Goal: Task Accomplishment & Management: Manage account settings

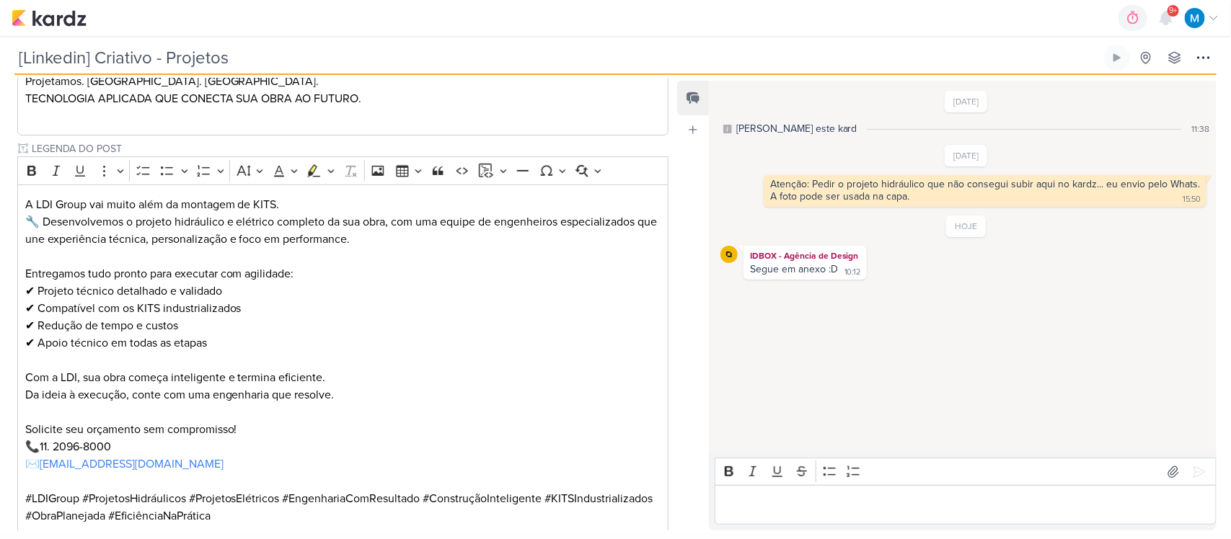
scroll to position [527, 0]
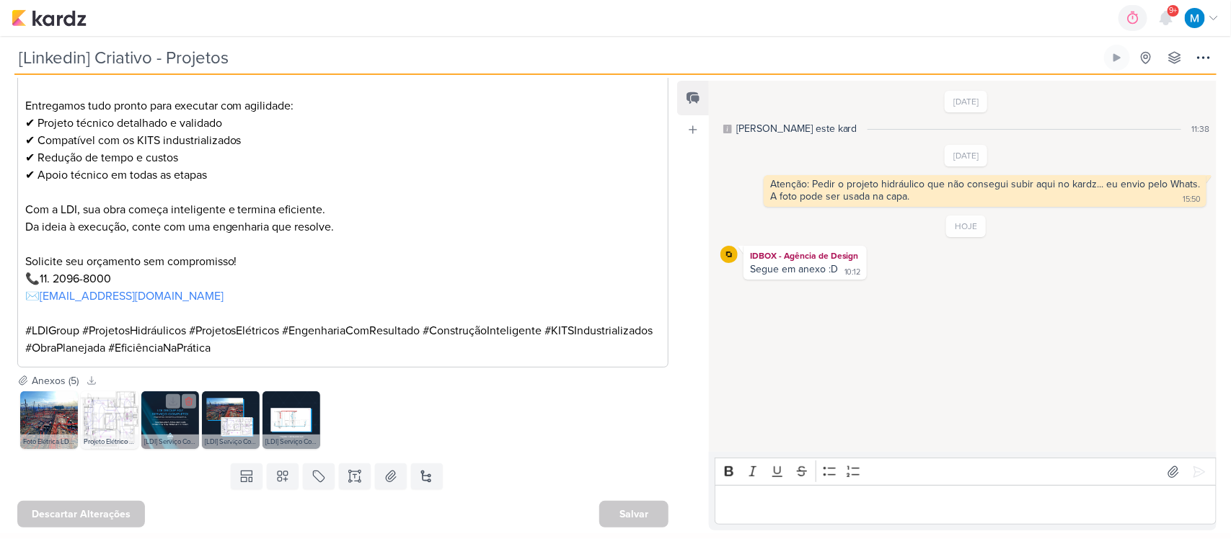
click at [178, 422] on img at bounding box center [170, 421] width 58 height 58
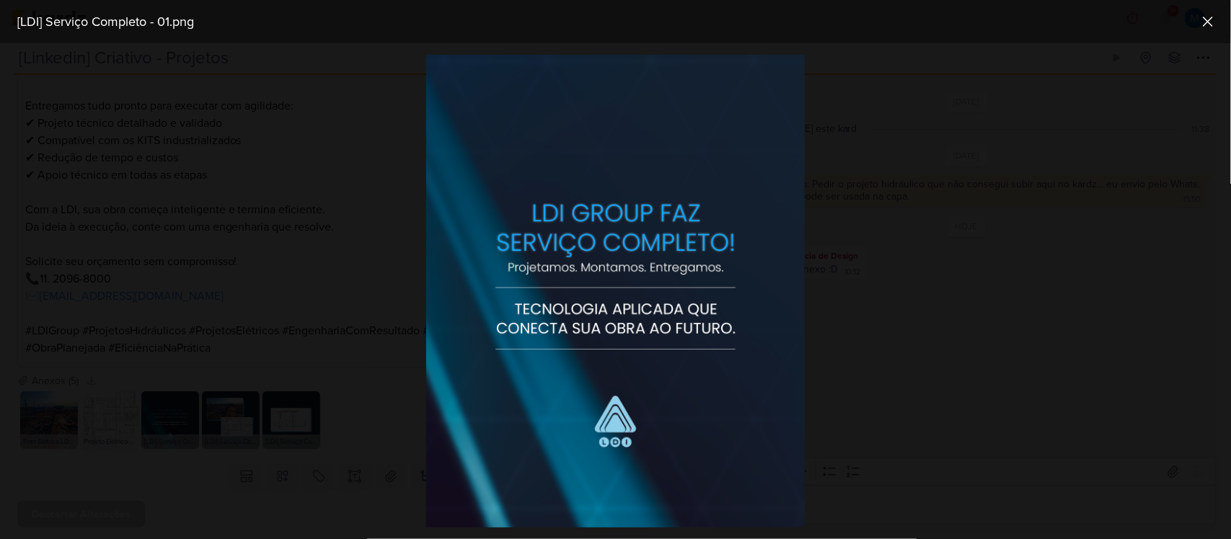
click at [245, 434] on div at bounding box center [615, 291] width 1231 height 496
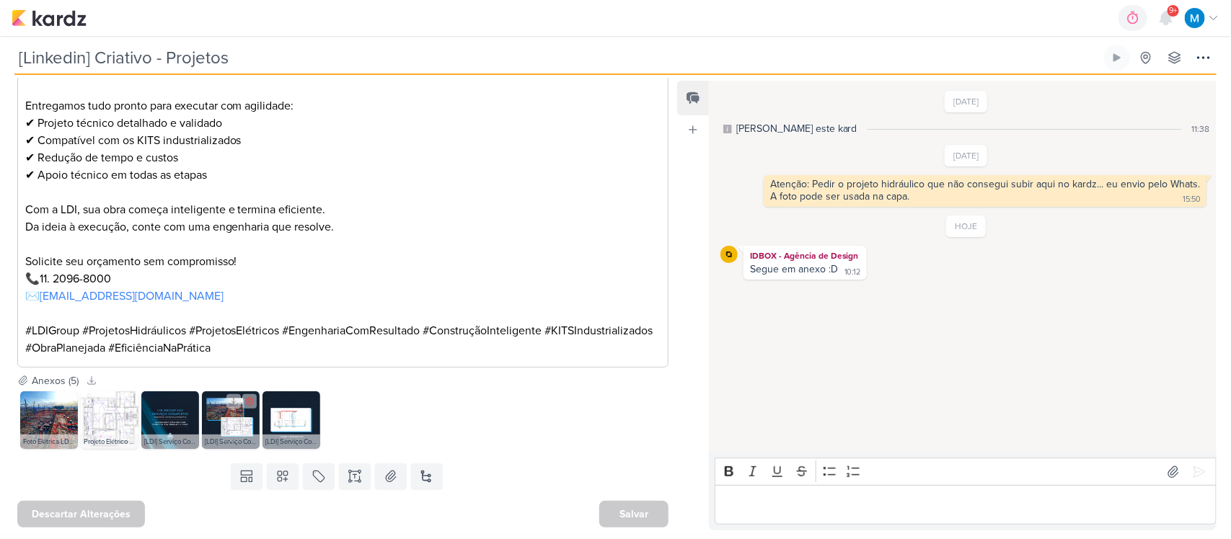
click at [227, 431] on img at bounding box center [231, 421] width 58 height 58
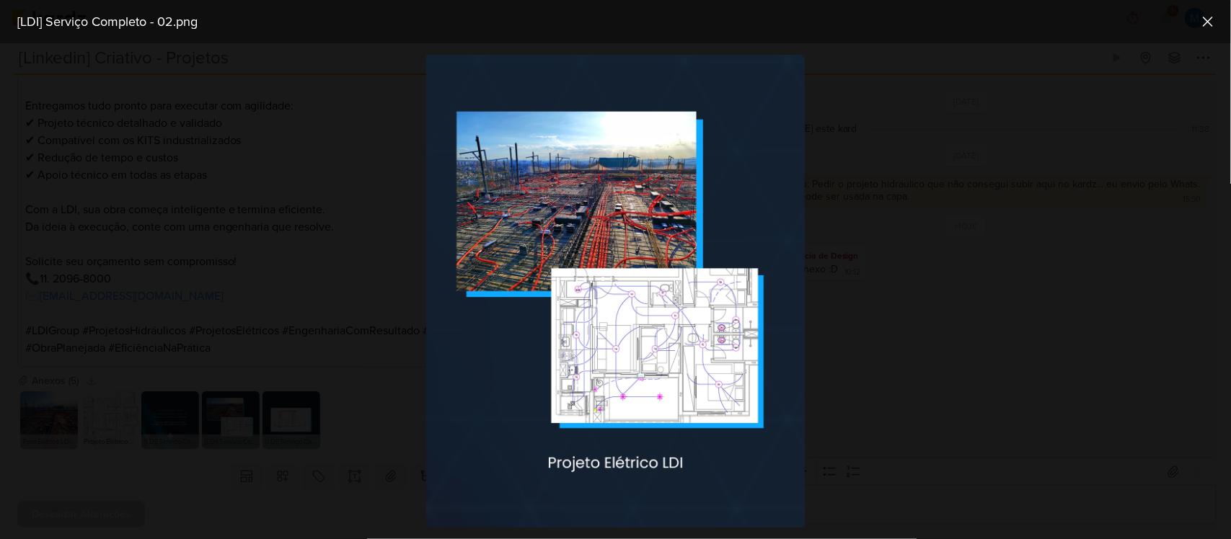
click at [288, 428] on div at bounding box center [615, 291] width 1231 height 496
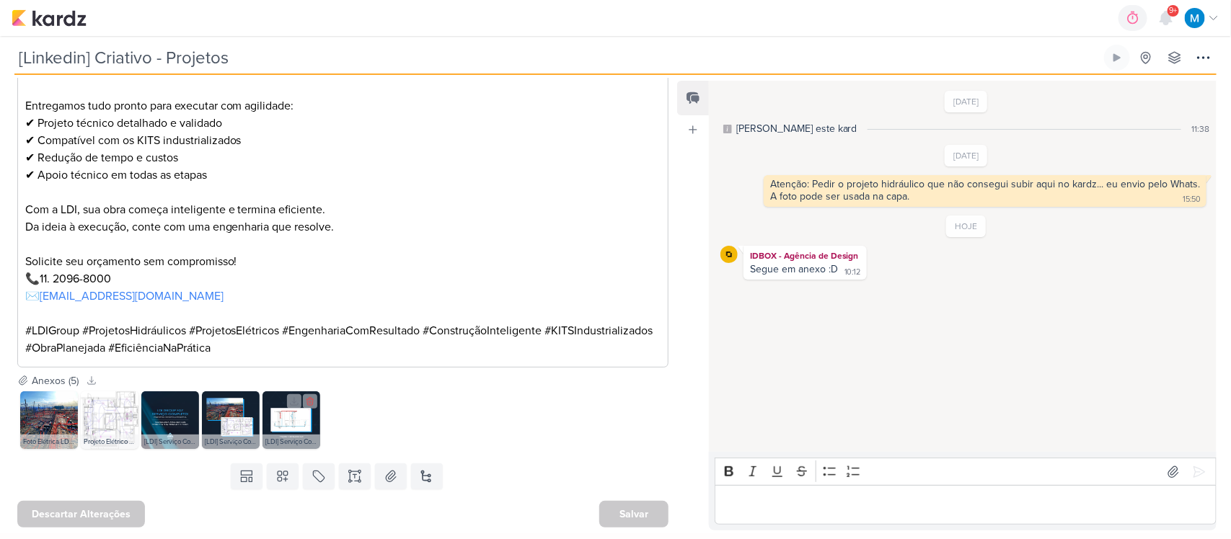
click at [293, 423] on img at bounding box center [291, 421] width 58 height 58
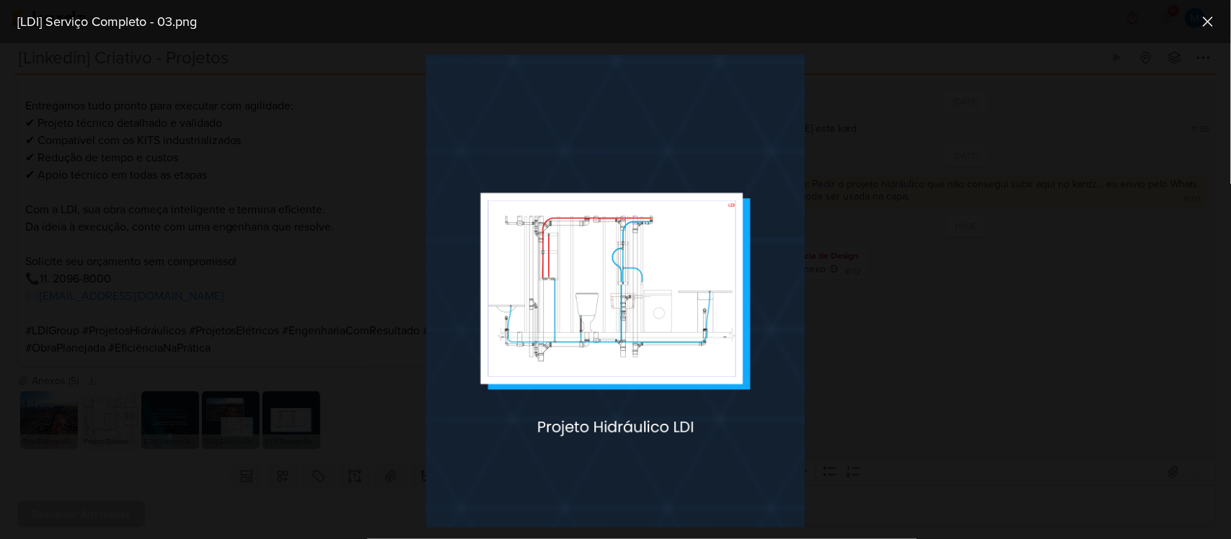
click at [358, 420] on div at bounding box center [615, 291] width 1231 height 496
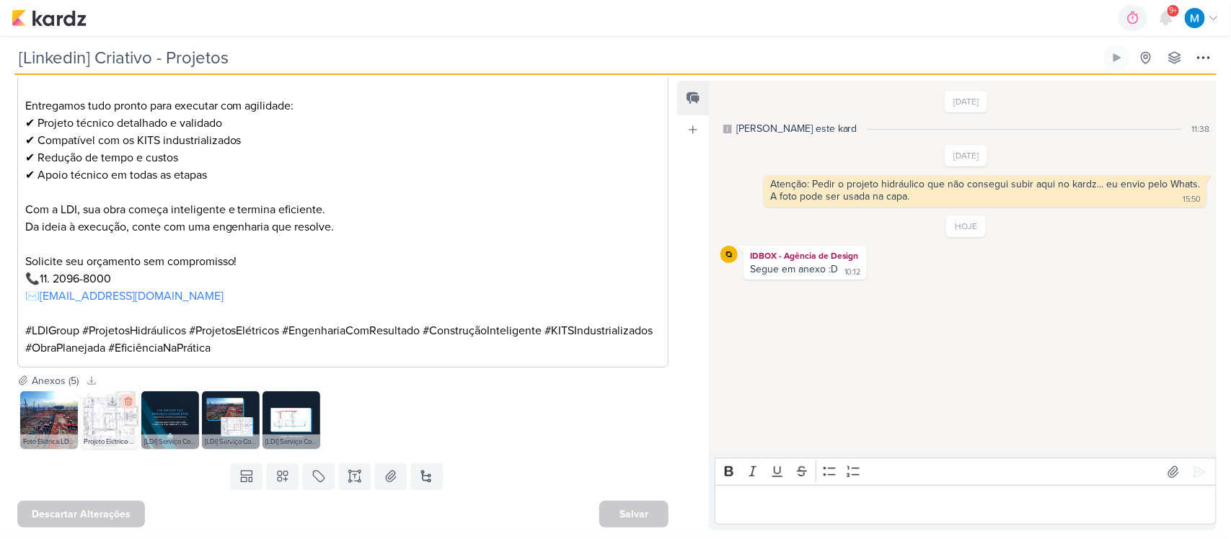
click at [130, 400] on icon at bounding box center [128, 402] width 10 height 10
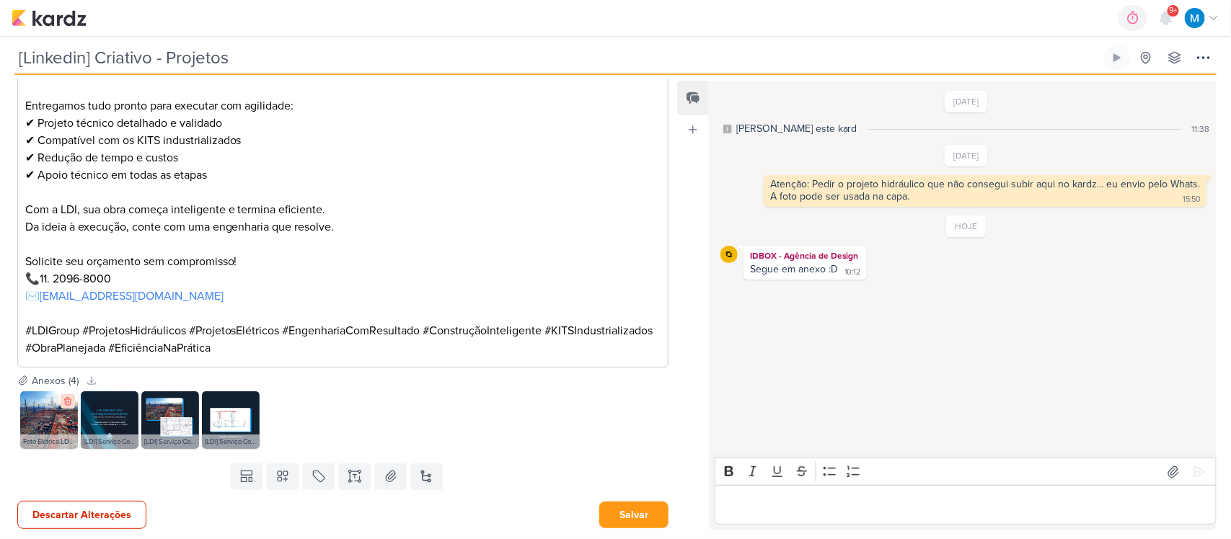
click at [67, 405] on icon at bounding box center [67, 402] width 6 height 8
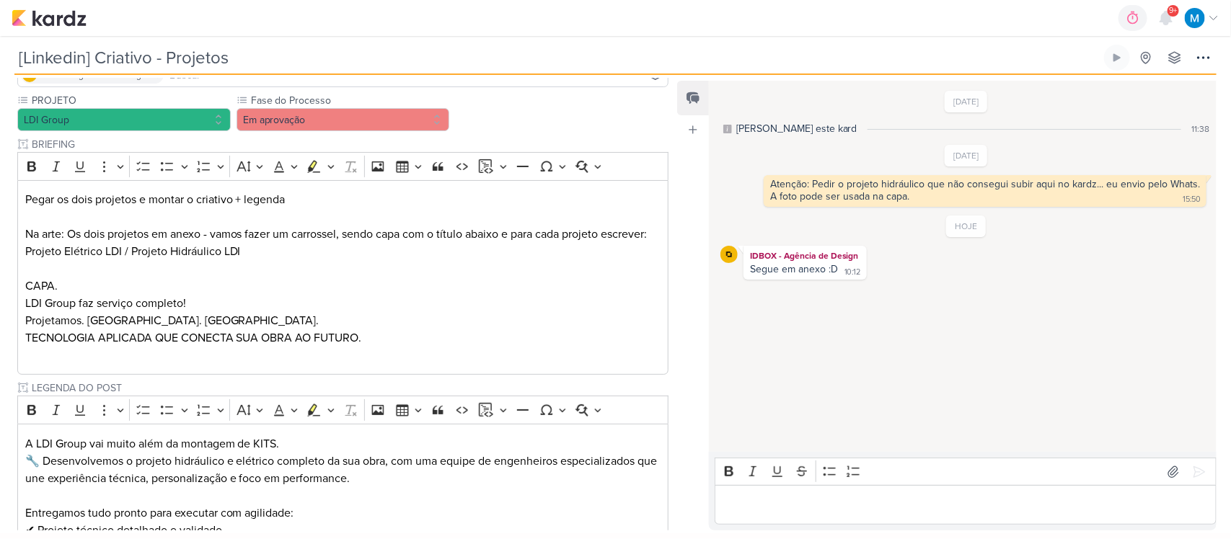
scroll to position [76, 0]
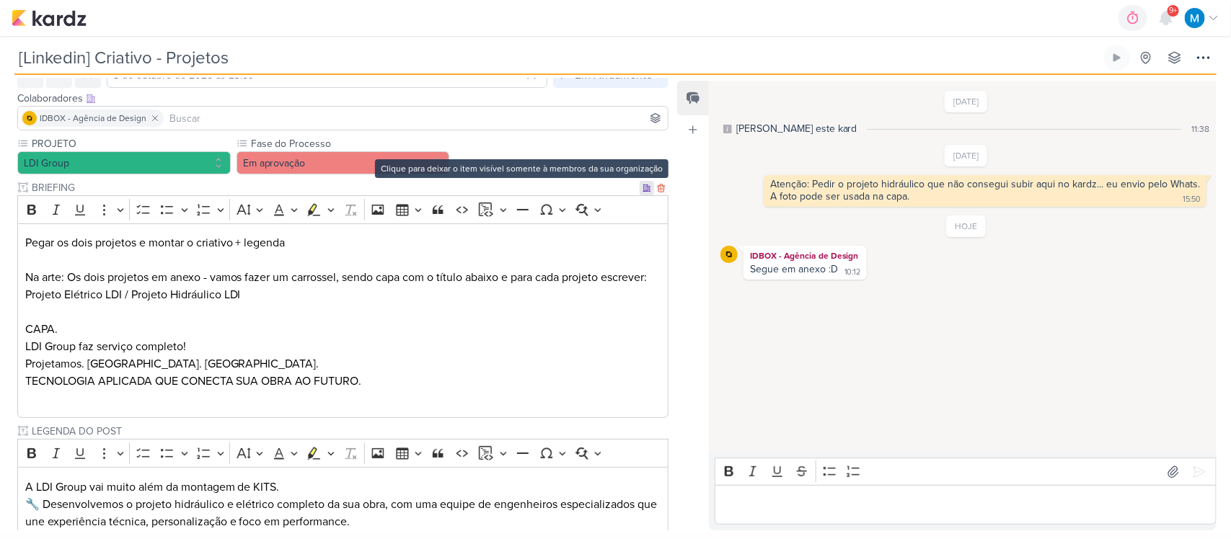
click at [642, 190] on icon at bounding box center [646, 188] width 9 height 9
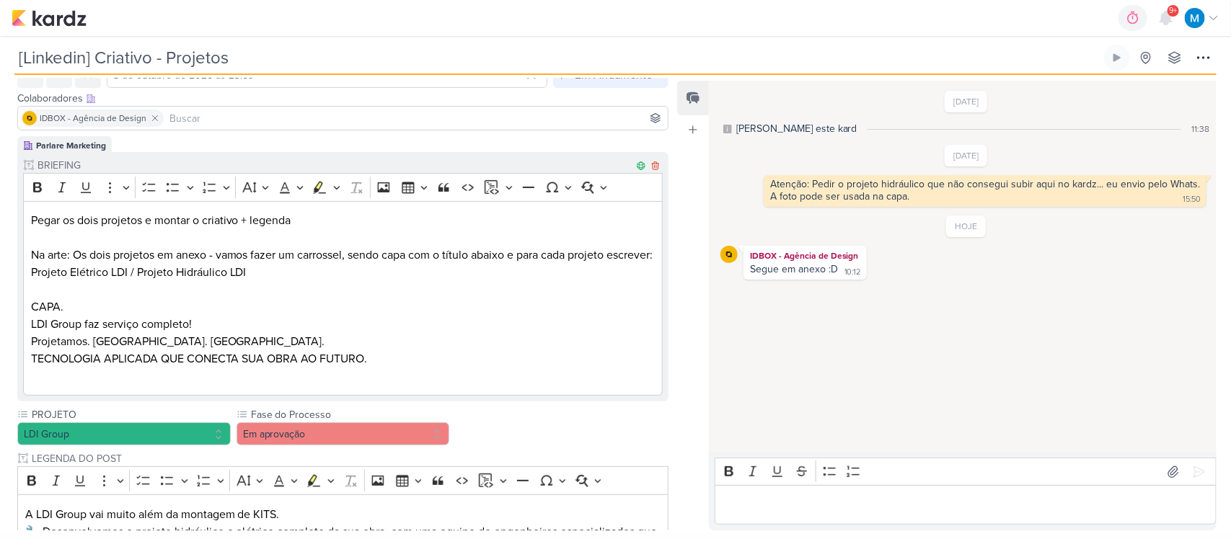
click at [379, 167] on input "BRIEFING" at bounding box center [334, 165] width 599 height 15
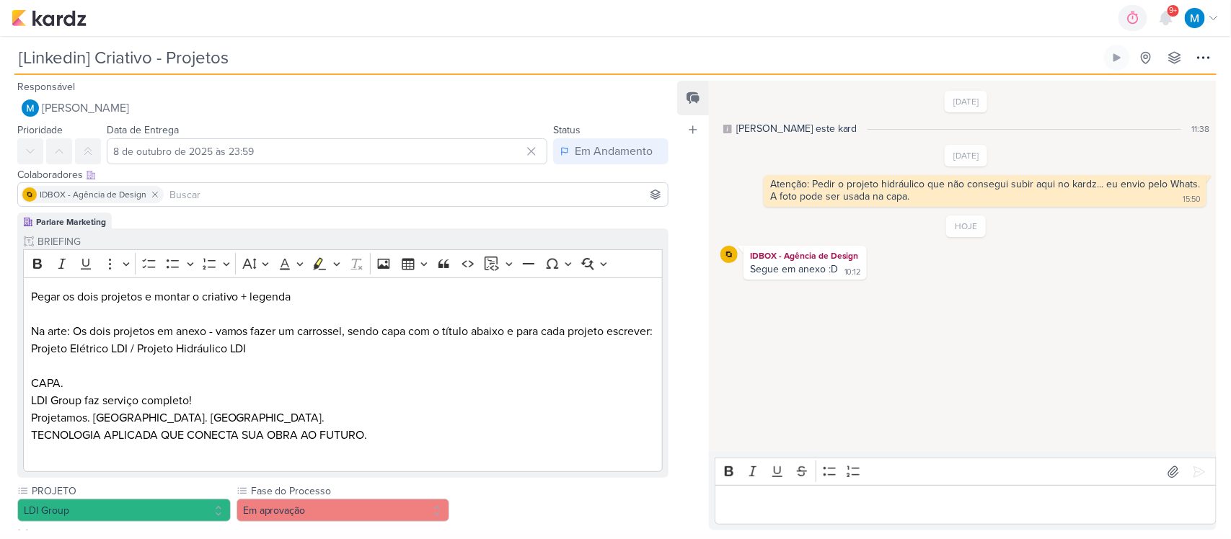
click at [260, 195] on input at bounding box center [416, 194] width 498 height 17
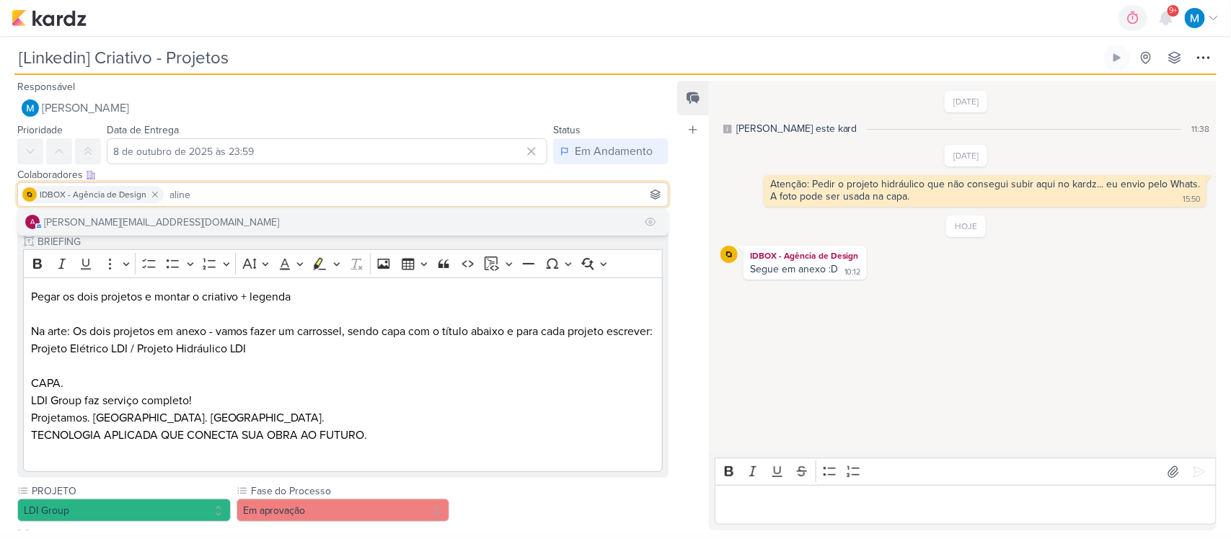
type input "aline"
click at [263, 216] on button "a aline.ferraz@ldigroup.com.br" at bounding box center [343, 222] width 650 height 26
type input "lucian"
click at [314, 218] on button "l luciano@ldigroup.com.br" at bounding box center [343, 222] width 650 height 26
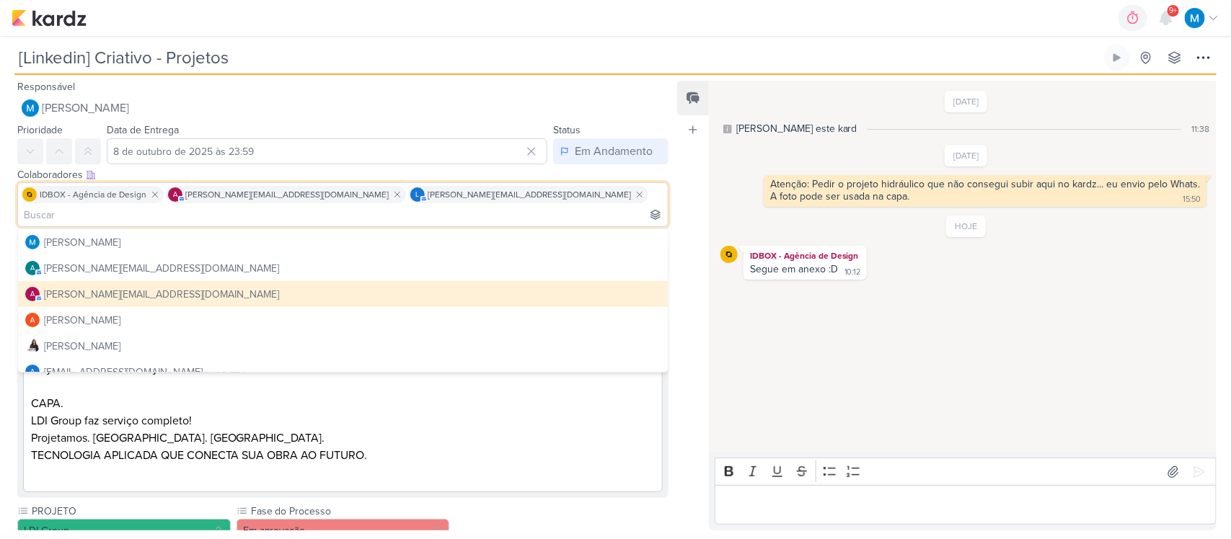
click at [700, 397] on div "Feed Atrelar email Solte o email para atrelar ao kard" at bounding box center [693, 306] width 32 height 450
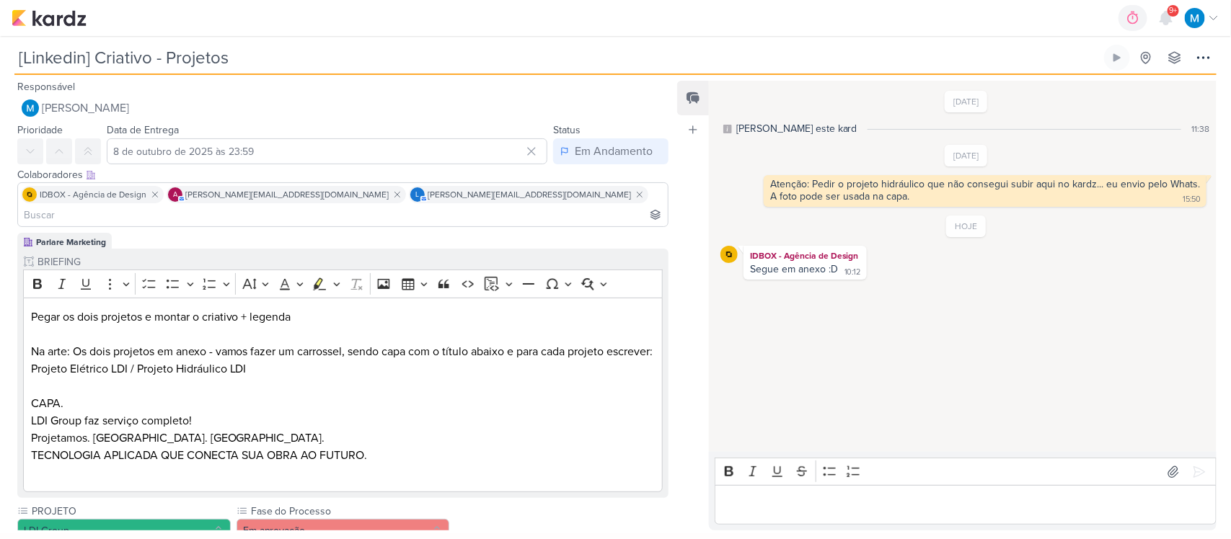
click at [848, 500] on p "Editor editing area: main" at bounding box center [965, 505] width 487 height 17
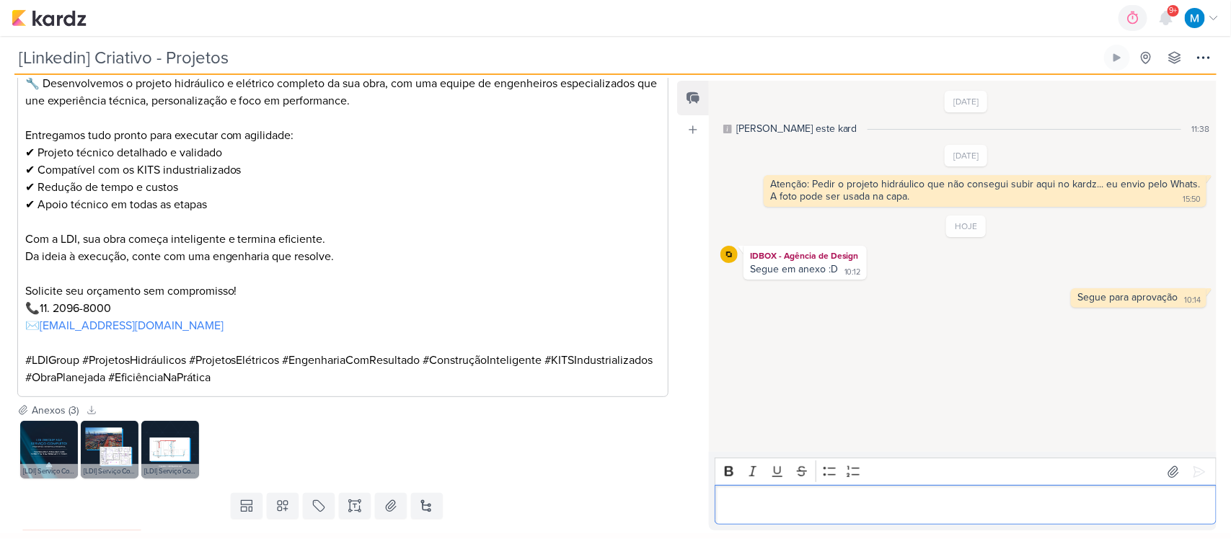
scroll to position [556, 0]
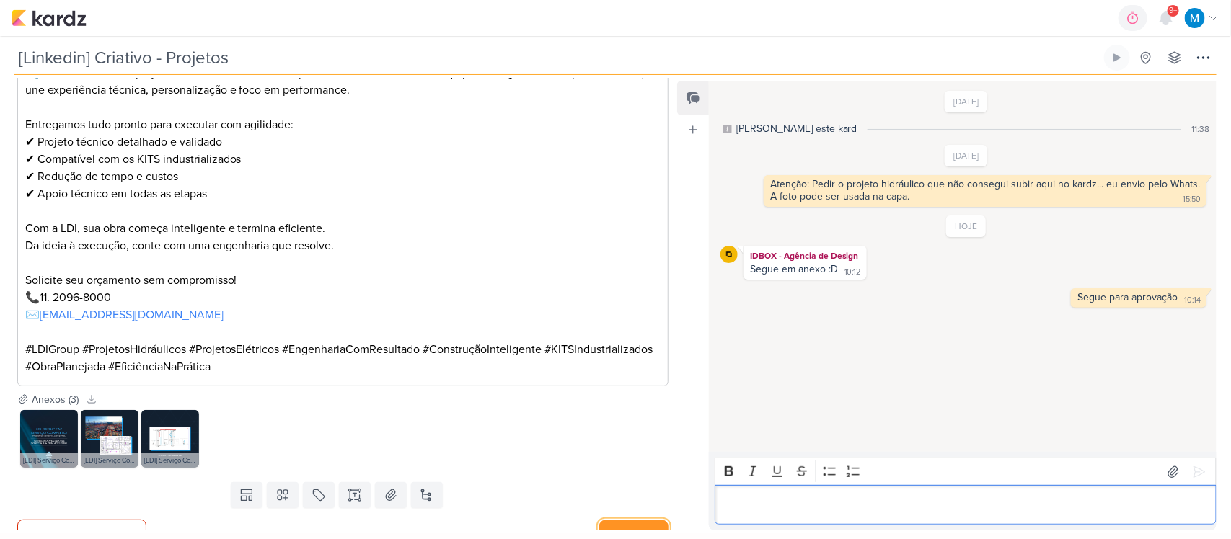
click at [632, 521] on button "Salvar" at bounding box center [633, 534] width 69 height 27
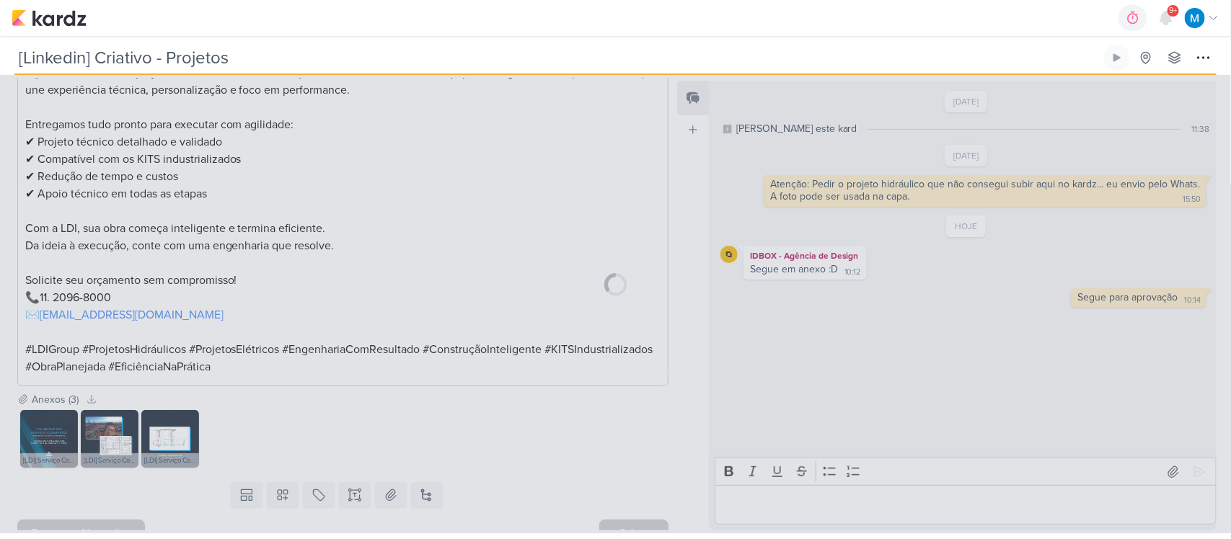
scroll to position [554, 0]
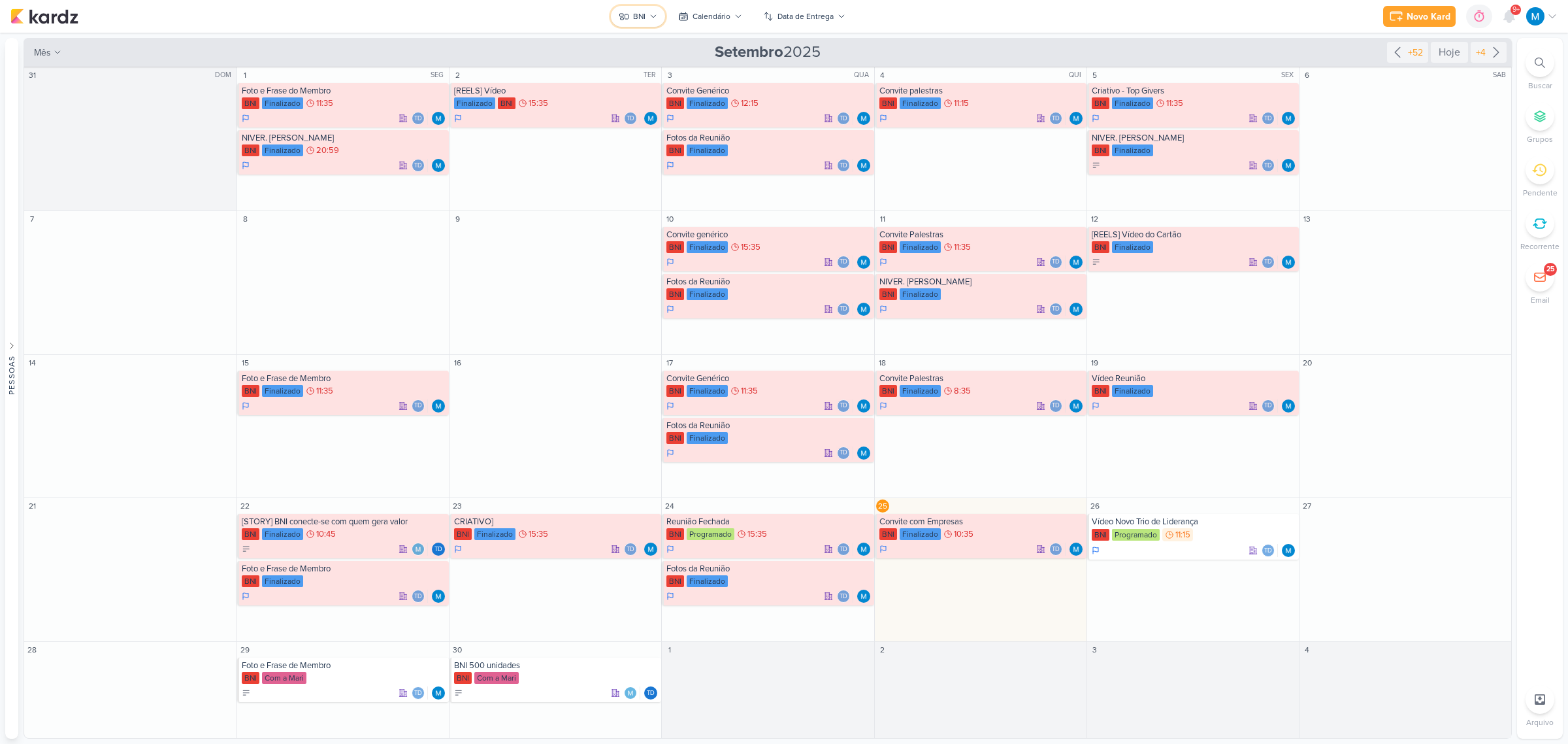
click at [654, 16] on icon at bounding box center [653, 16] width 8 height 8
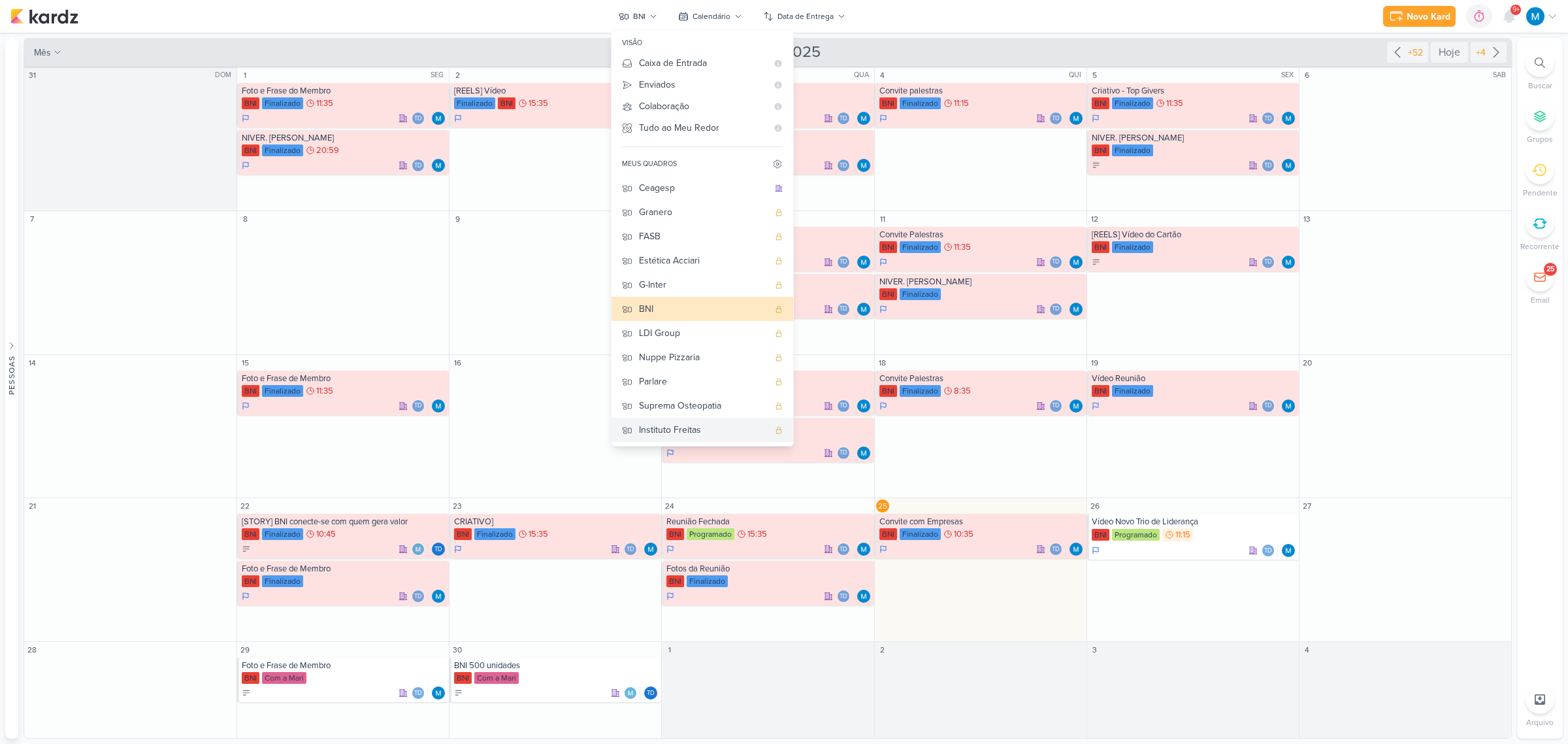
click at [692, 423] on div "Instituto Freitas" at bounding box center [703, 430] width 130 height 14
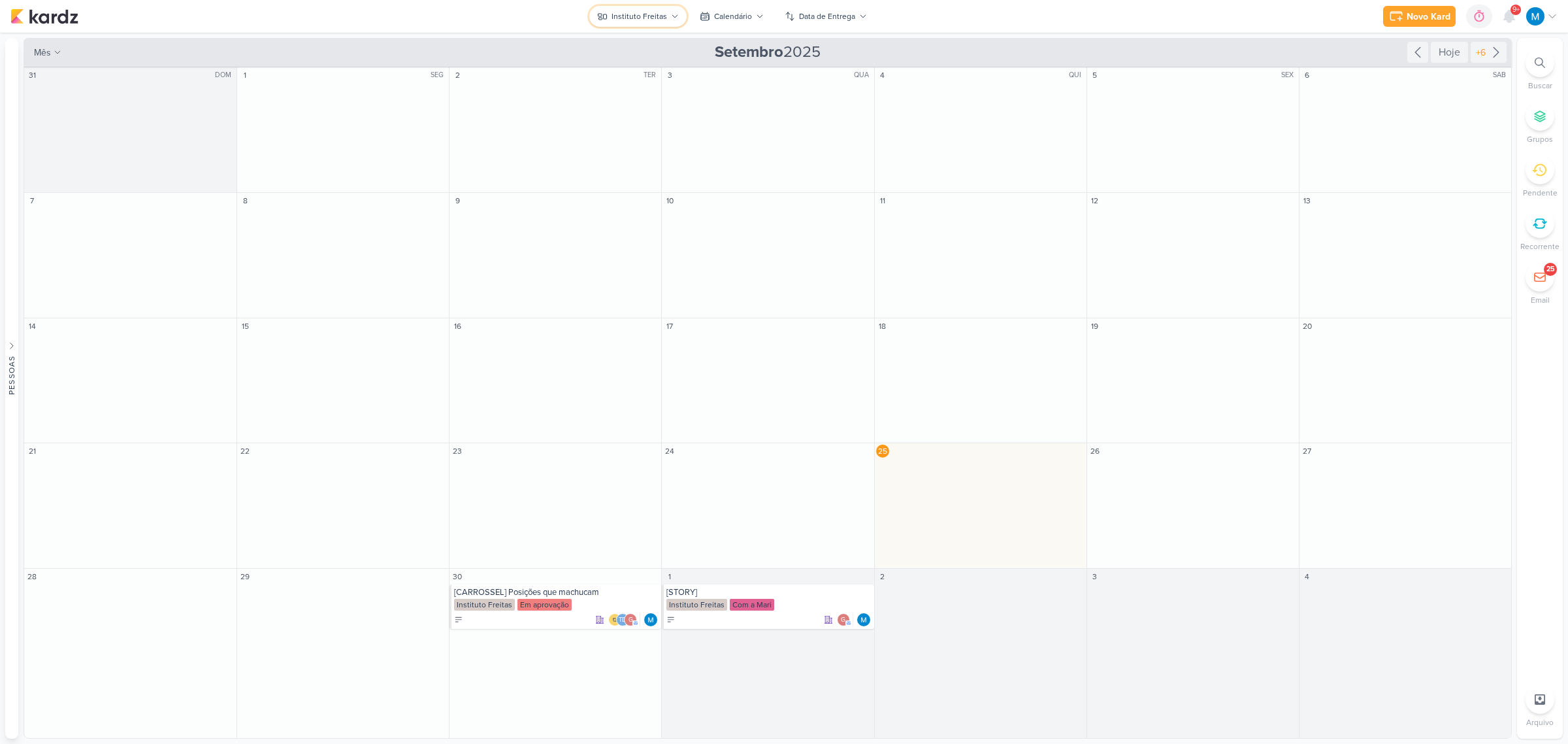
click at [666, 21] on button "Instituto Freitas" at bounding box center [637, 15] width 97 height 21
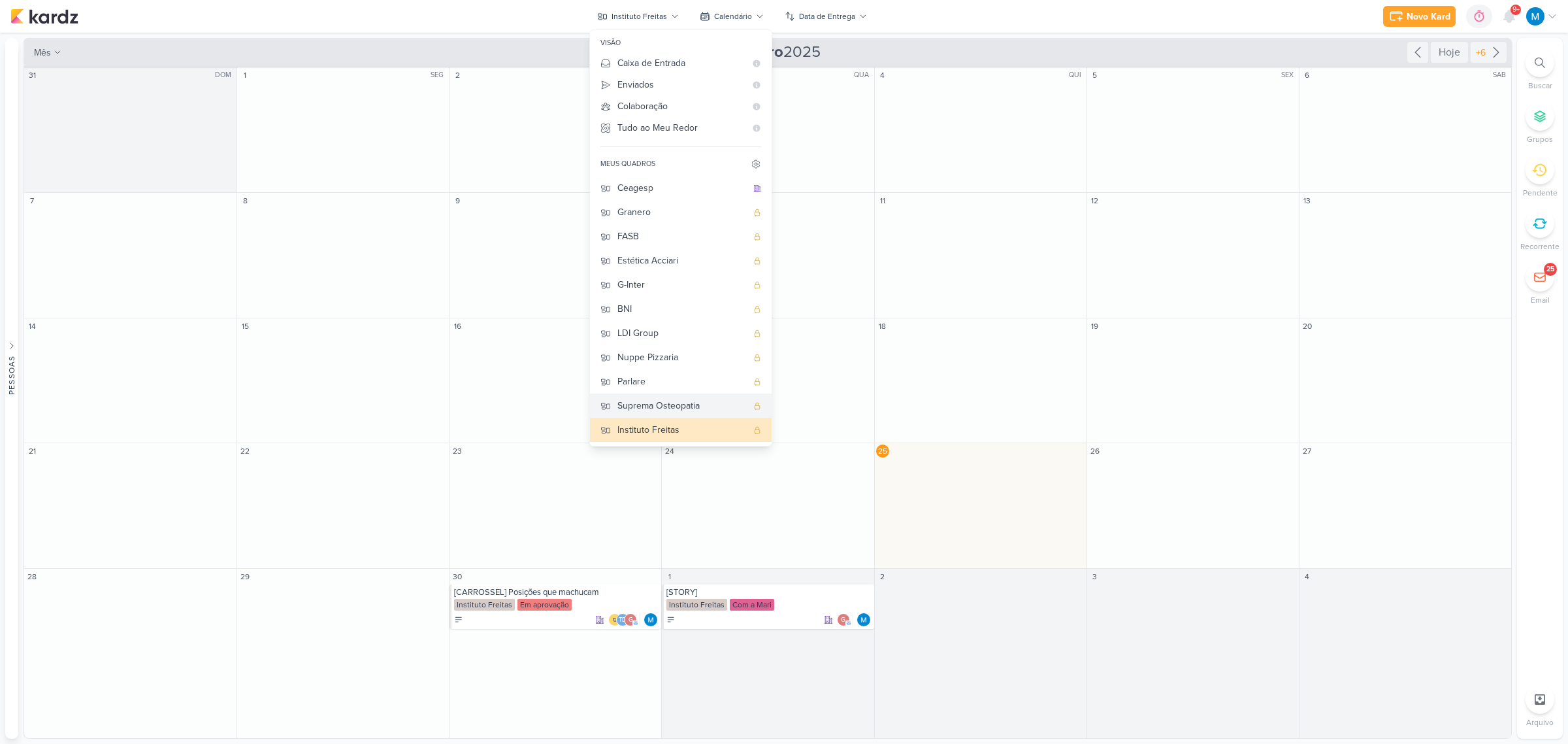
click at [682, 399] on div "Suprema Osteopatia" at bounding box center [682, 405] width 130 height 14
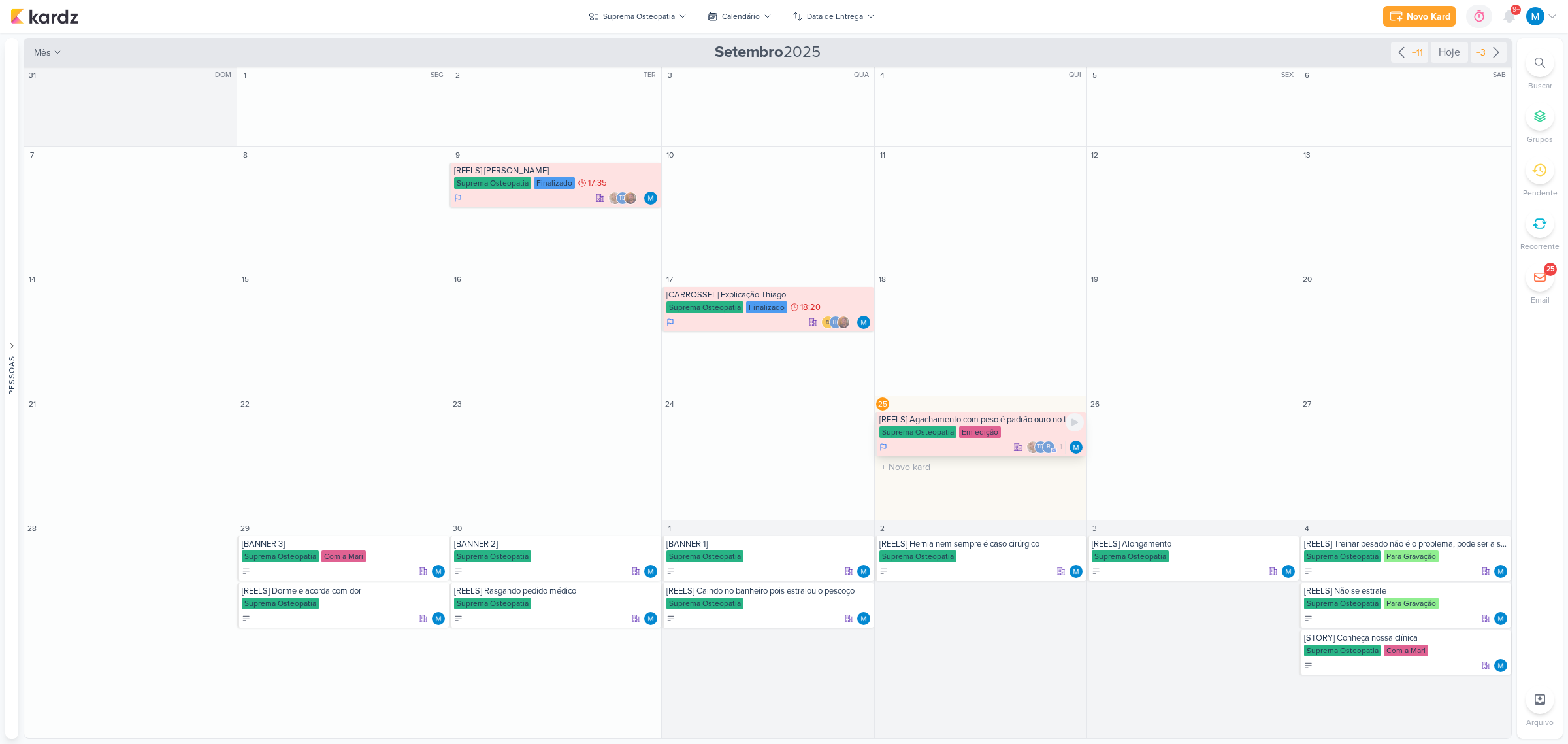
click at [988, 426] on div "Em edição" at bounding box center [980, 431] width 42 height 12
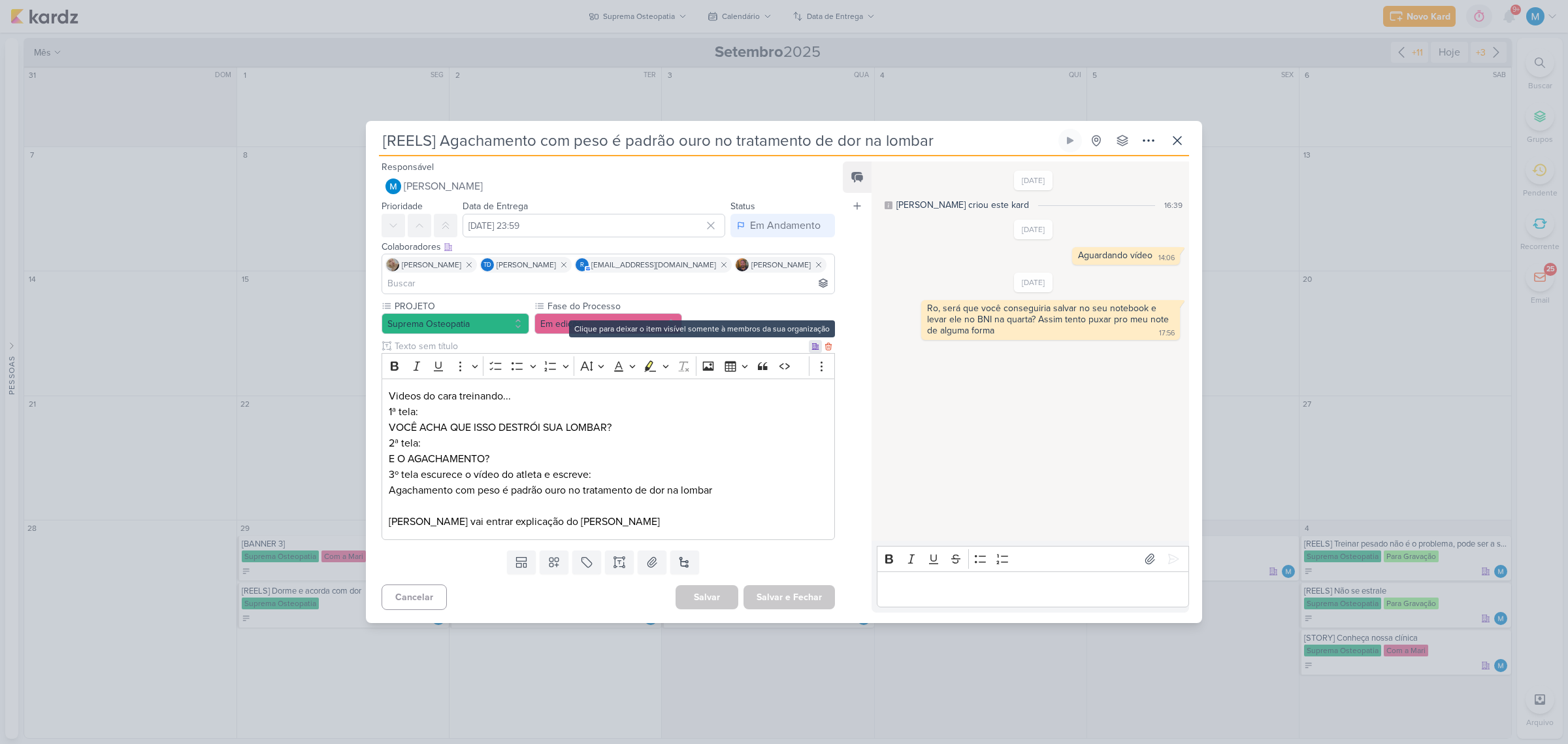
click at [812, 347] on icon at bounding box center [815, 346] width 6 height 5
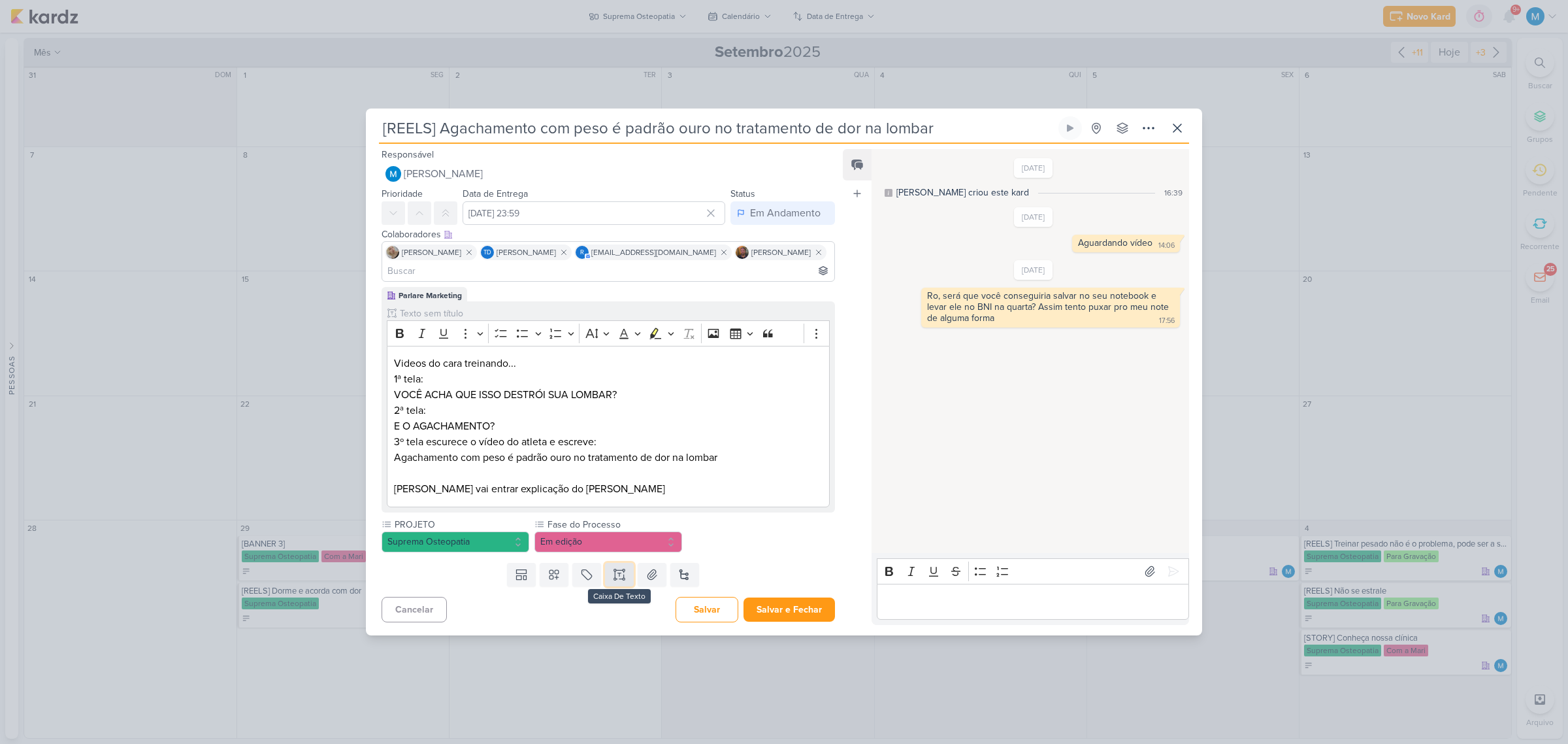
click at [616, 577] on icon at bounding box center [619, 575] width 13 height 13
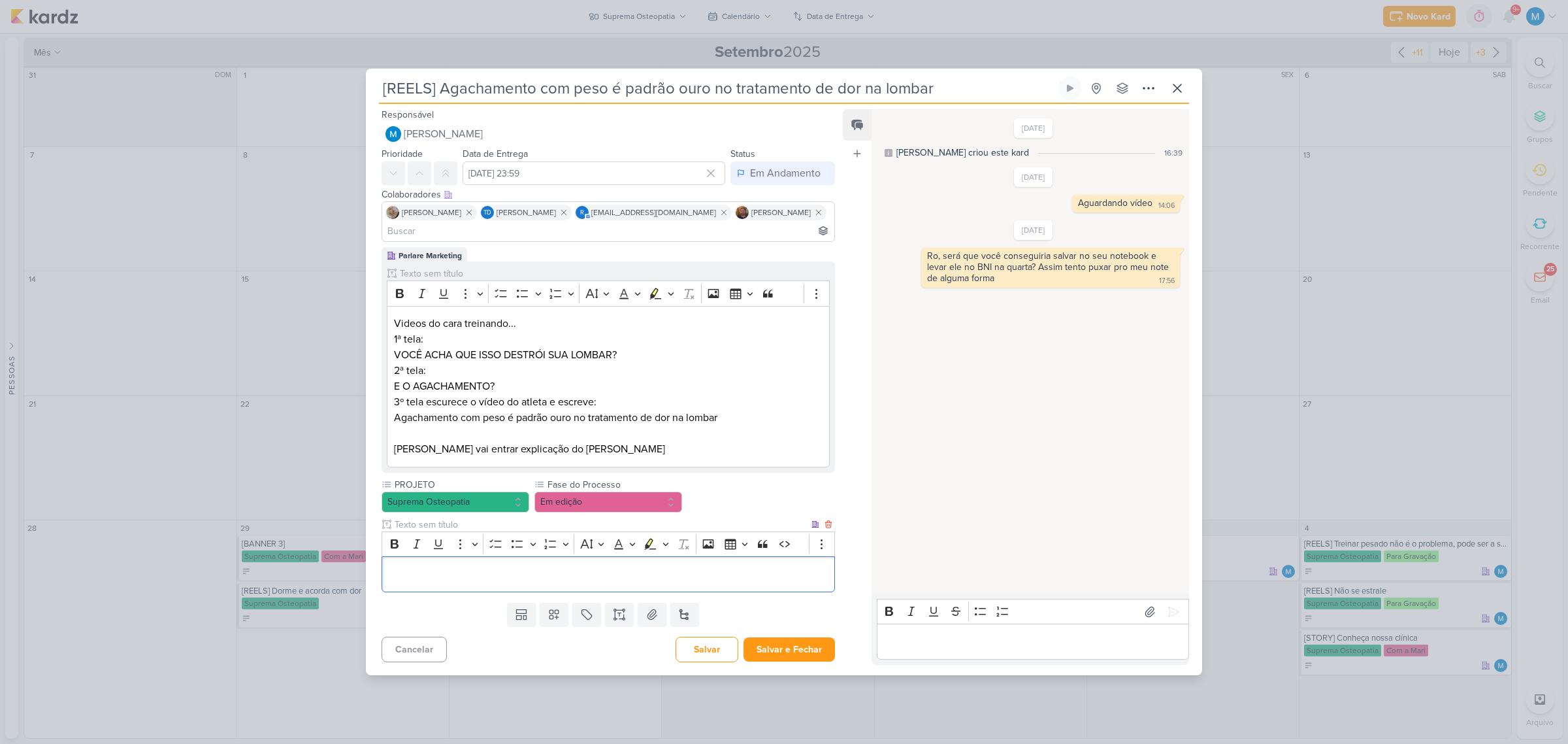
click at [454, 521] on input "text" at bounding box center [601, 524] width 417 height 14
type input "LEGENDA DO POST"
click at [458, 570] on p "Editor editing area: main" at bounding box center [608, 574] width 440 height 15
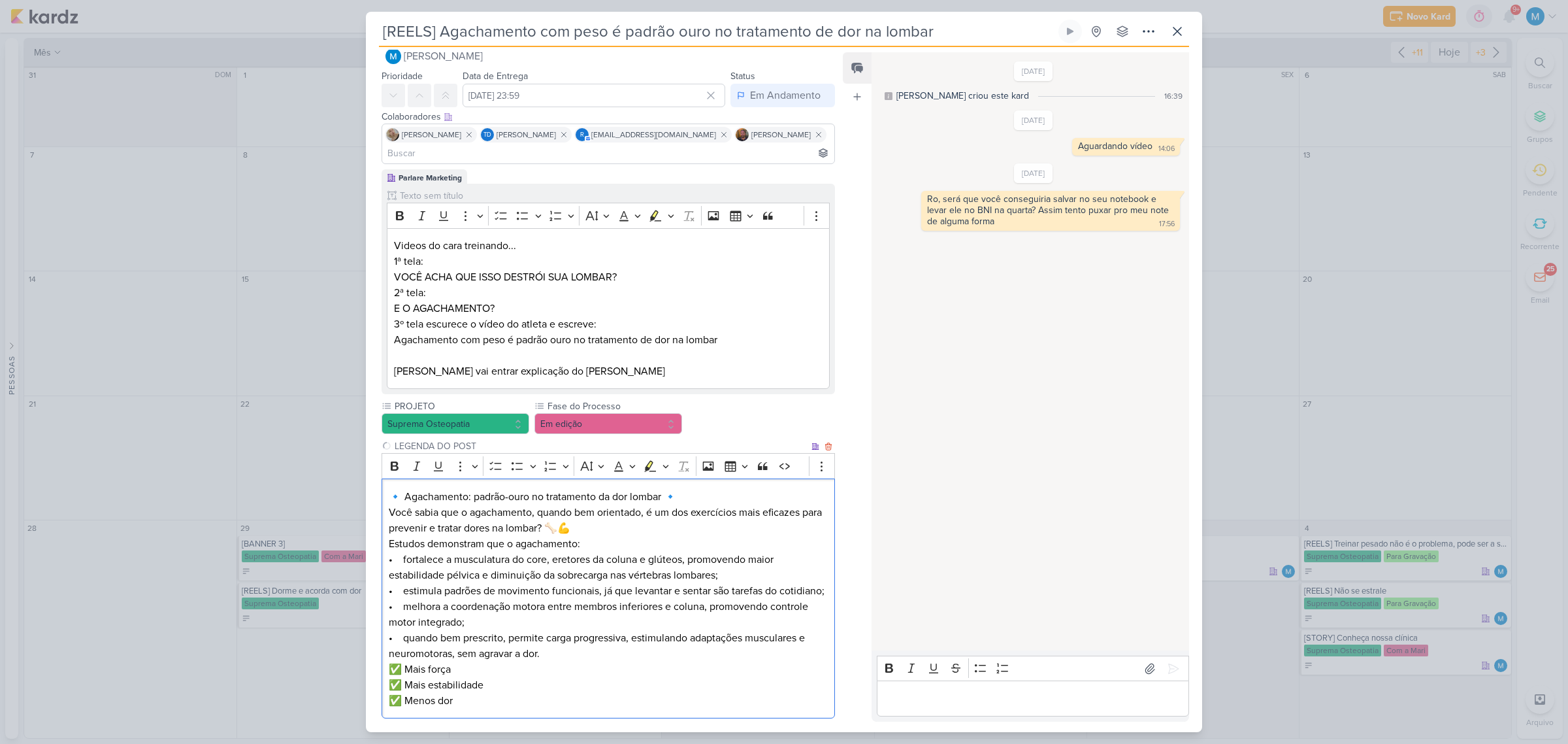
scroll to position [106, 0]
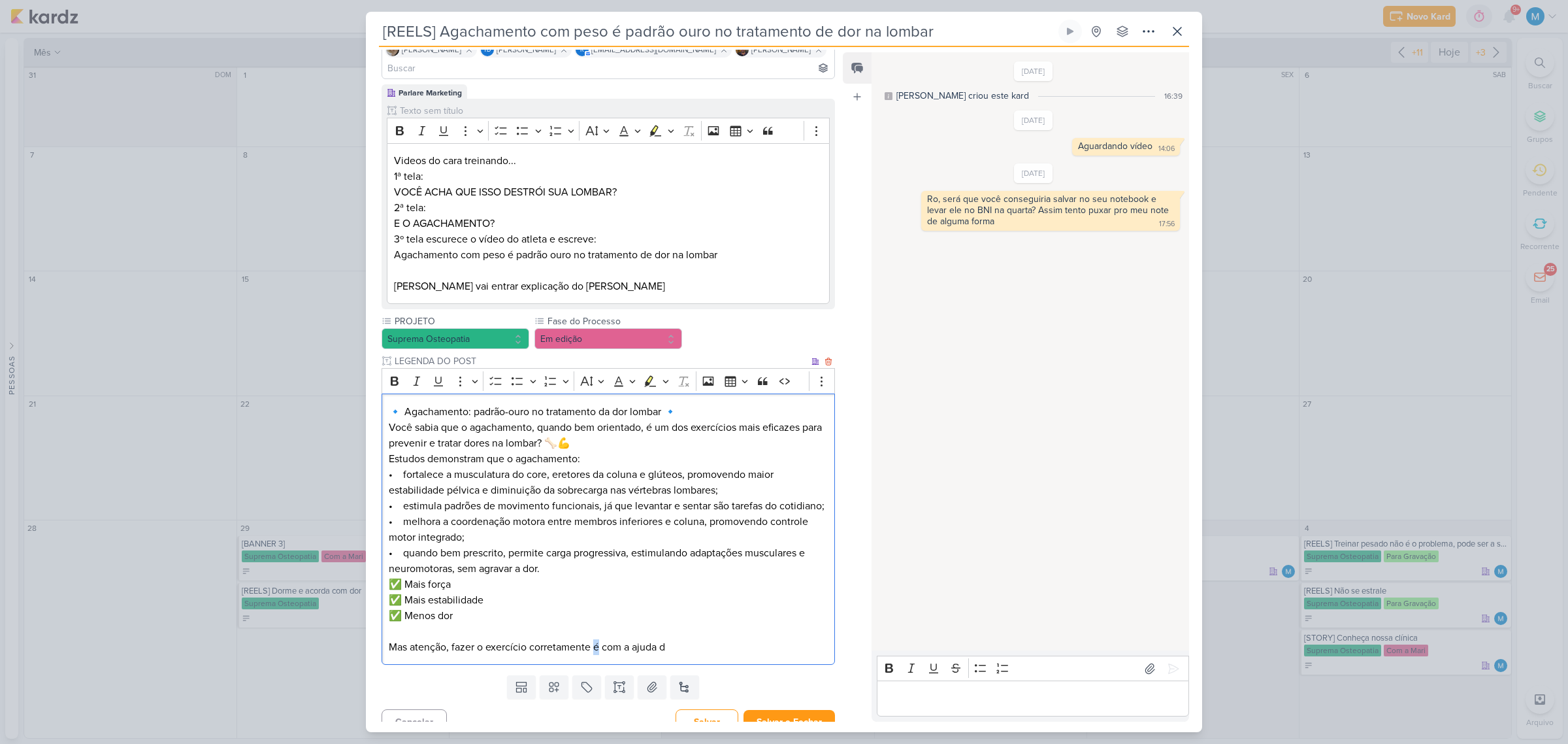
click at [598, 654] on p "✅ Mais força ✅ Mais estabilidade ✅ Menos dor Mas atenção, fazer o exercício cor…" at bounding box center [608, 615] width 440 height 79
click at [692, 654] on p "✅ Mais força ✅ Mais estabilidade ✅ Menos dor Mas atenção, fazer o exercício cor…" at bounding box center [608, 615] width 440 height 79
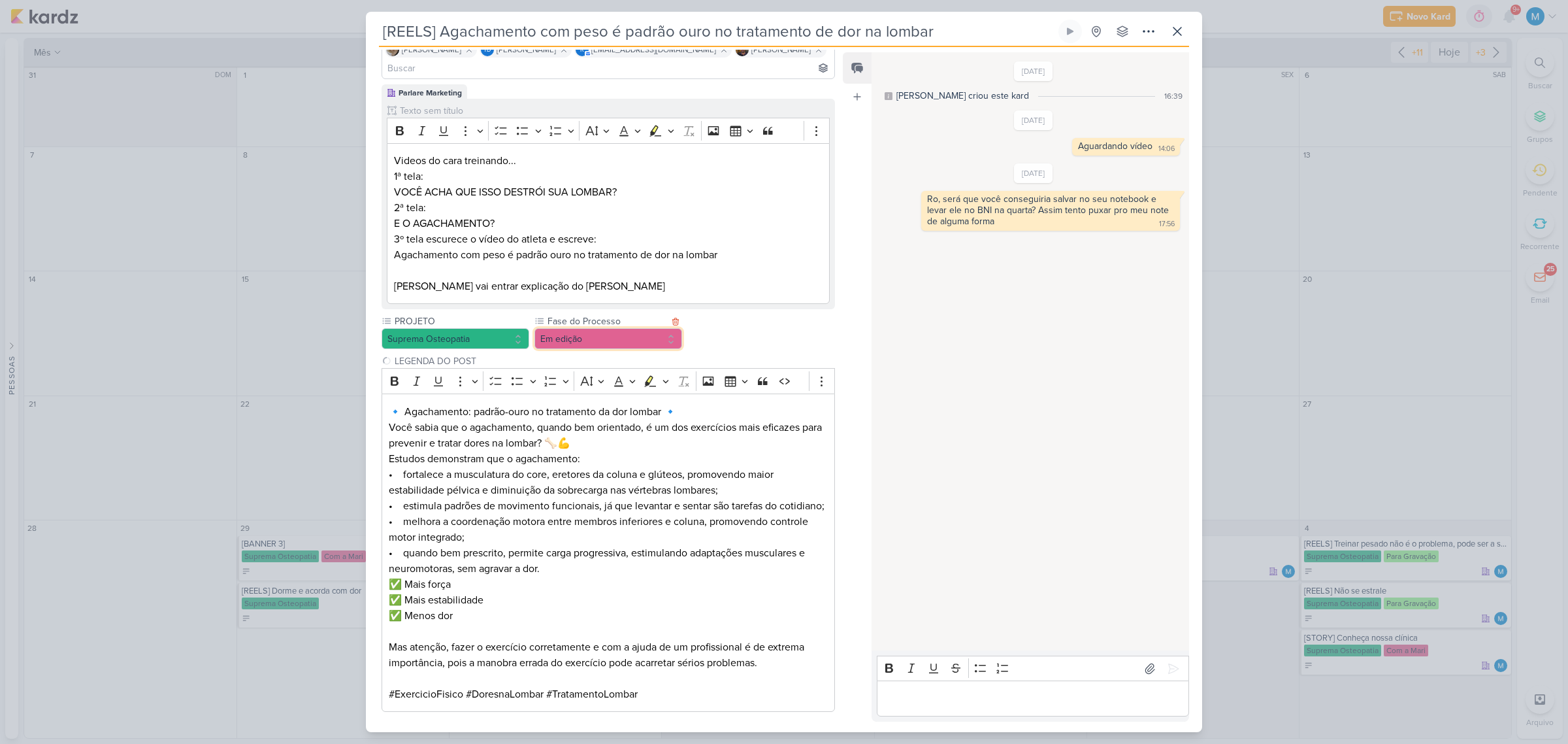
click at [593, 343] on button "Em edição" at bounding box center [608, 338] width 148 height 21
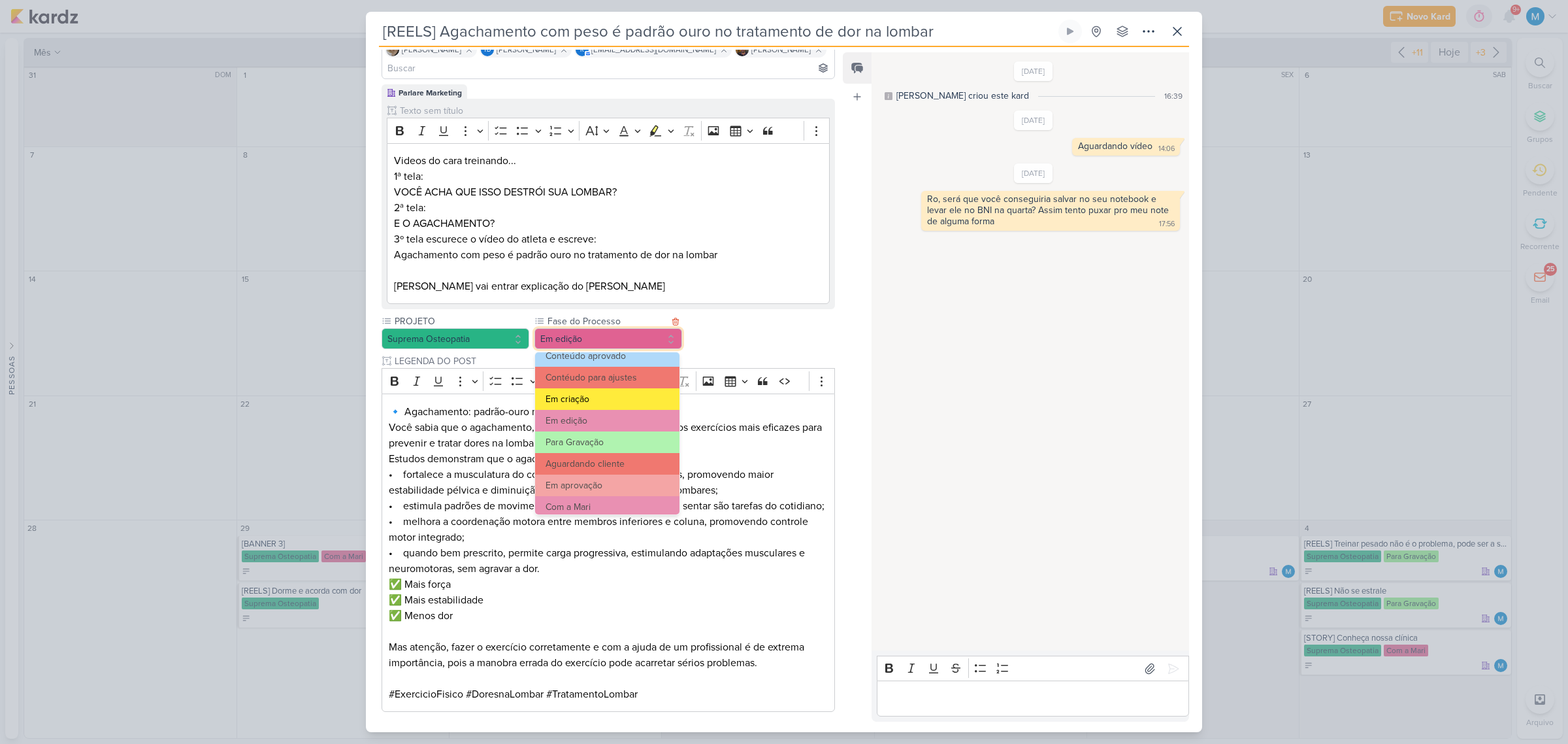
scroll to position [82, 0]
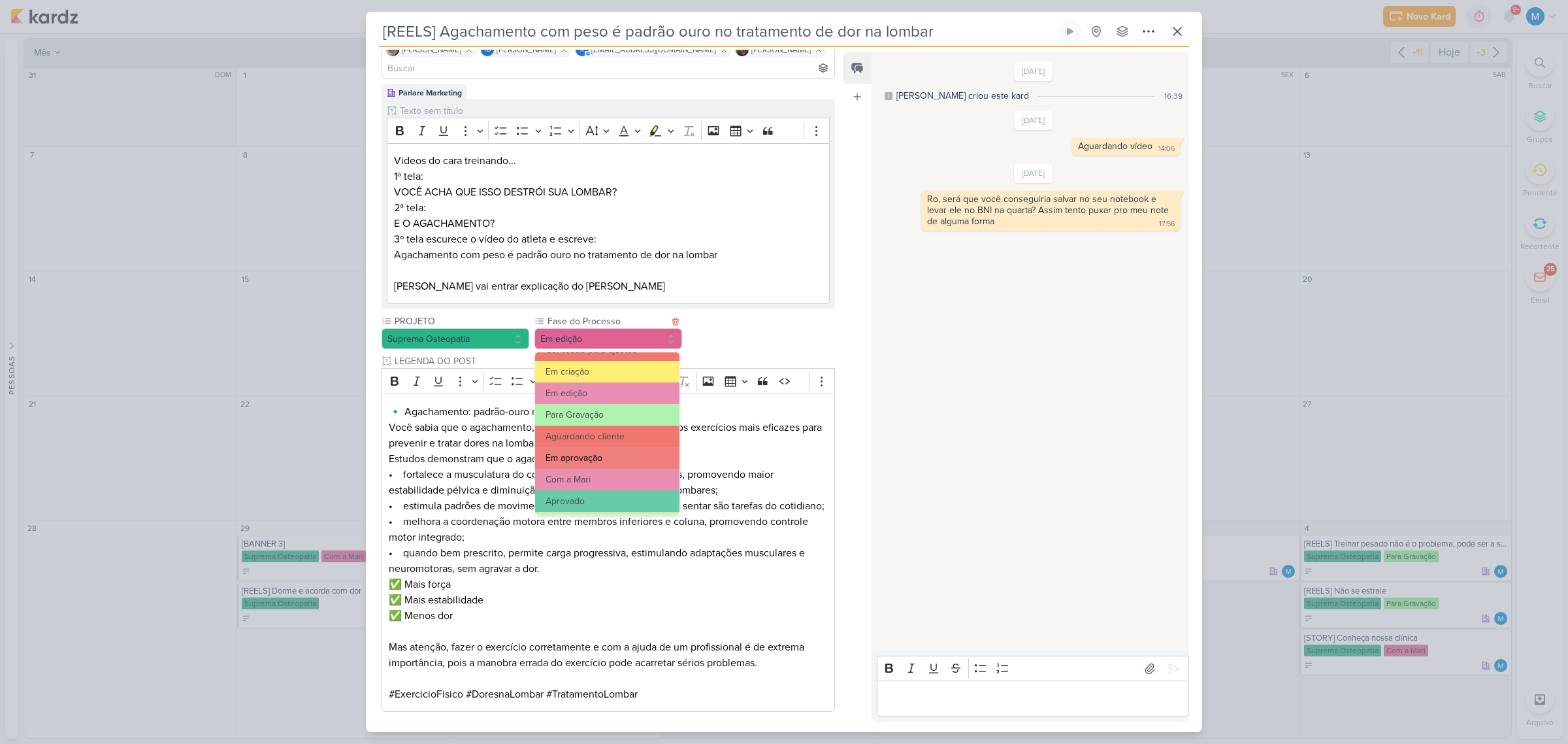
click at [599, 455] on button "Em aprovação" at bounding box center [607, 458] width 144 height 22
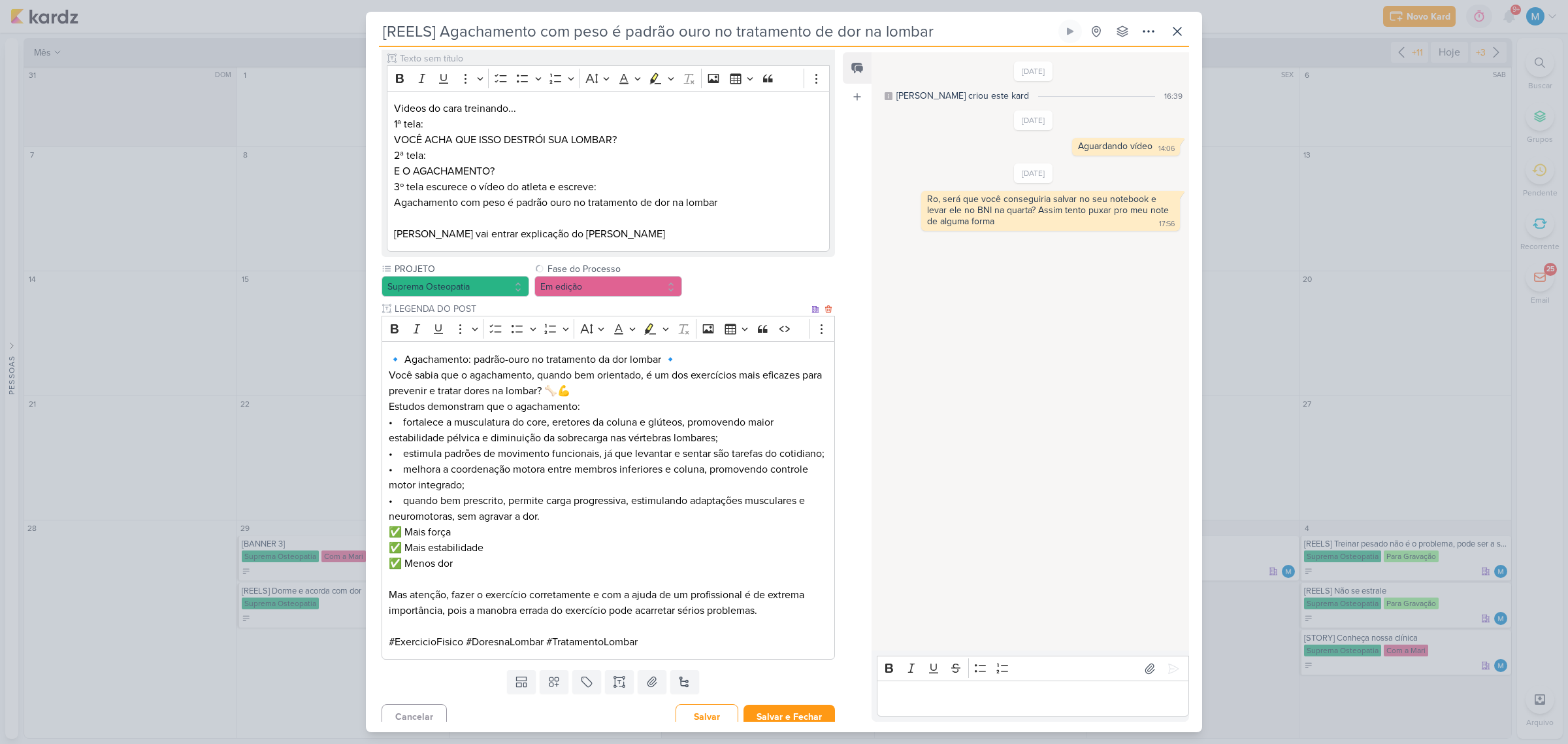
scroll to position [184, 0]
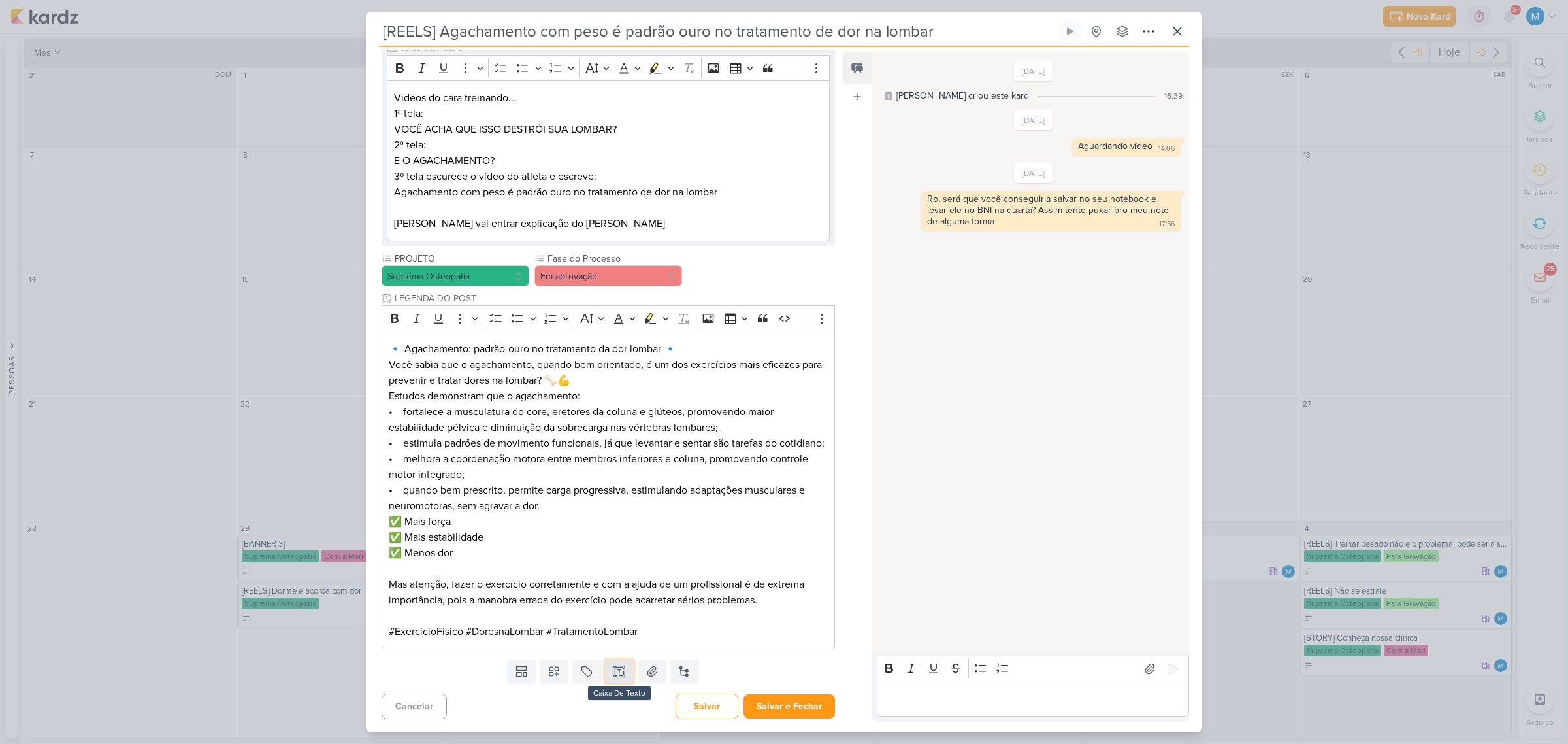
click at [620, 673] on icon at bounding box center [619, 671] width 13 height 13
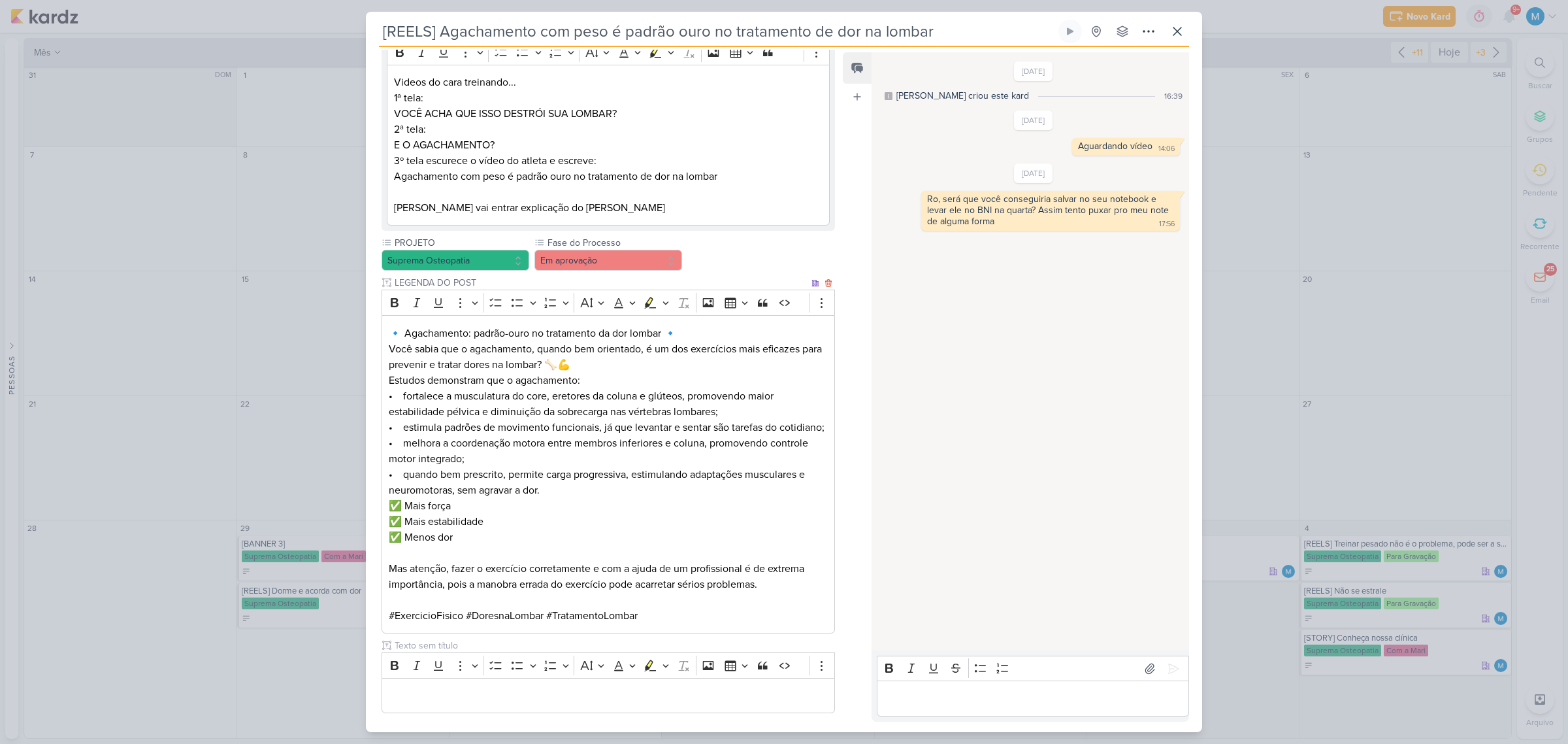
scroll to position [266, 0]
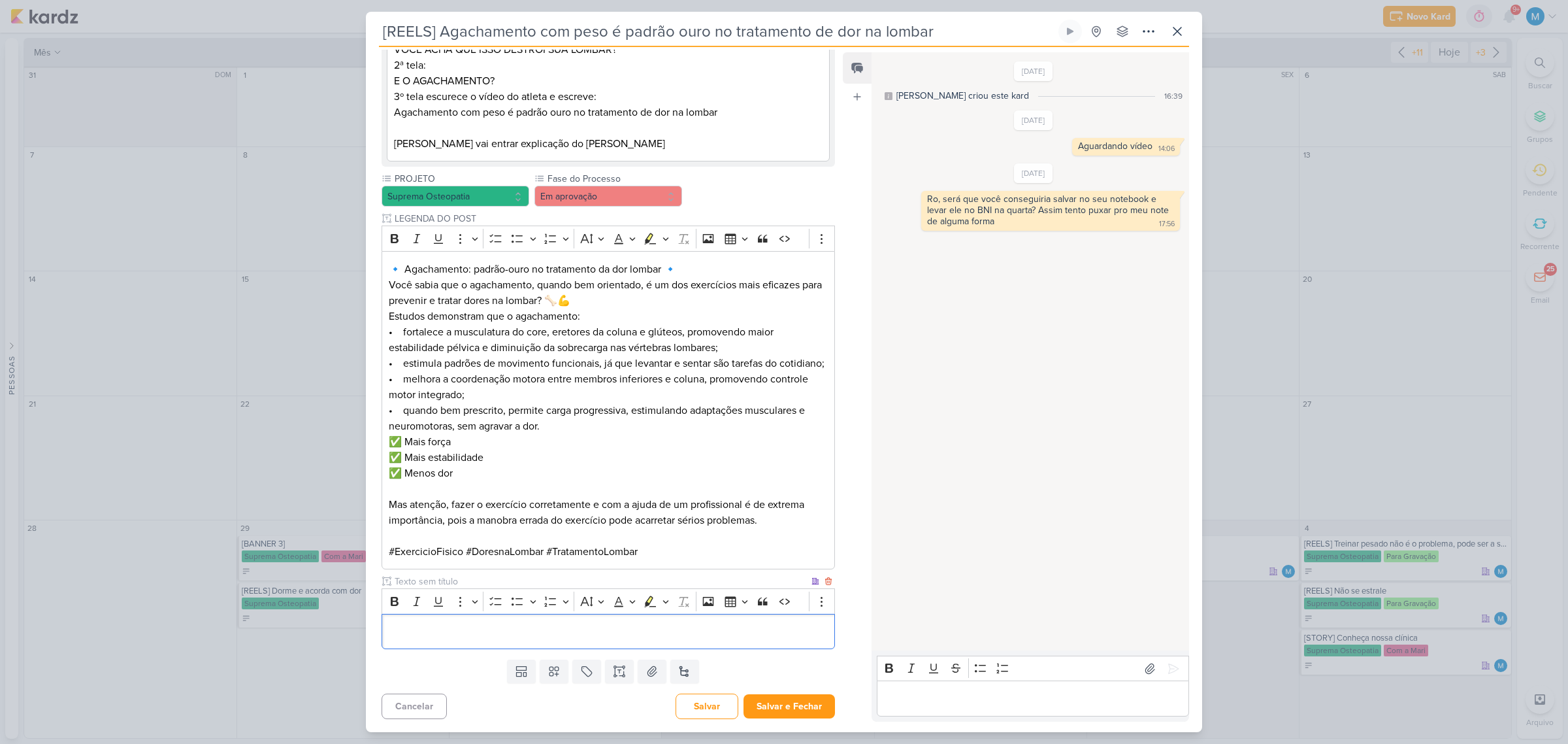
click at [425, 632] on p "Editor editing area: main" at bounding box center [608, 631] width 440 height 15
click at [413, 583] on input "text" at bounding box center [601, 581] width 417 height 14
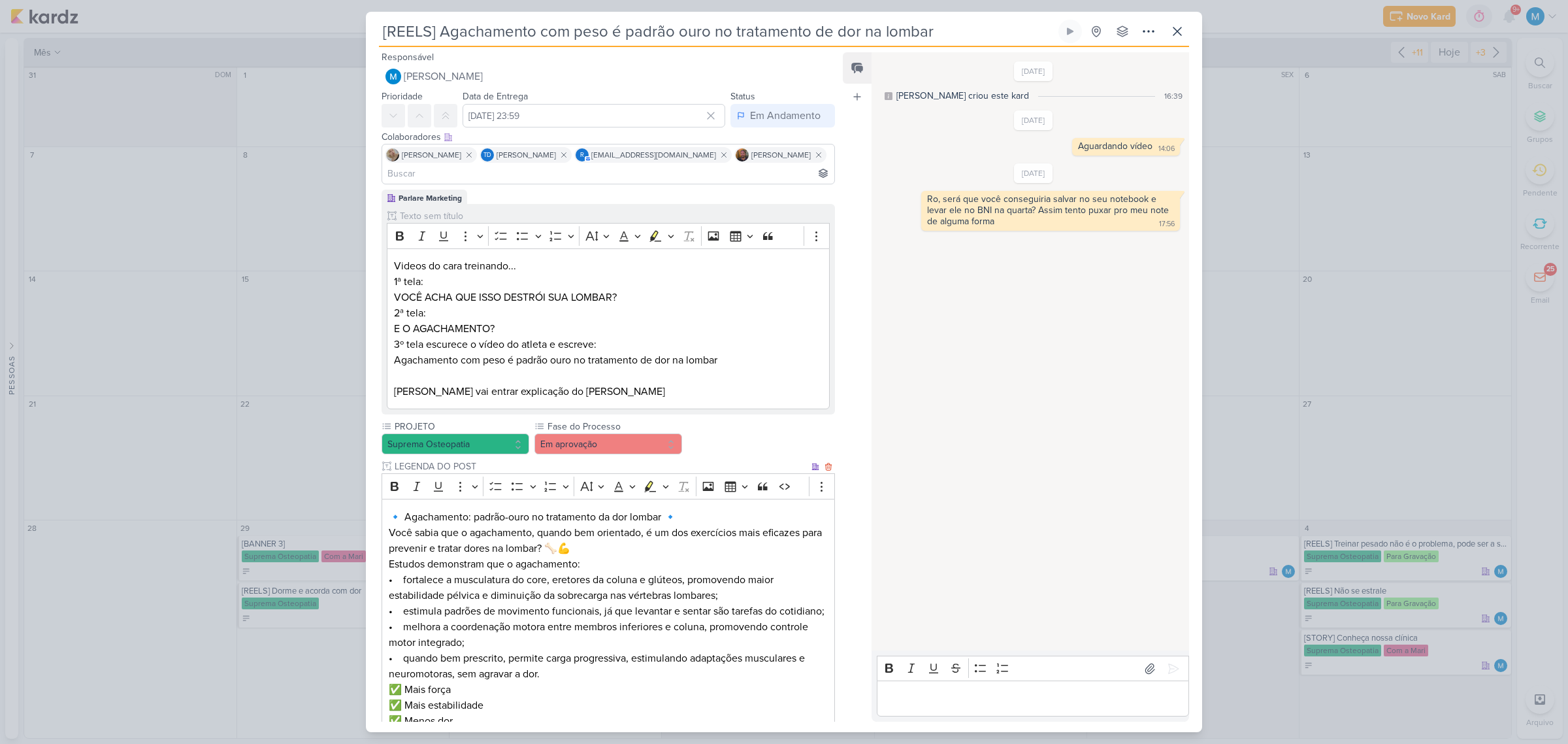
scroll to position [0, 0]
type input "VÍDEO PARA APROVAÇÃO"
click at [577, 99] on div "Data de Entrega 25 de setembro de 2025 às 23:59 Setembro 2025 Dom Seg Ter Qua Q…" at bounding box center [594, 108] width 263 height 39
click at [582, 120] on input "25 de setembro de 2025 às 23:59" at bounding box center [594, 116] width 263 height 24
click at [678, 240] on div "26" at bounding box center [686, 241] width 20 height 20
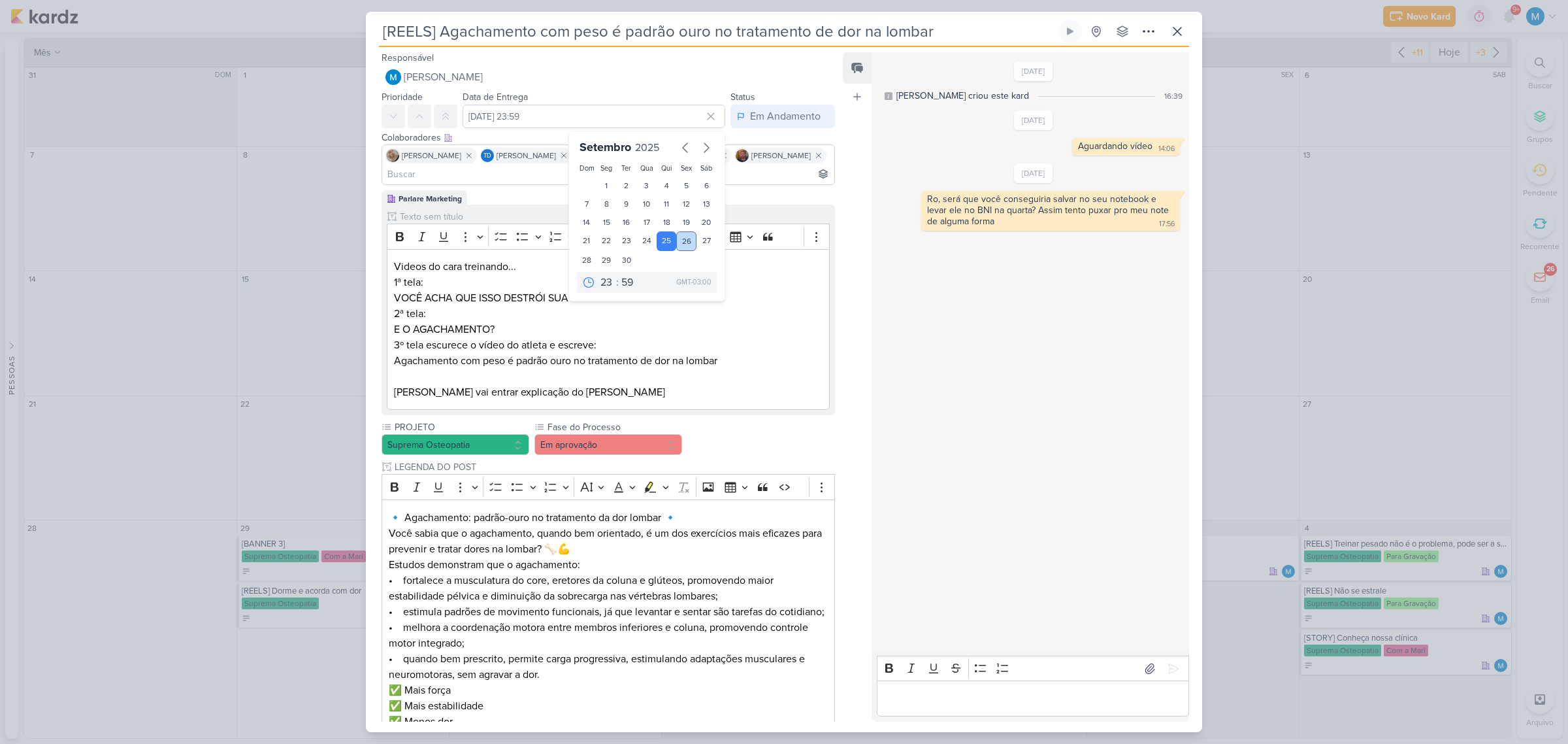
type input "26 de setembro de 2025 às 23:59"
click at [598, 285] on select "00 01 02 03 04 05 06 07 08 09 10 11 12 13 14 15 16 17 18 19 20 21 22 23" at bounding box center [607, 282] width 18 height 15
select select "16"
click at [598, 275] on select "00 01 02 03 04 05 06 07 08 09 10 11 12 13 14 15 16 17 18 19 20 21 22 23" at bounding box center [607, 282] width 18 height 15
type input "26 de setembro de 2025 às 16:59"
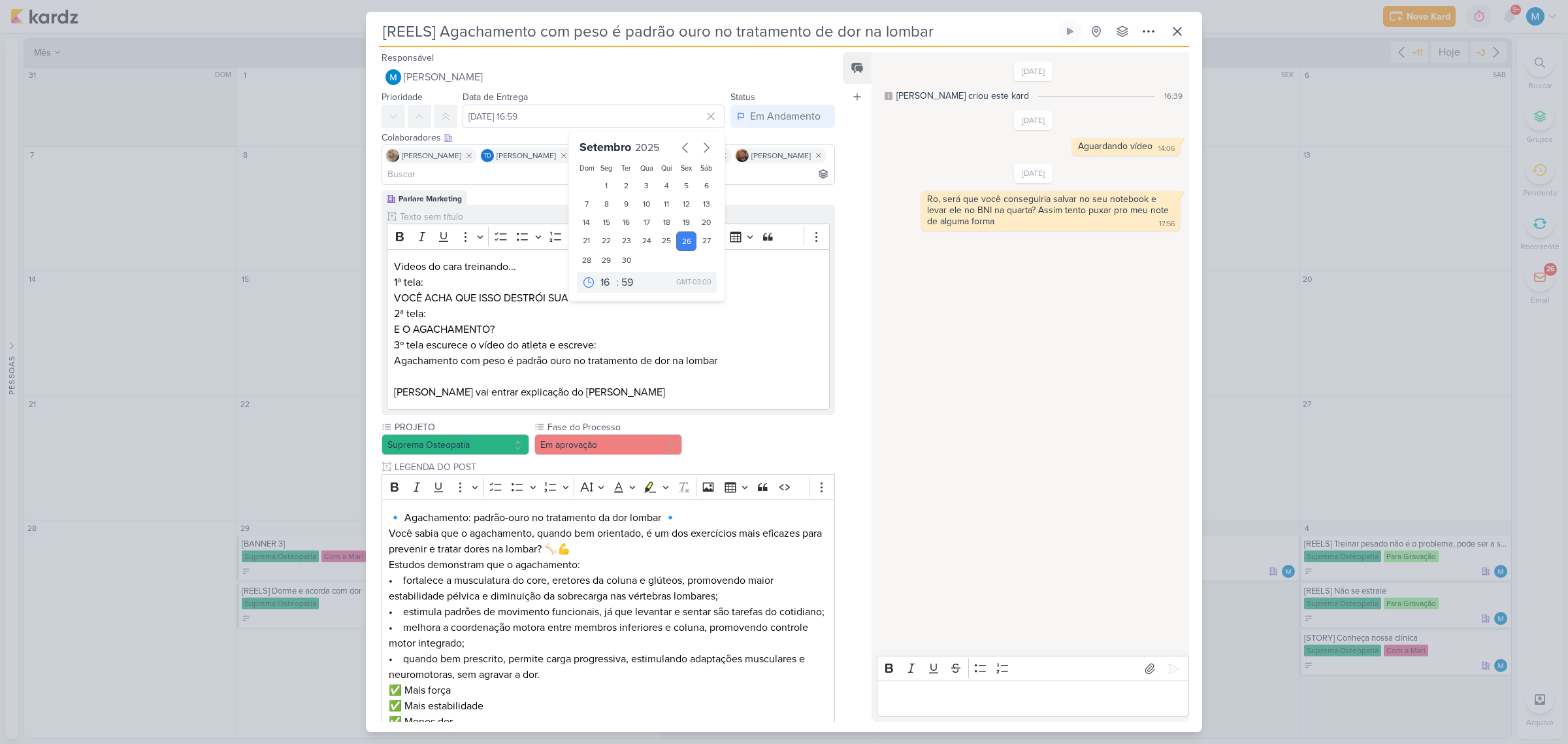
click at [625, 273] on div "00 01 02 03 04 05 06 07 08 09 10 11 12 13 14 15 16 17 18 19 20 21 22 23 : 00 05…" at bounding box center [647, 282] width 140 height 21
click at [626, 282] on select "00 05 10 15 20 25 30 35 40 45 50 55 59" at bounding box center [628, 282] width 18 height 15
select select "35"
click at [619, 275] on select "00 05 10 15 20 25 30 35 40 45 50 55 59" at bounding box center [628, 282] width 18 height 15
type input "26 de setembro de 2025 às 16:35"
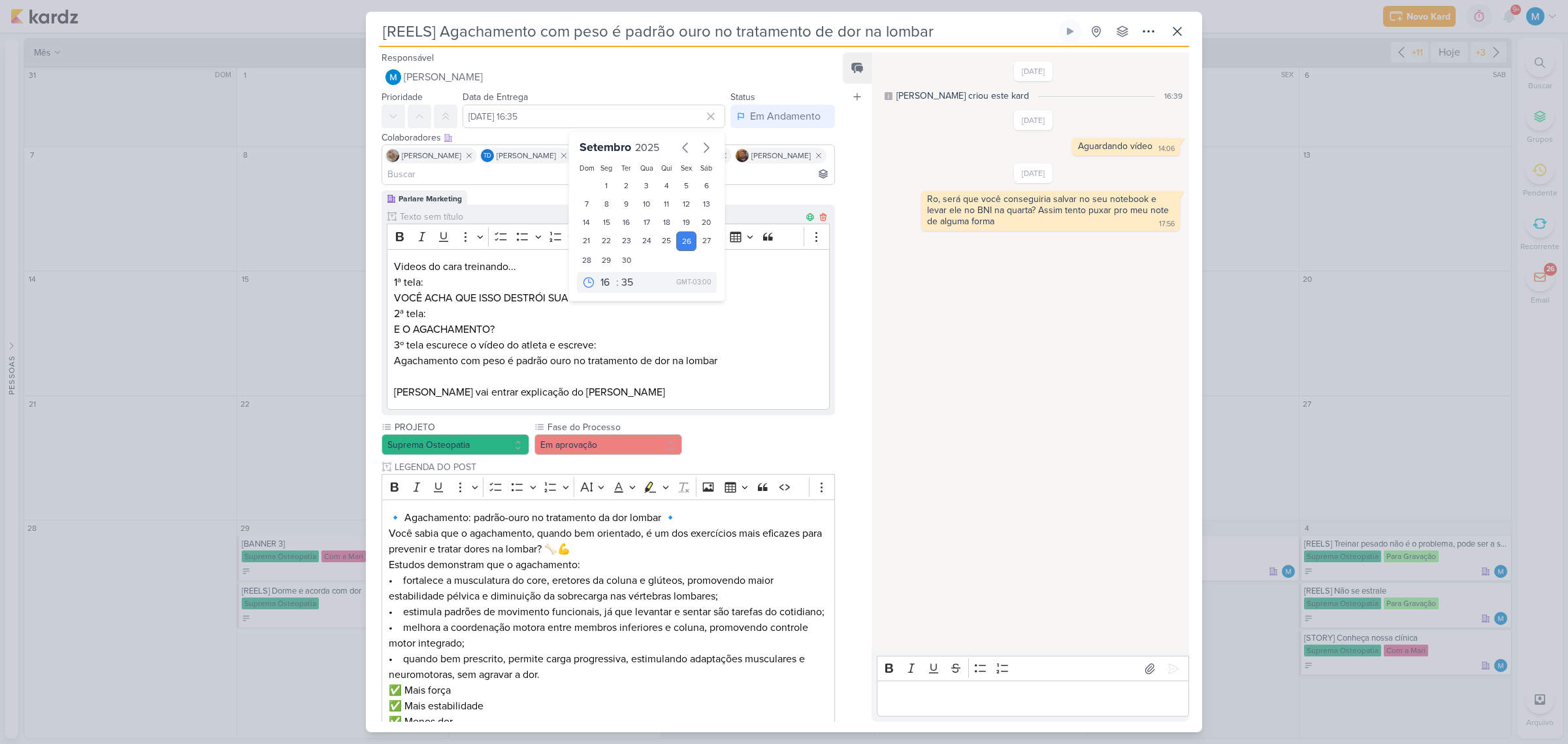
click at [778, 340] on p "3º tela escurece o vídeo do atleta e escreve: Agachamento com peso é padrão our…" at bounding box center [608, 353] width 429 height 32
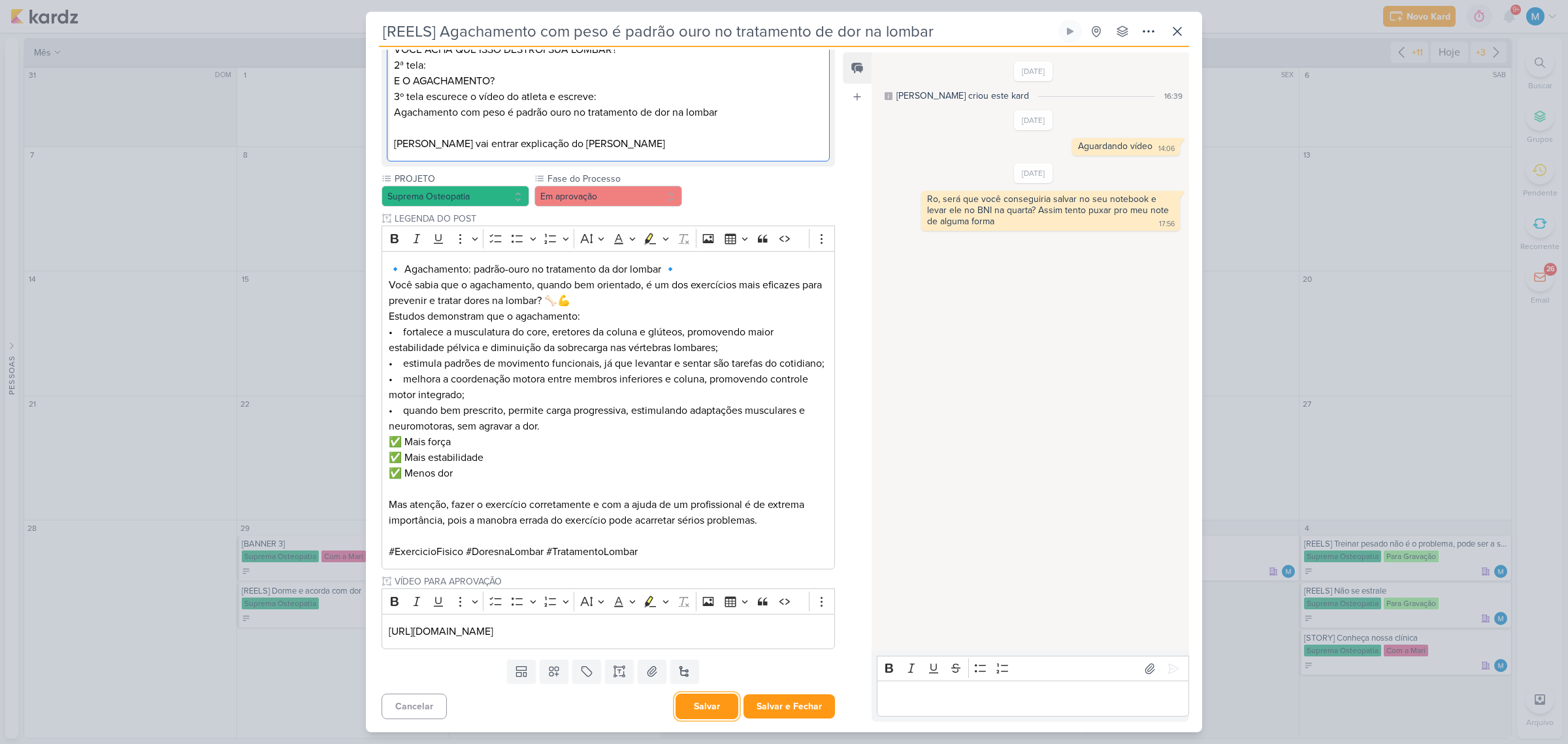
click at [706, 706] on button "Salvar" at bounding box center [707, 706] width 63 height 25
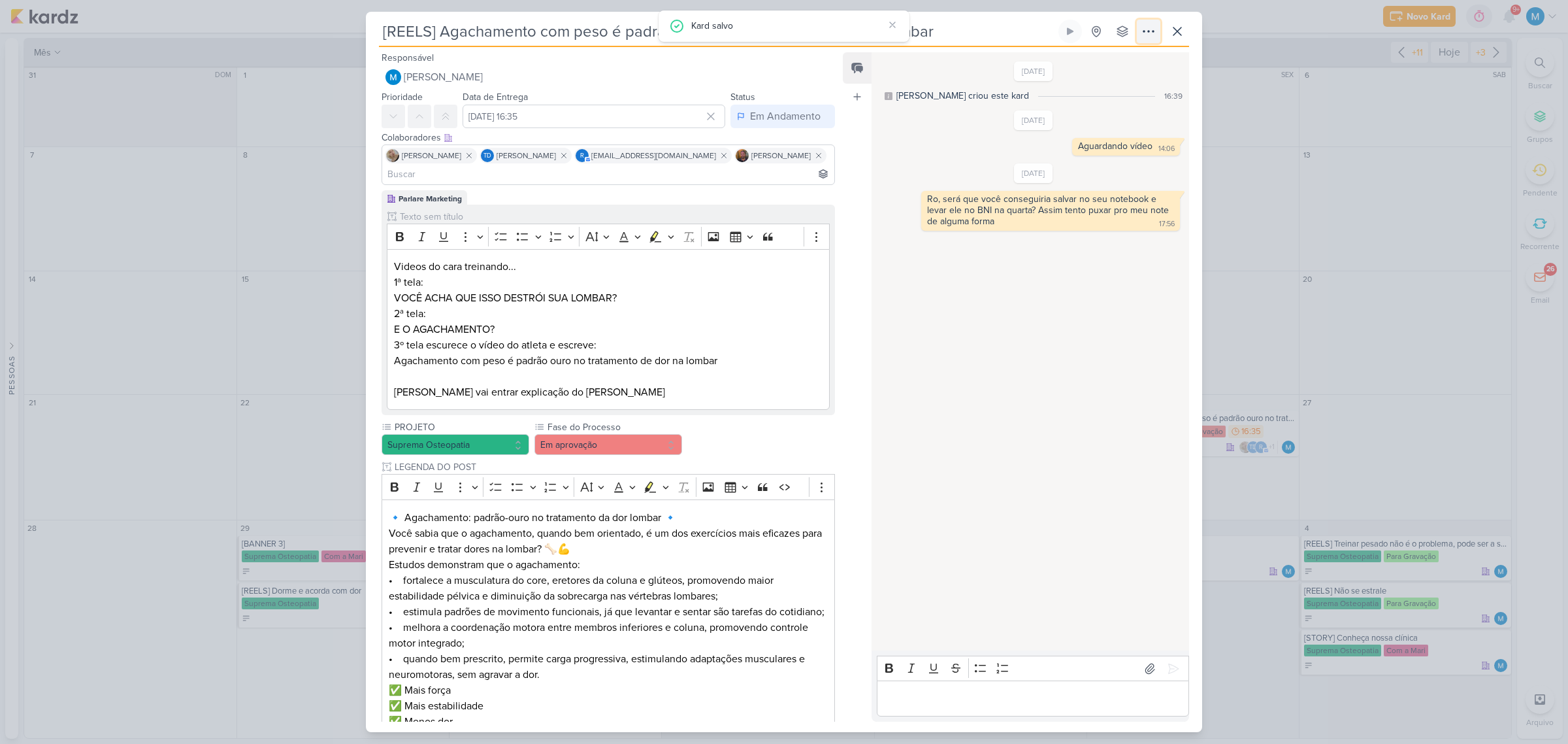
click at [1148, 32] on icon at bounding box center [1149, 31] width 11 height 1
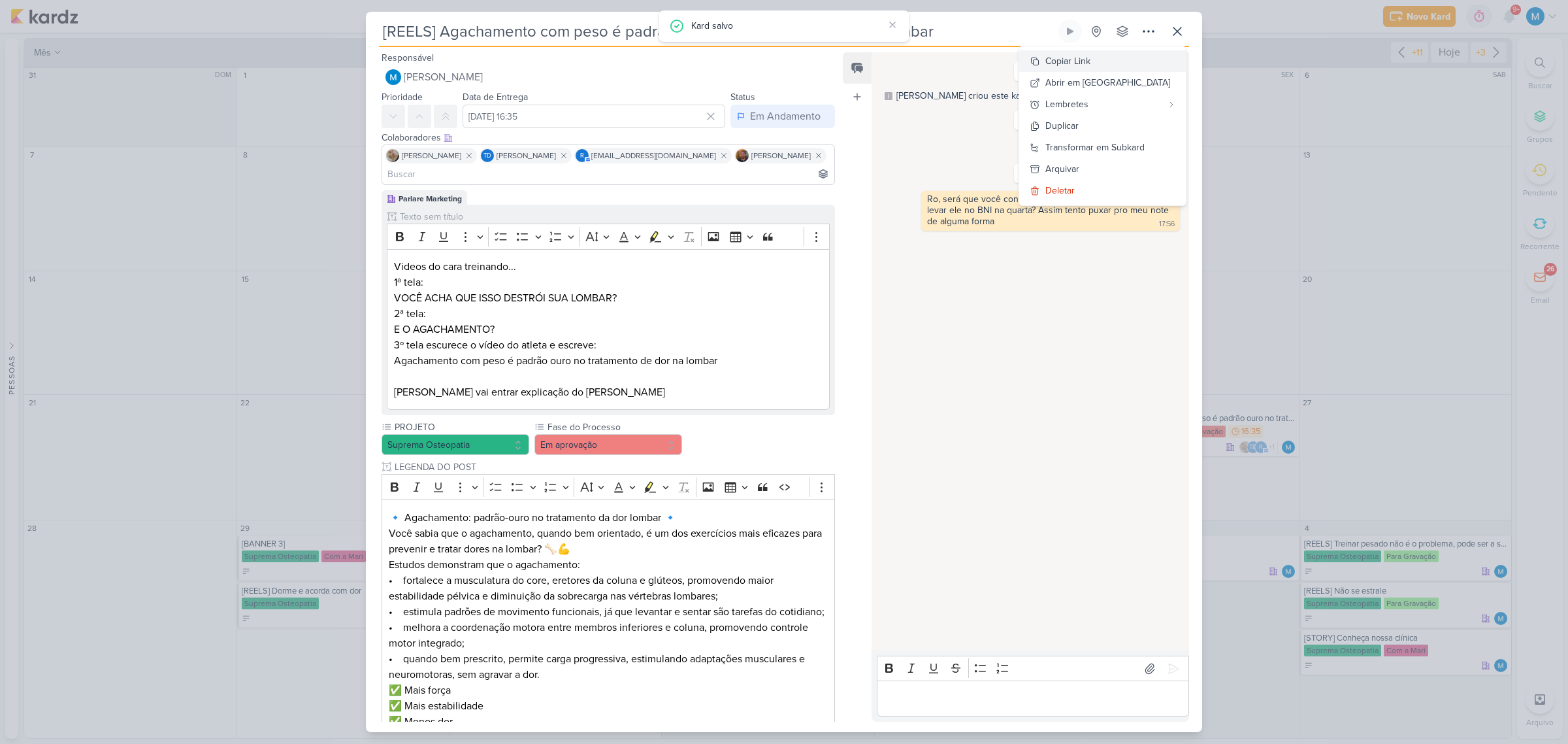
click at [1123, 56] on button "Copiar Link" at bounding box center [1103, 62] width 167 height 22
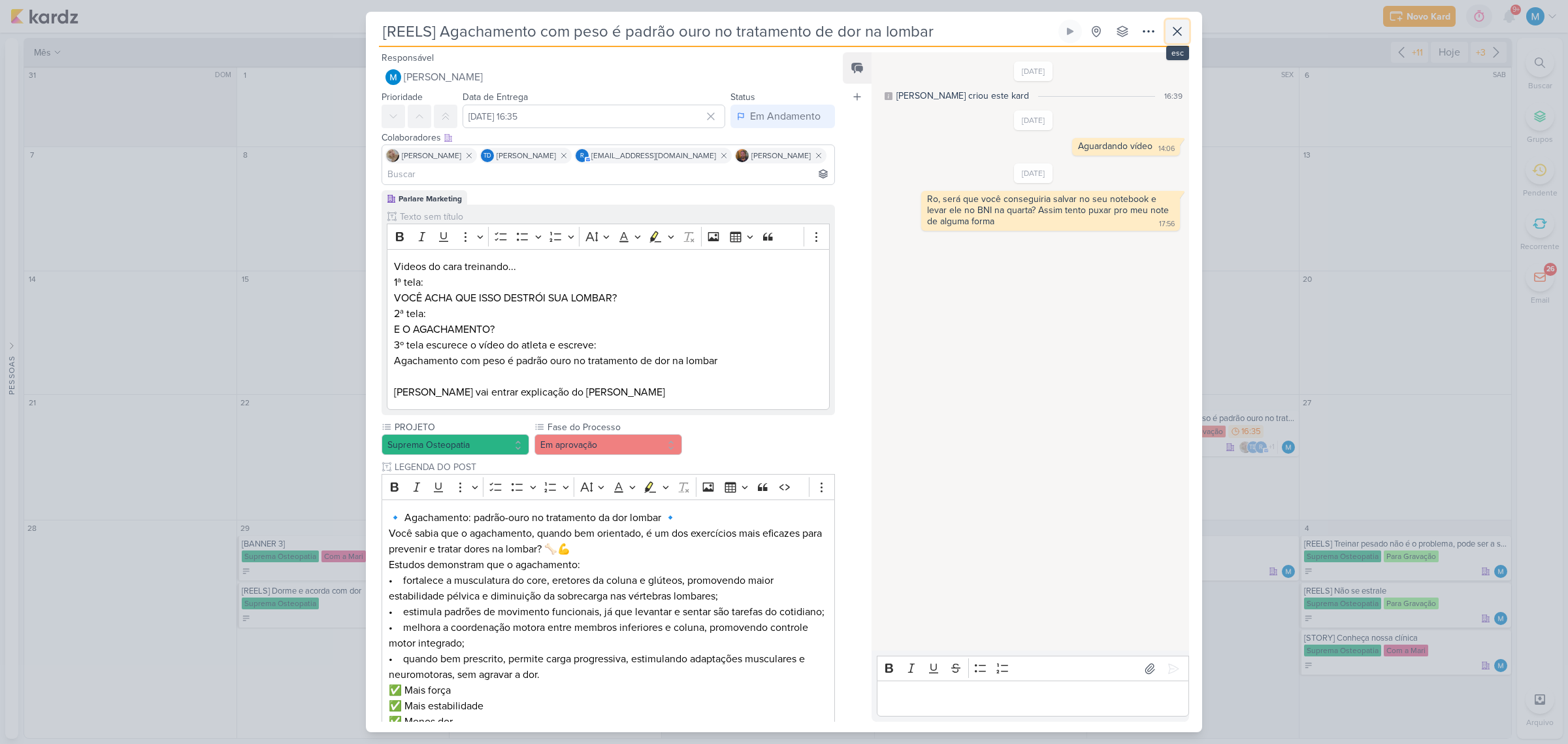
click at [1184, 33] on icon at bounding box center [1177, 31] width 15 height 15
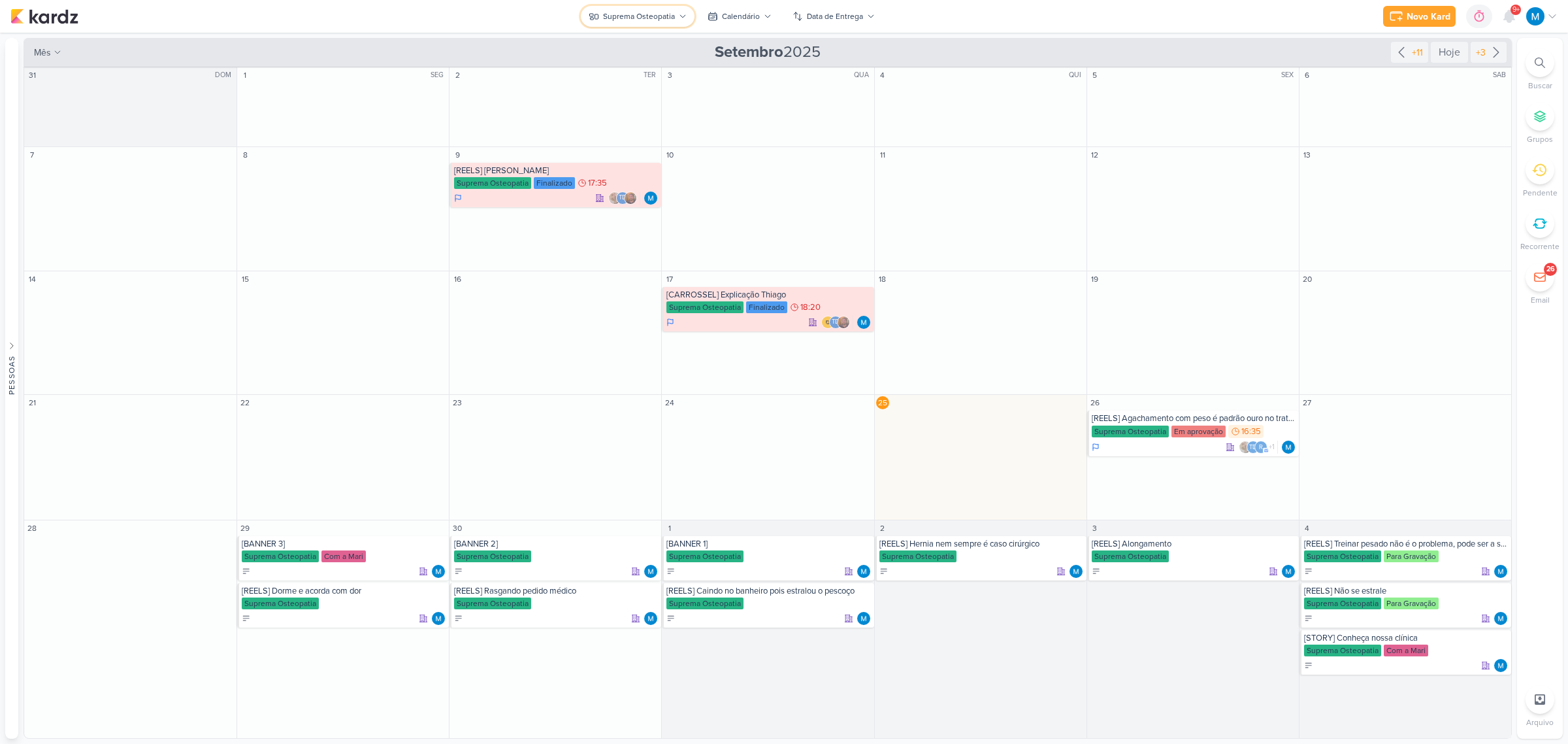
click at [666, 8] on button "Suprema Osteopatia" at bounding box center [637, 15] width 113 height 21
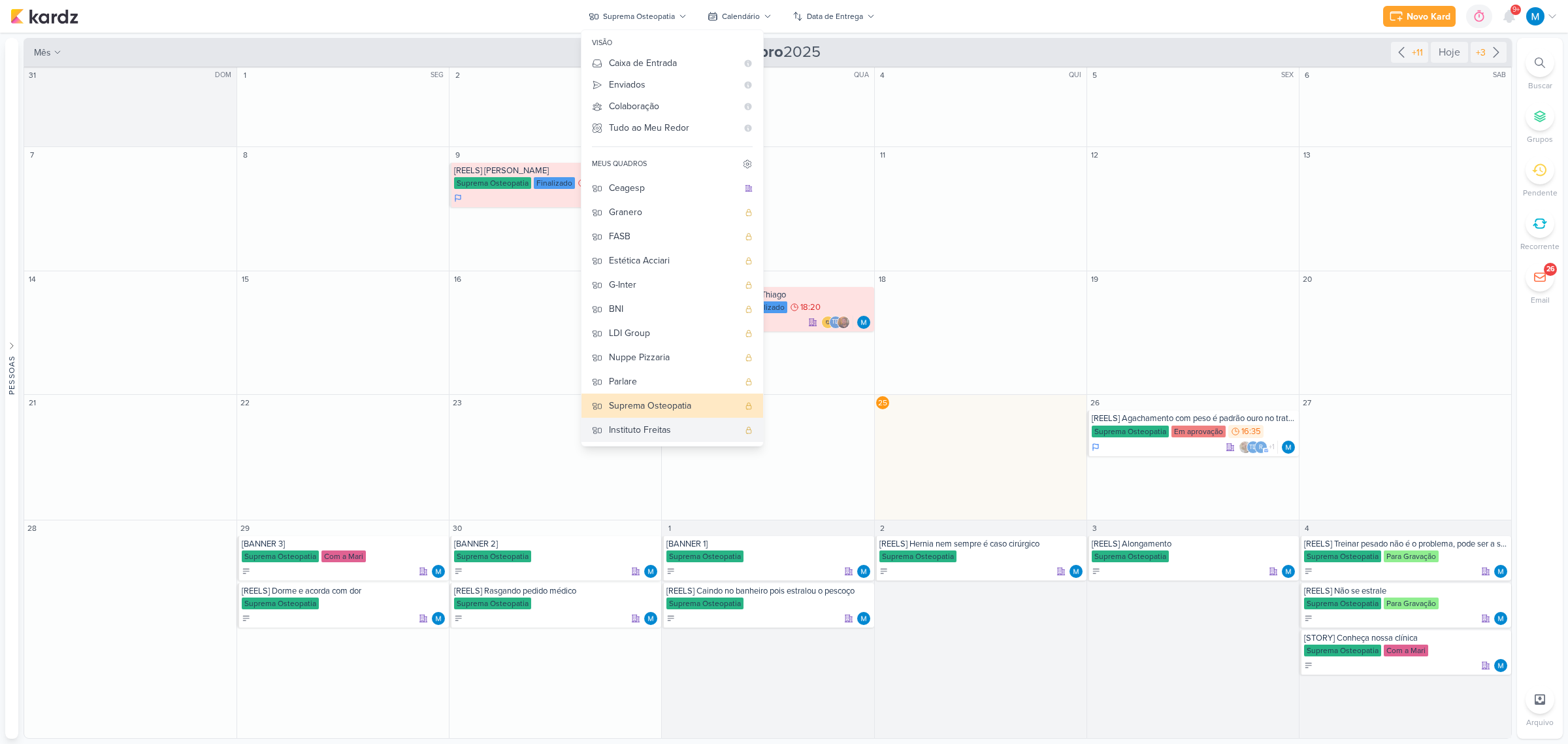
click at [654, 432] on div "Instituto Freitas" at bounding box center [673, 430] width 130 height 14
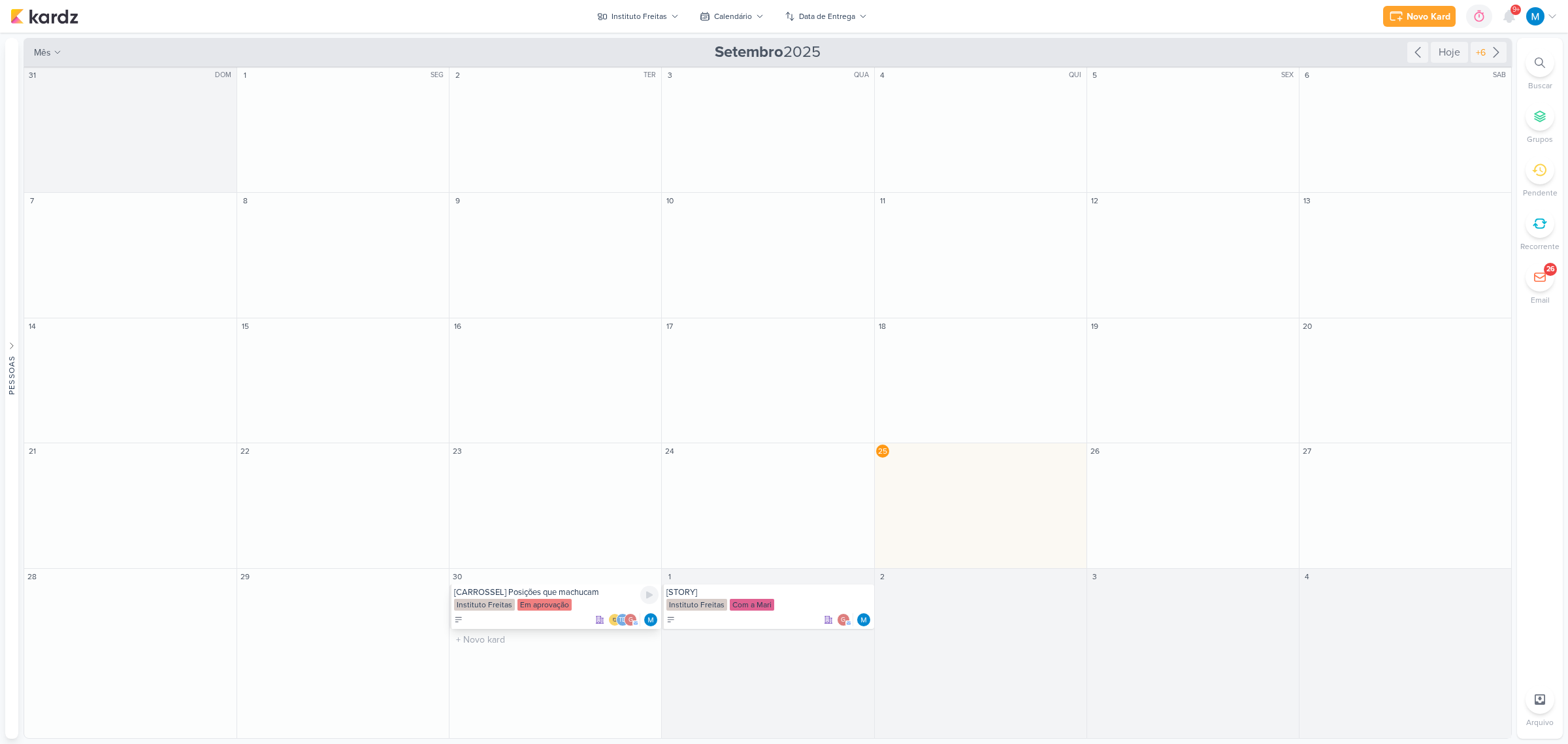
click at [569, 596] on div "[CARROSSEL] Posições que machucam" at bounding box center [557, 592] width 205 height 11
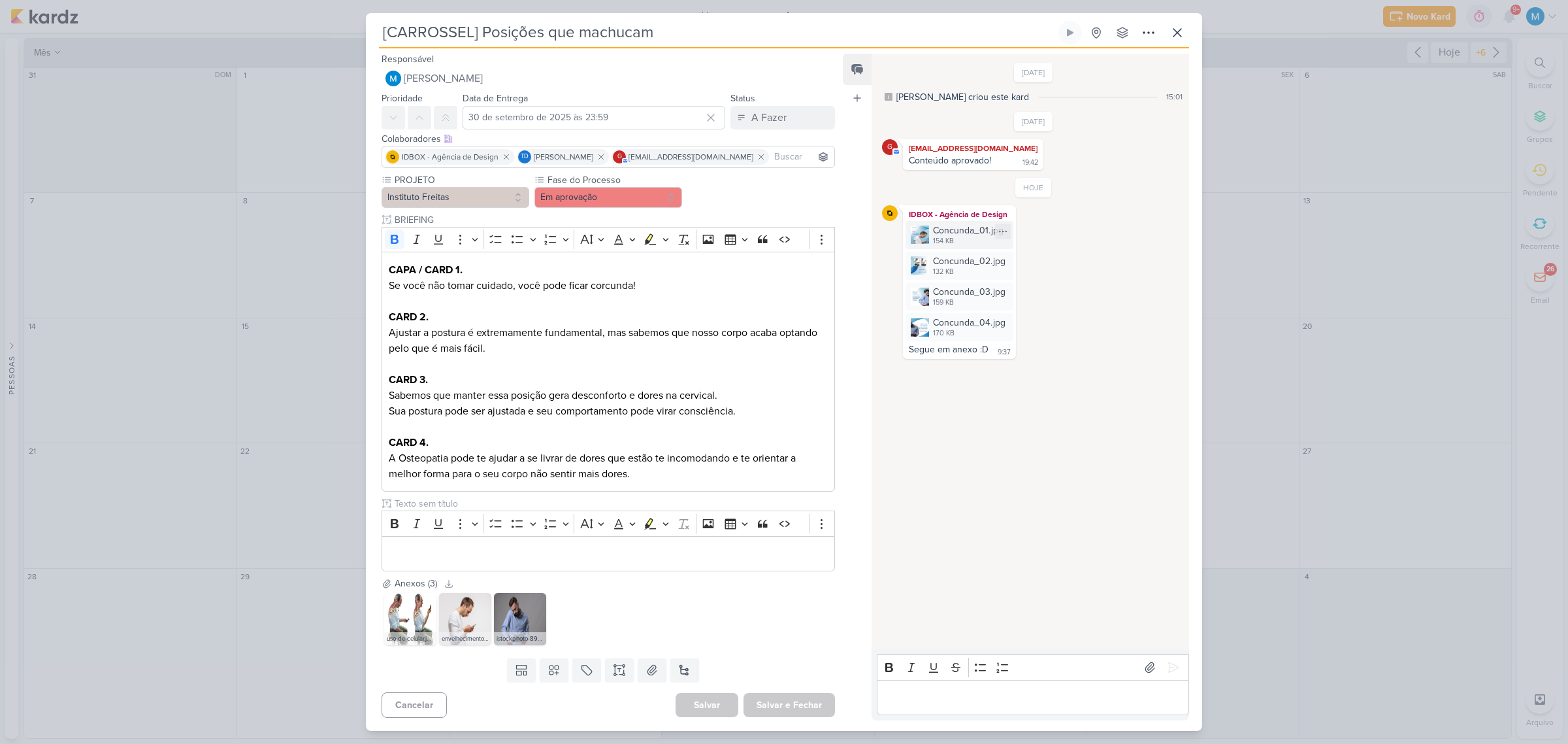
click at [956, 233] on div "Concunda_01.jpg" at bounding box center [969, 230] width 71 height 14
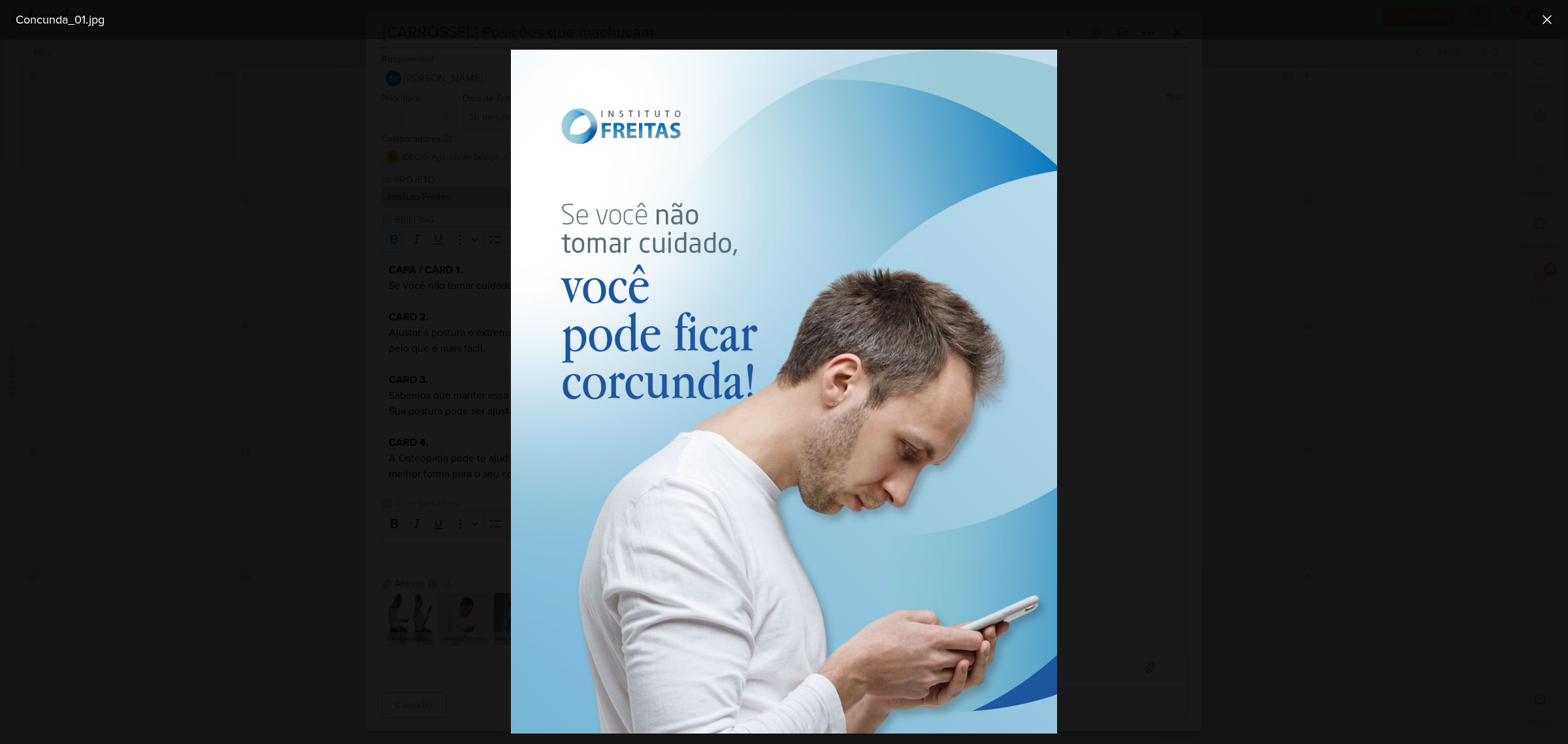
click at [1048, 360] on img at bounding box center [785, 391] width 547 height 683
click at [1321, 491] on div at bounding box center [784, 391] width 1568 height 704
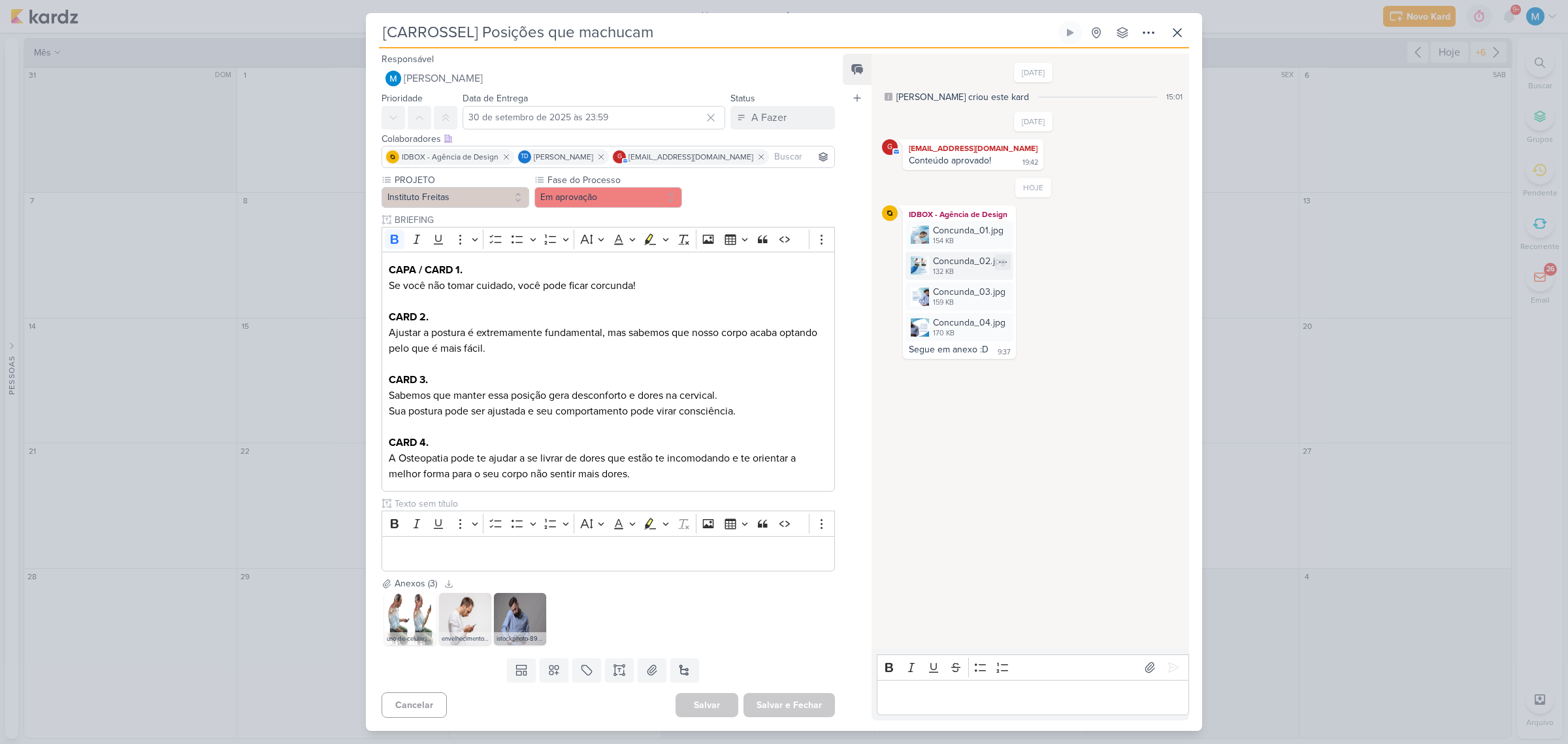
click at [954, 266] on div "132 KB" at bounding box center [970, 272] width 73 height 11
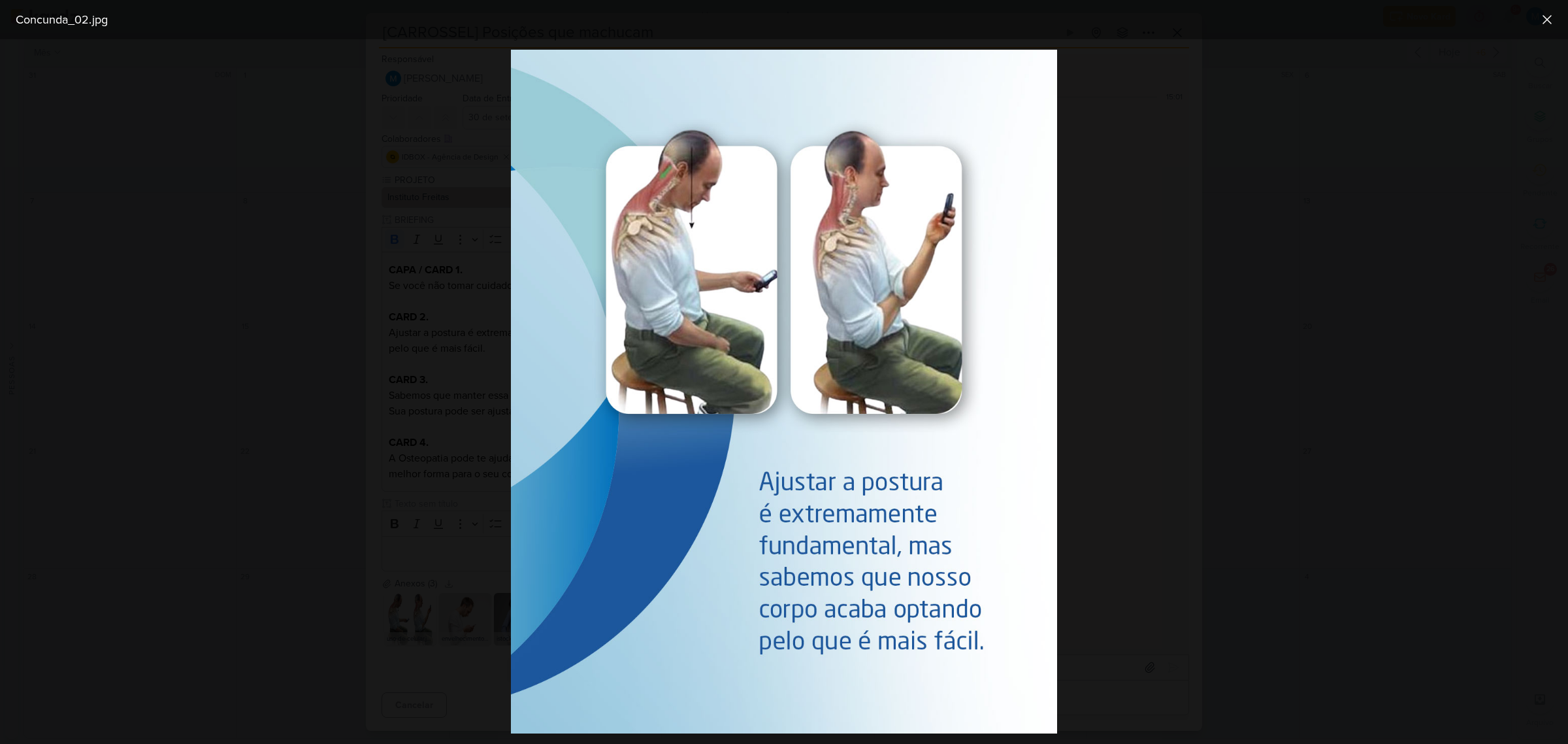
click at [1186, 579] on div at bounding box center [784, 391] width 1568 height 704
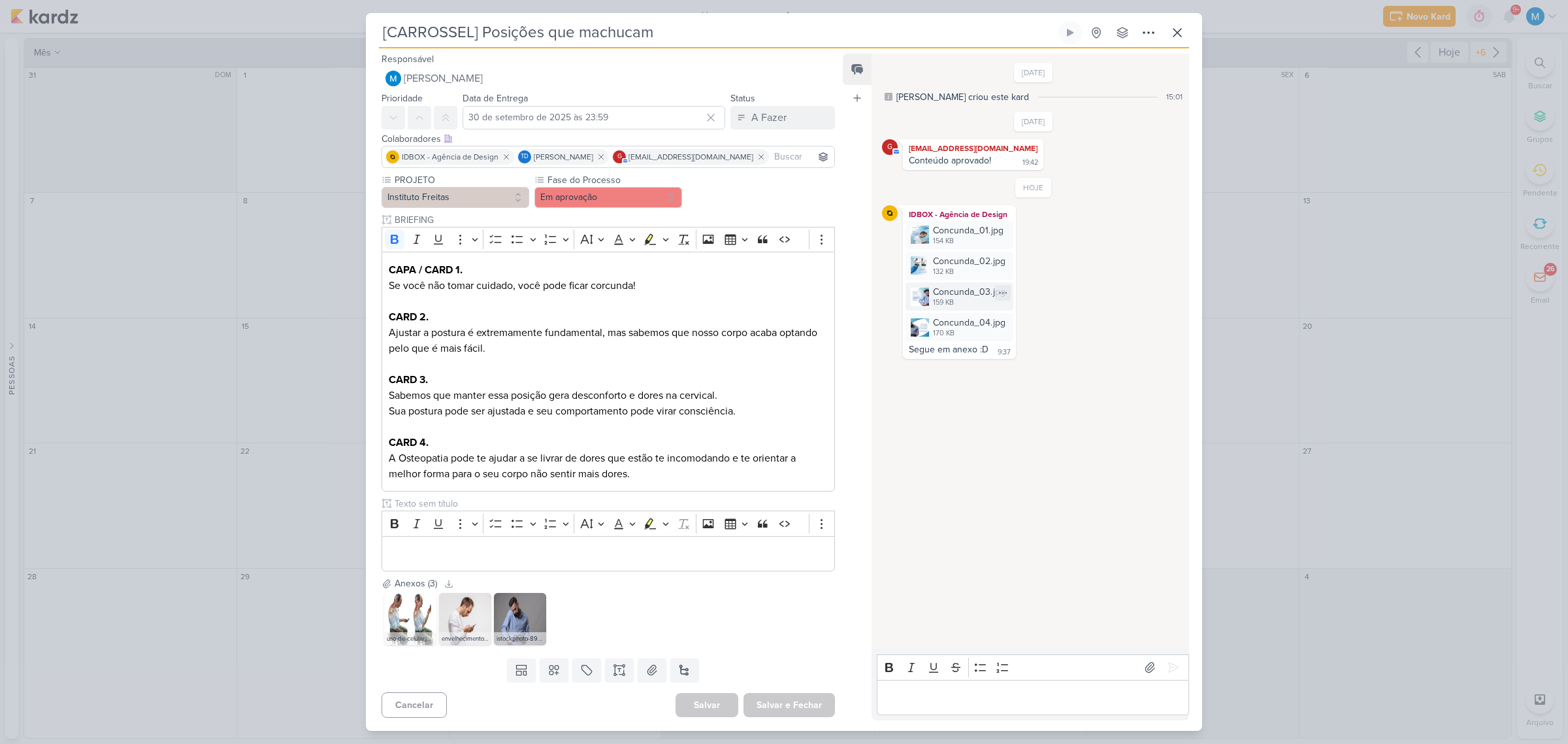
click at [945, 292] on div "Concunda_03.jpg" at bounding box center [970, 291] width 73 height 14
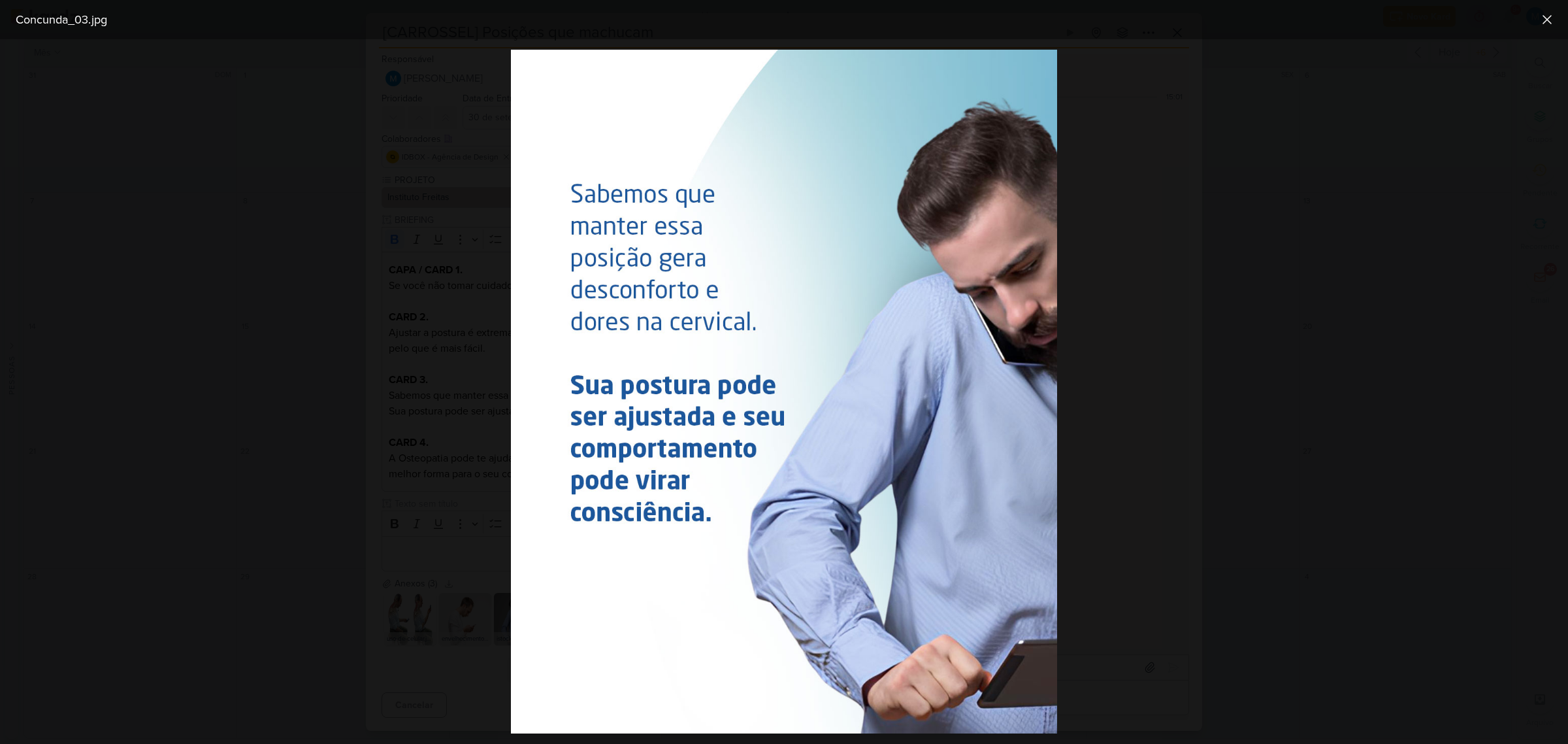
click at [1223, 420] on div at bounding box center [784, 391] width 1568 height 704
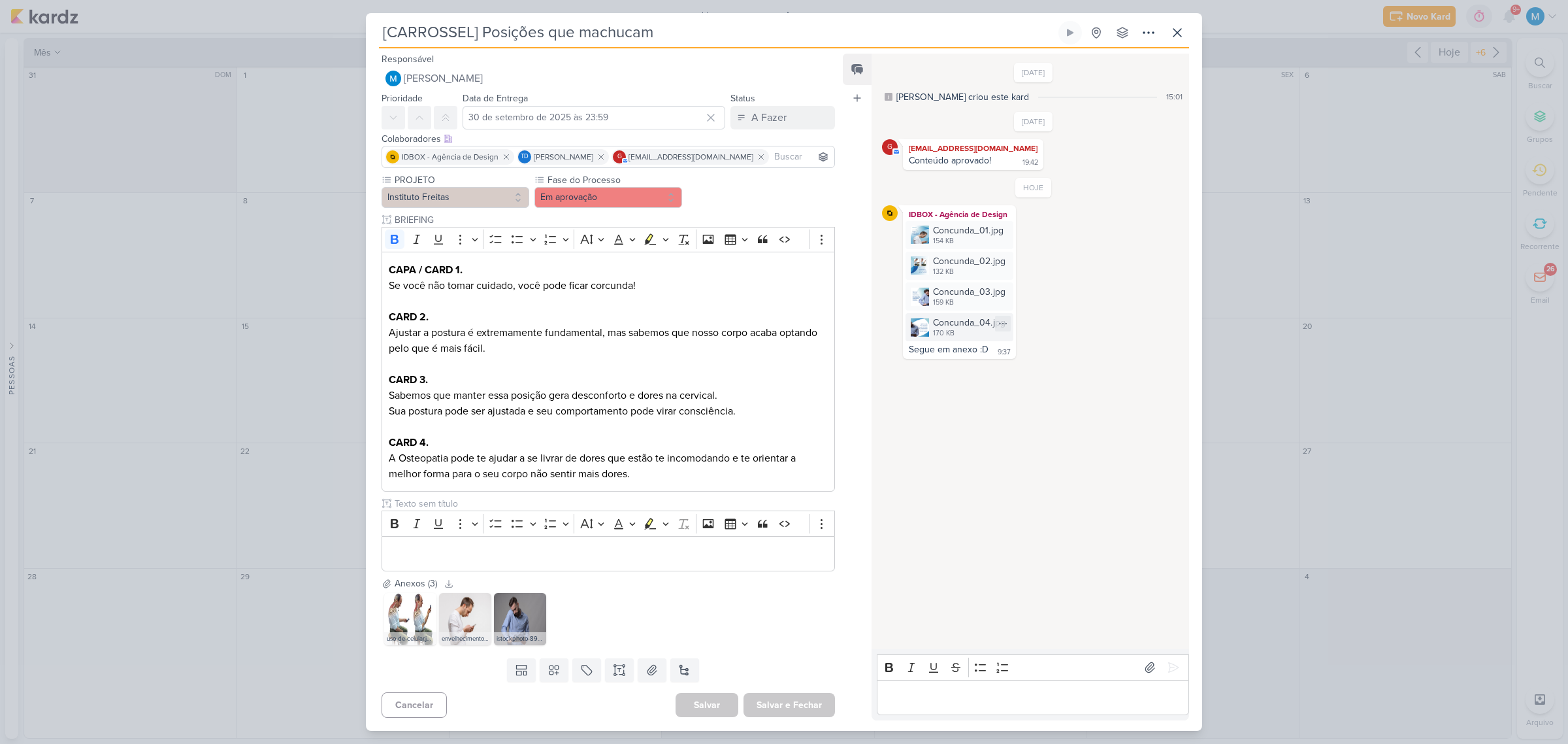
click at [919, 327] on img at bounding box center [920, 327] width 18 height 18
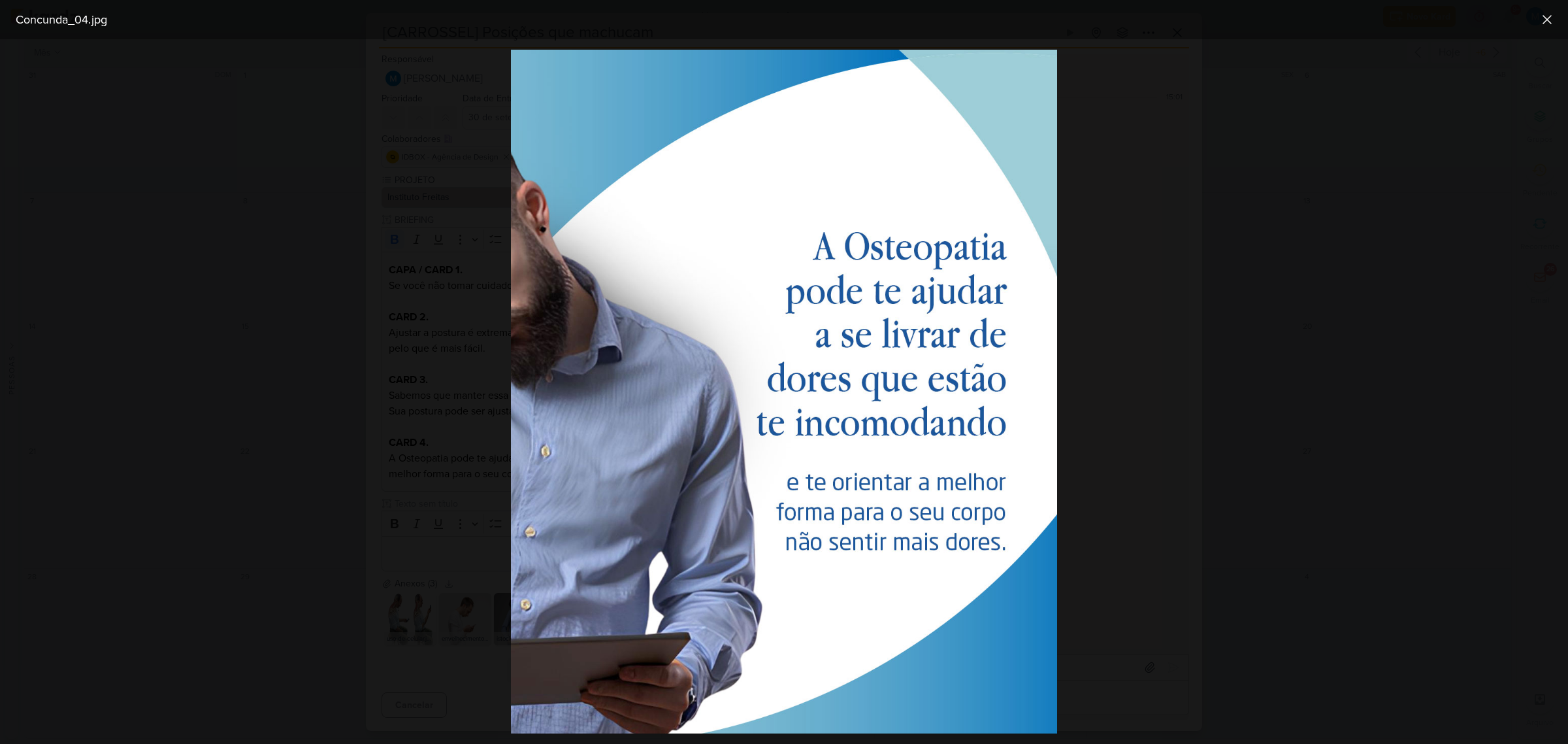
click at [1128, 385] on div at bounding box center [784, 391] width 1568 height 704
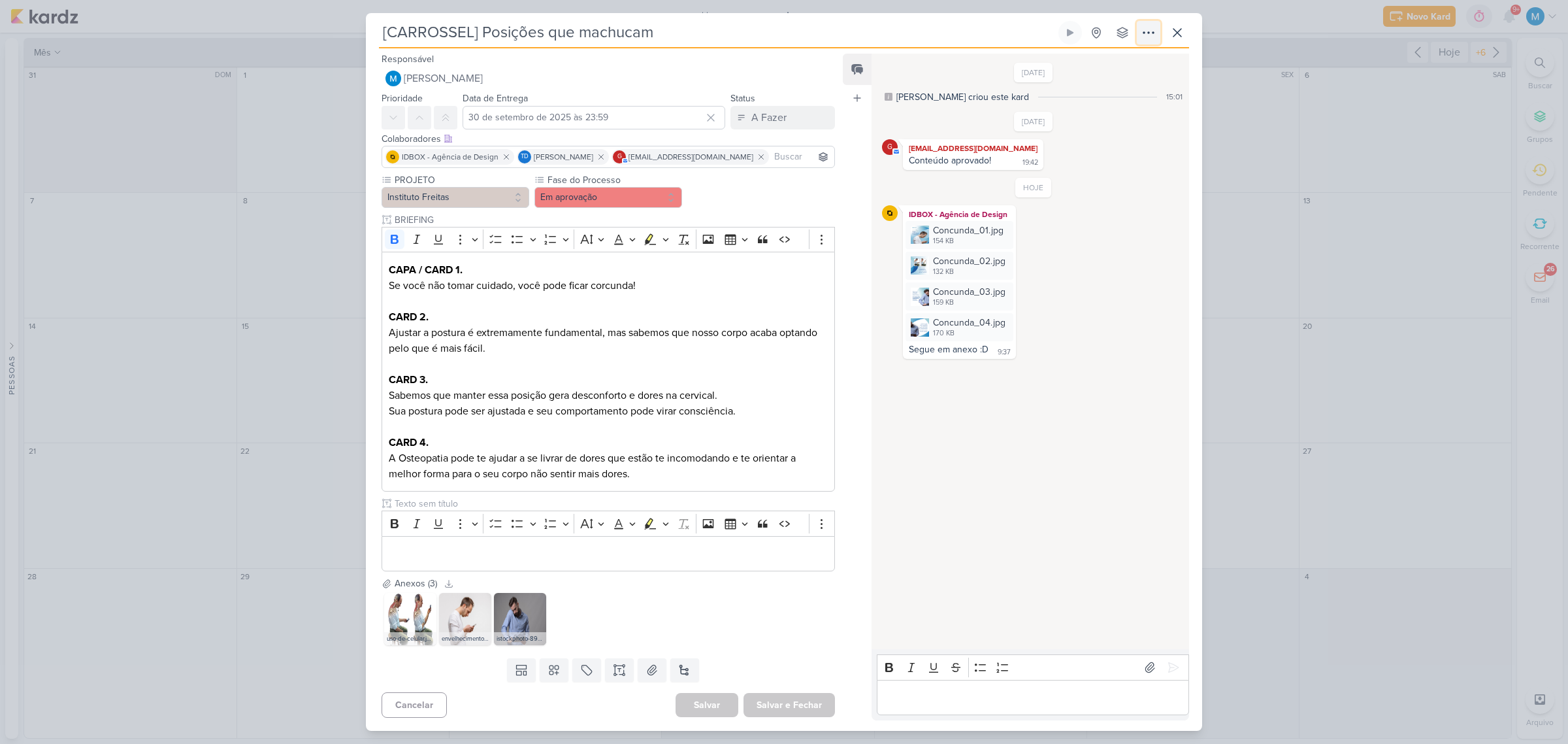
click at [1151, 31] on icon at bounding box center [1148, 32] width 15 height 15
click at [1090, 60] on div "Copiar Link" at bounding box center [1069, 62] width 45 height 14
click at [757, 158] on icon at bounding box center [761, 157] width 9 height 9
click at [627, 200] on button "Em aprovação" at bounding box center [608, 197] width 148 height 21
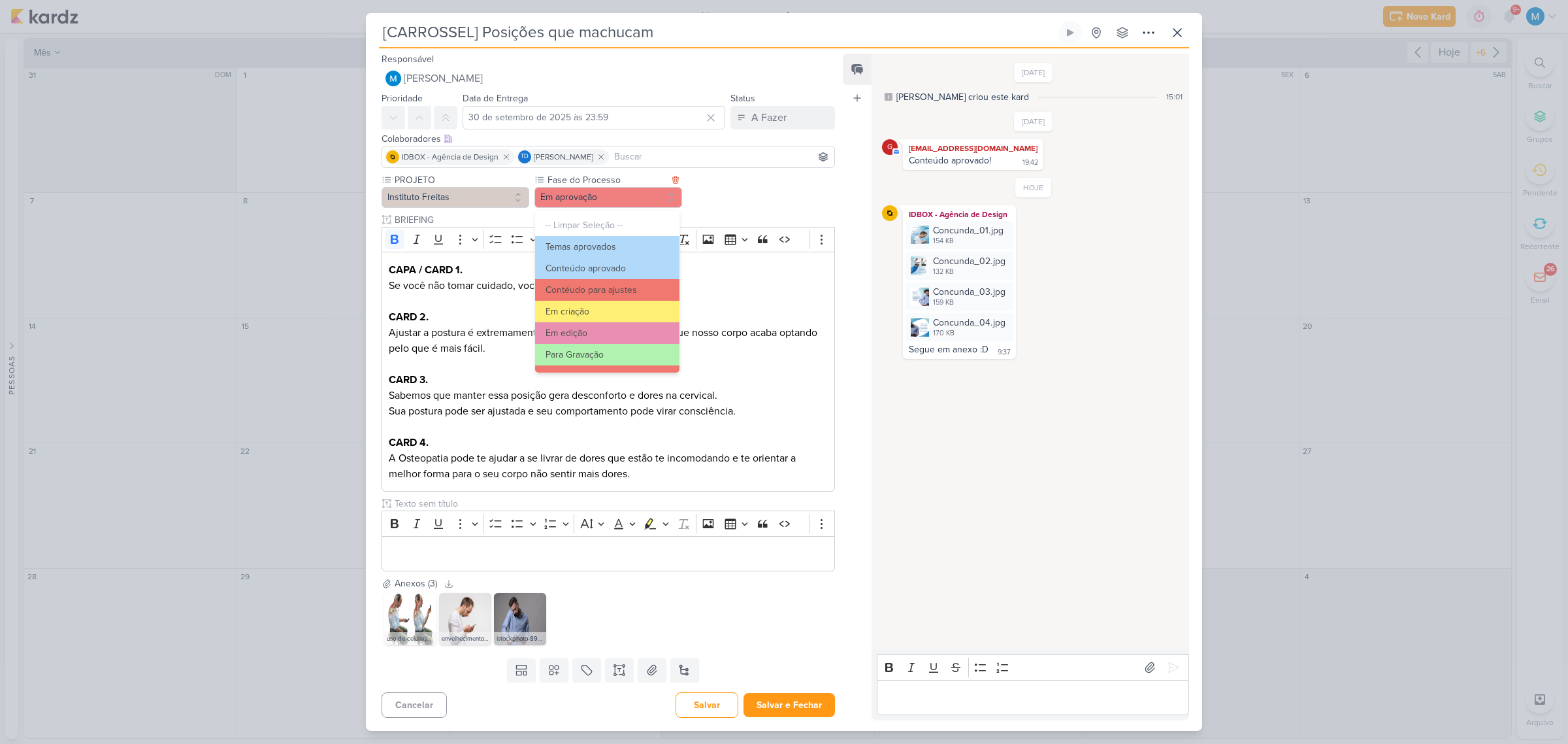
click at [589, 292] on button "Contéudo para ajustes" at bounding box center [607, 290] width 144 height 22
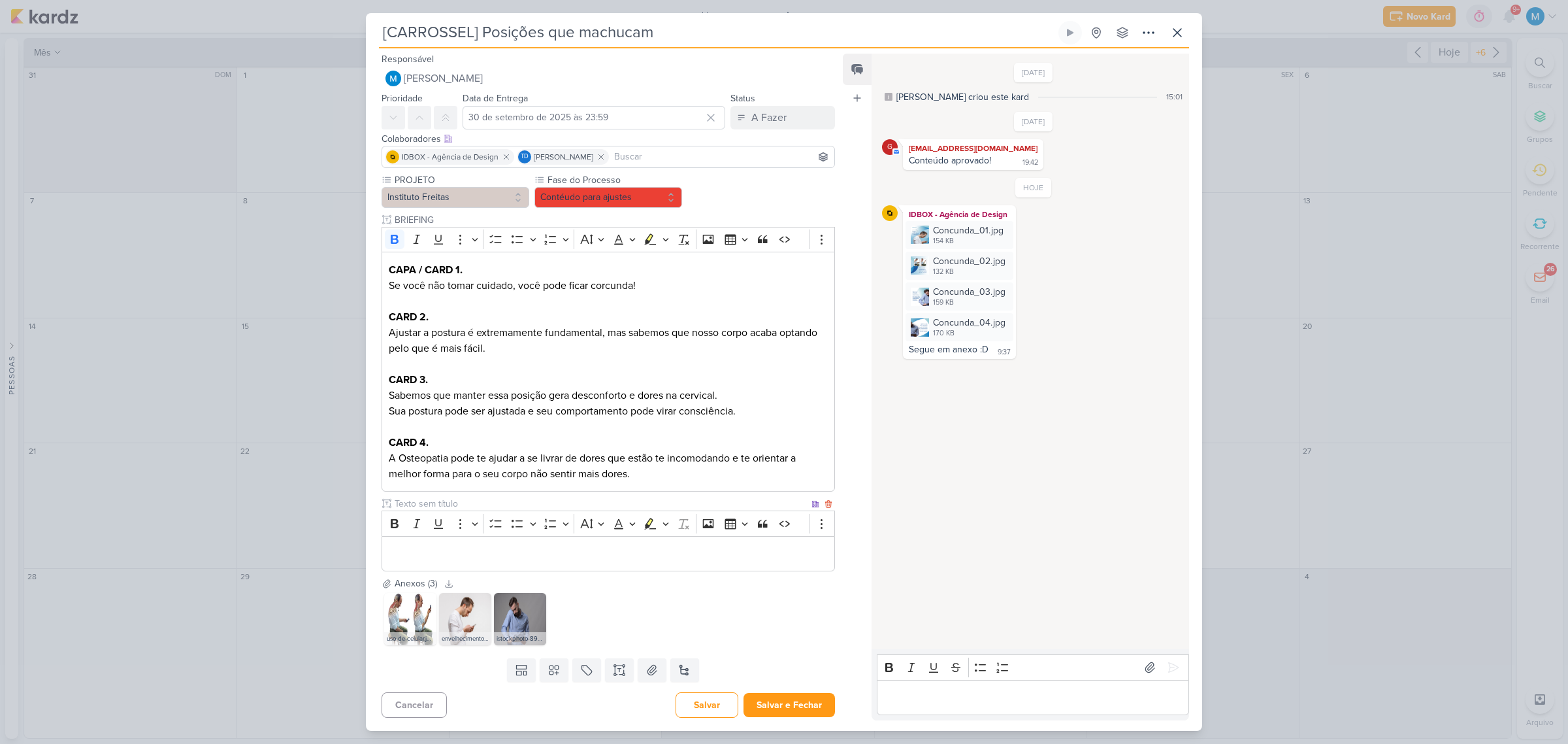
click at [406, 497] on input "text" at bounding box center [601, 503] width 417 height 14
type input "LEGENDA DO POST"
click at [769, 125] on button "A Fazer" at bounding box center [782, 118] width 104 height 24
click at [756, 188] on div "Em Andamento" at bounding box center [772, 190] width 62 height 14
click at [708, 710] on button "Salvar" at bounding box center [707, 705] width 63 height 25
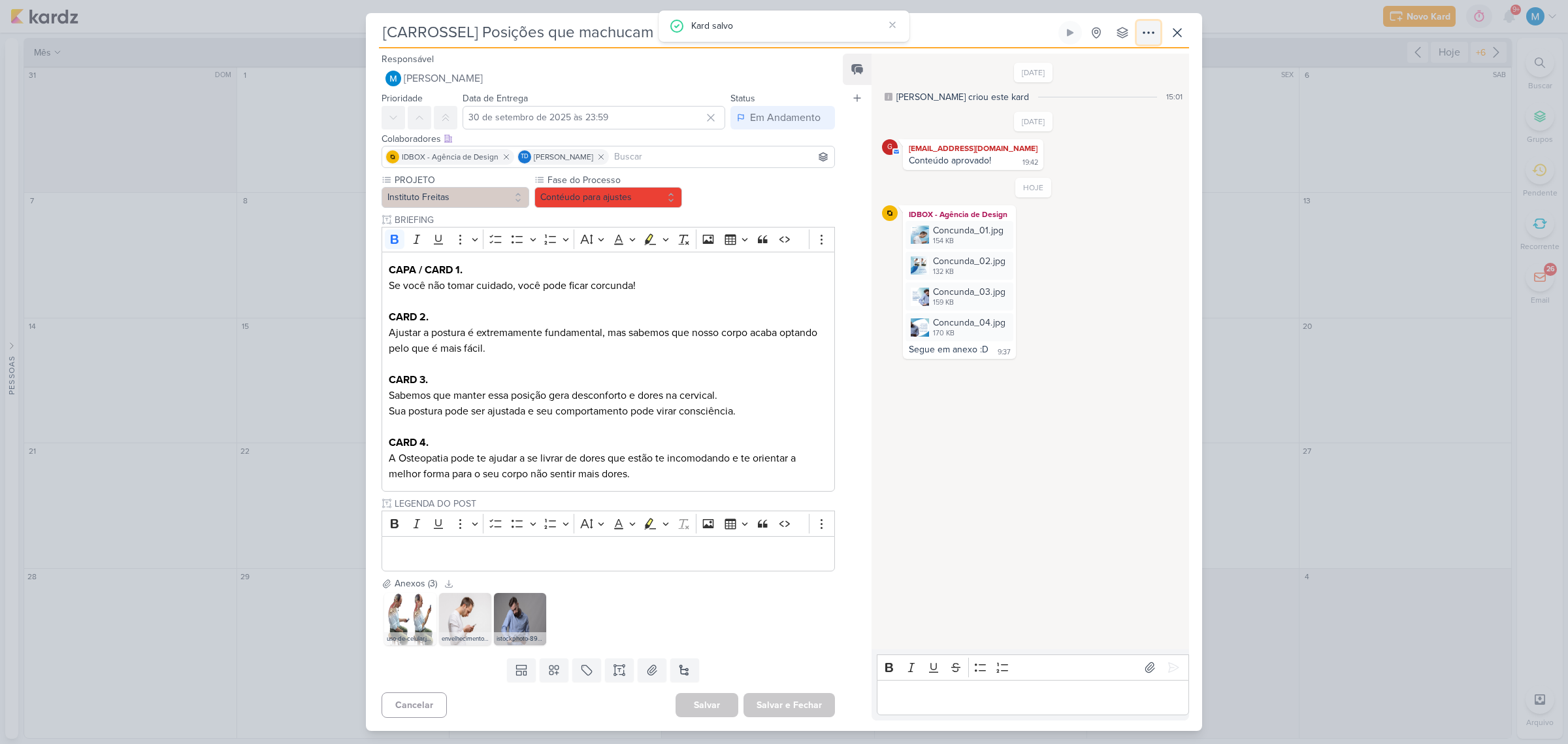
click at [1141, 34] on icon at bounding box center [1148, 32] width 15 height 15
click at [818, 626] on div "uso-de-celular.jpg envelhecimento-do-pescoco.jpg istockphoto-899095994-170667a.…" at bounding box center [608, 618] width 453 height 57
click at [1182, 34] on icon at bounding box center [1177, 32] width 15 height 15
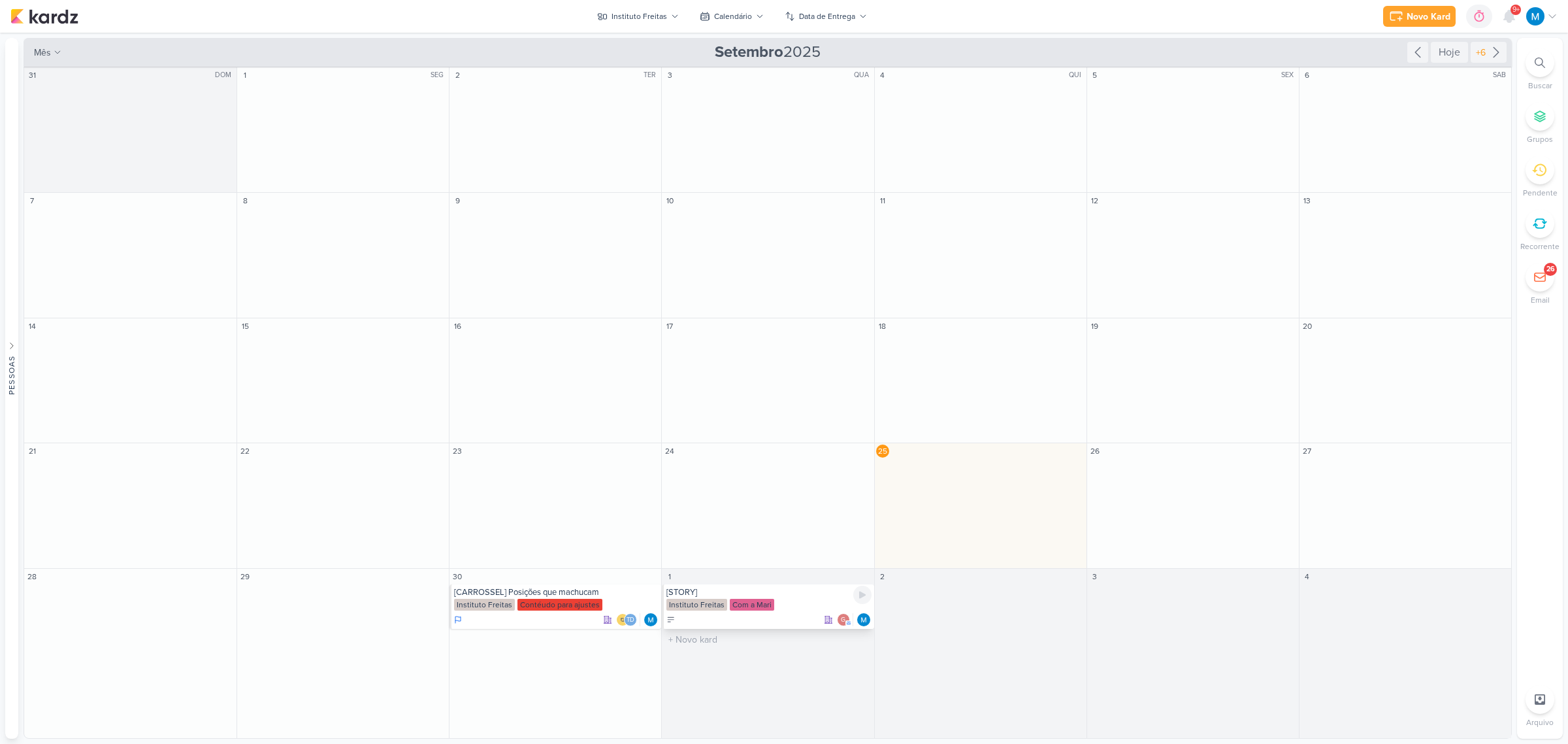
click at [718, 594] on div "[STORY]" at bounding box center [769, 592] width 205 height 11
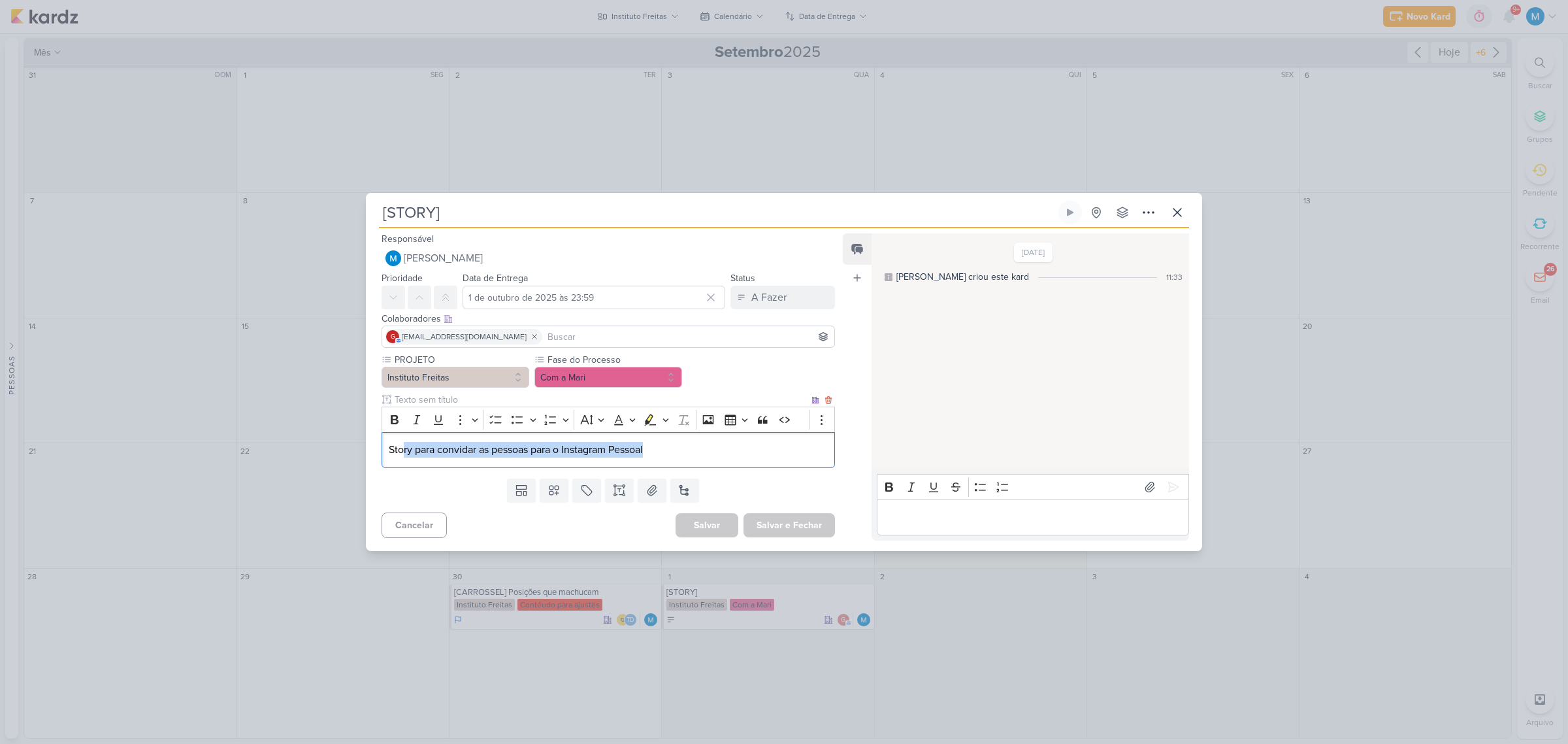
drag, startPoint x: 592, startPoint y: 446, endPoint x: 740, endPoint y: 444, distance: 148.0
click at [740, 444] on p "Story para convidar as pessoas para o Instagram Pessoal" at bounding box center [608, 449] width 440 height 15
click at [684, 449] on p "Story para convidar as pessoas para o Instagram Pessoal" at bounding box center [608, 449] width 440 height 15
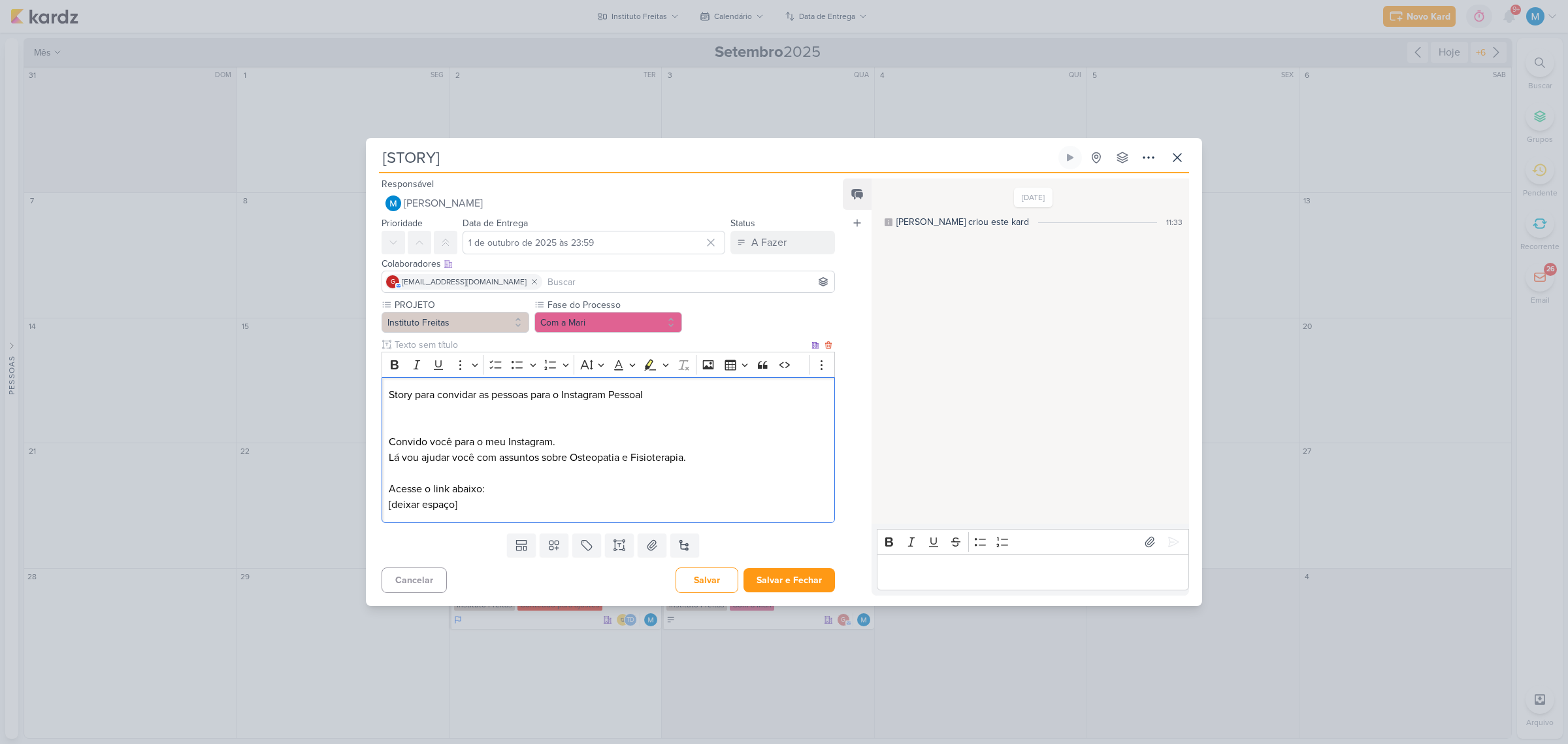
click at [524, 496] on p "Acesse o link abaixo: [deixar espaço]" at bounding box center [608, 497] width 440 height 32
click at [629, 320] on button "Com a Mari" at bounding box center [608, 322] width 148 height 21
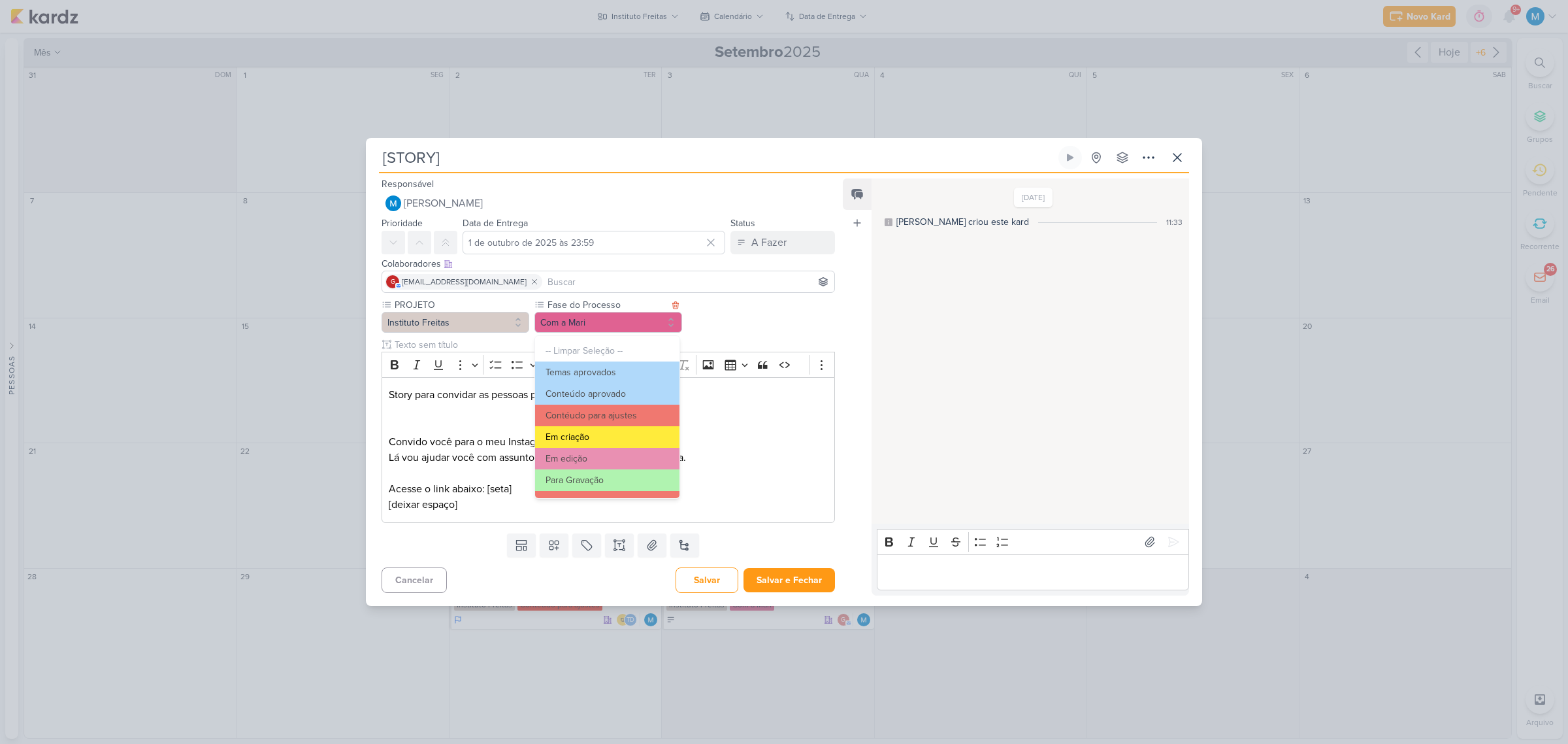
click at [622, 431] on button "Em criação" at bounding box center [607, 437] width 144 height 22
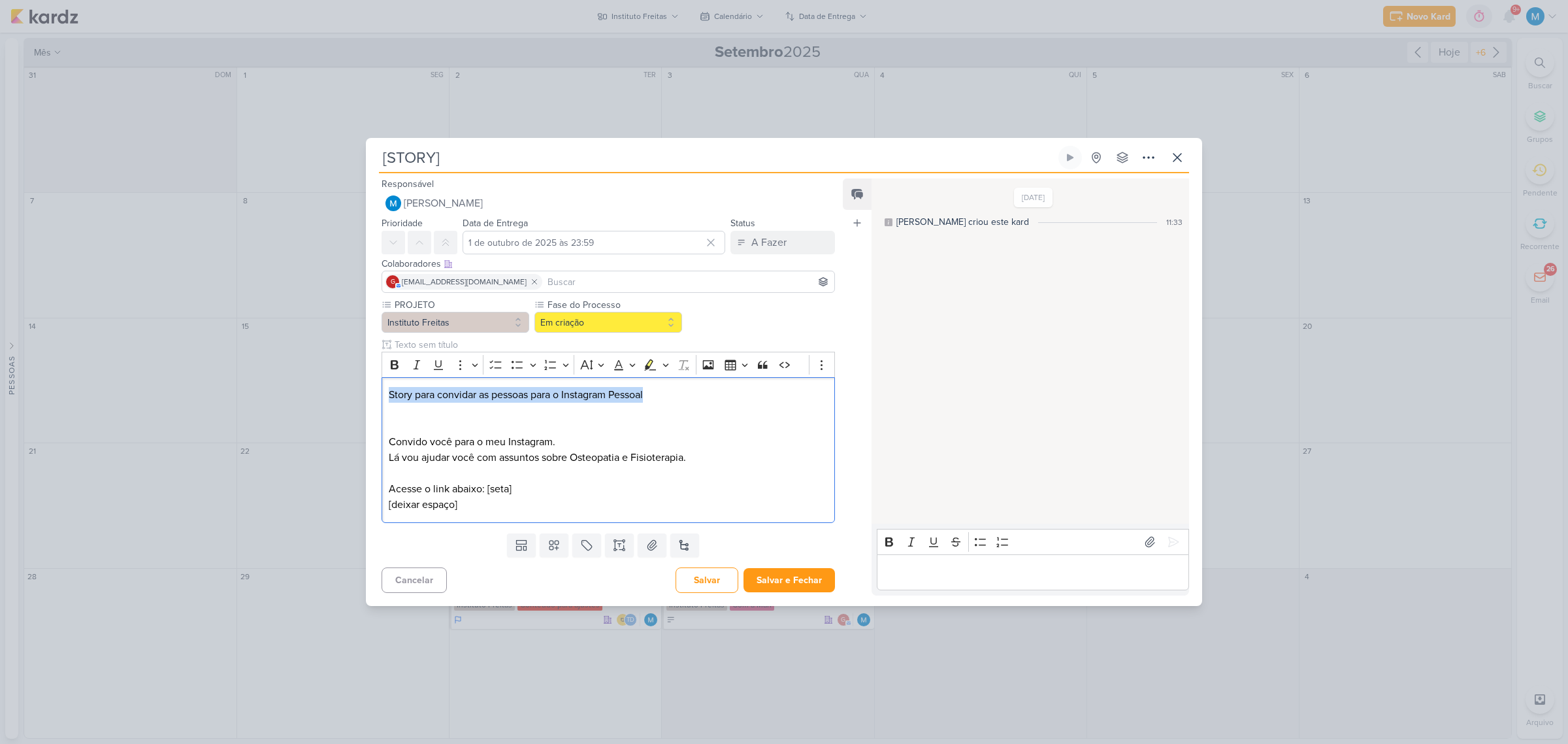
drag, startPoint x: 663, startPoint y: 390, endPoint x: 354, endPoint y: 390, distance: 309.0
click at [354, 390] on div "[STORY] Criado por mim" at bounding box center [784, 372] width 1568 height 744
click at [397, 366] on icon "Editor toolbar" at bounding box center [394, 364] width 8 height 9
click at [441, 415] on p "Story para convidar as pessoas para o Instagram Pessoal" at bounding box center [608, 402] width 440 height 32
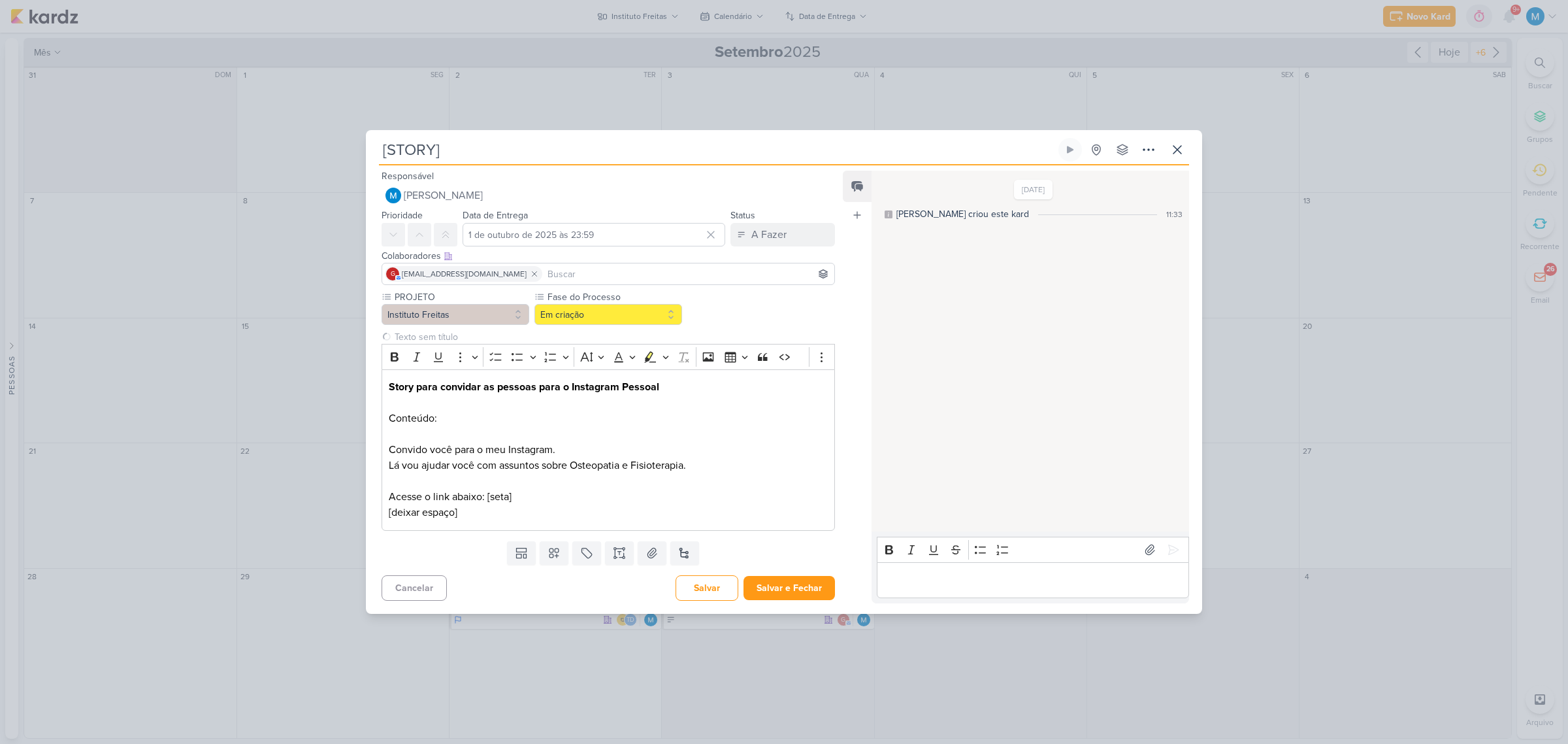
click at [601, 269] on input at bounding box center [688, 273] width 287 height 15
type input "idb"
click at [604, 294] on button "IDBOX - Agência de Design" at bounding box center [608, 299] width 452 height 24
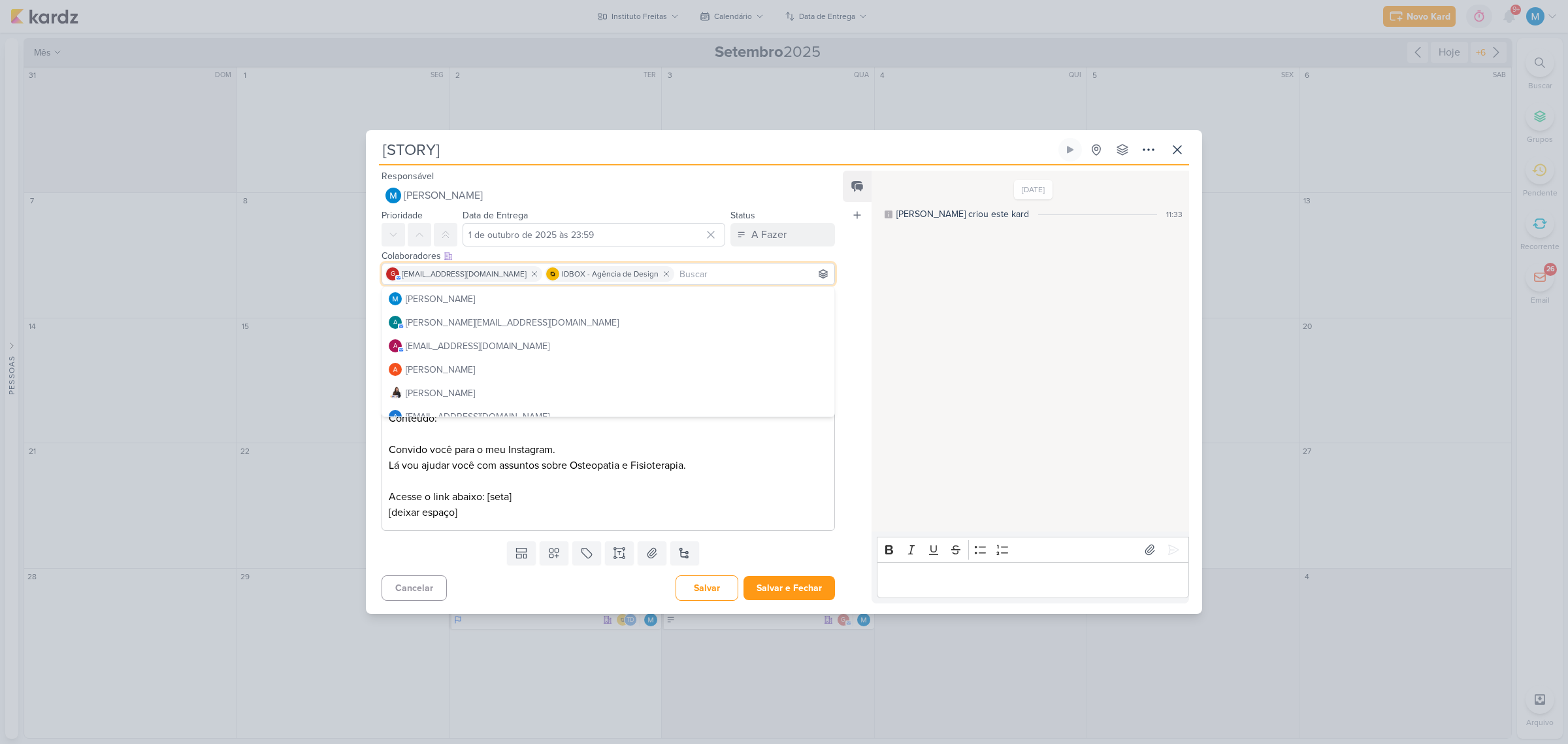
click at [847, 282] on div "Feed Atrelar email Solte o email para atrelar ao kard" at bounding box center [857, 386] width 29 height 432
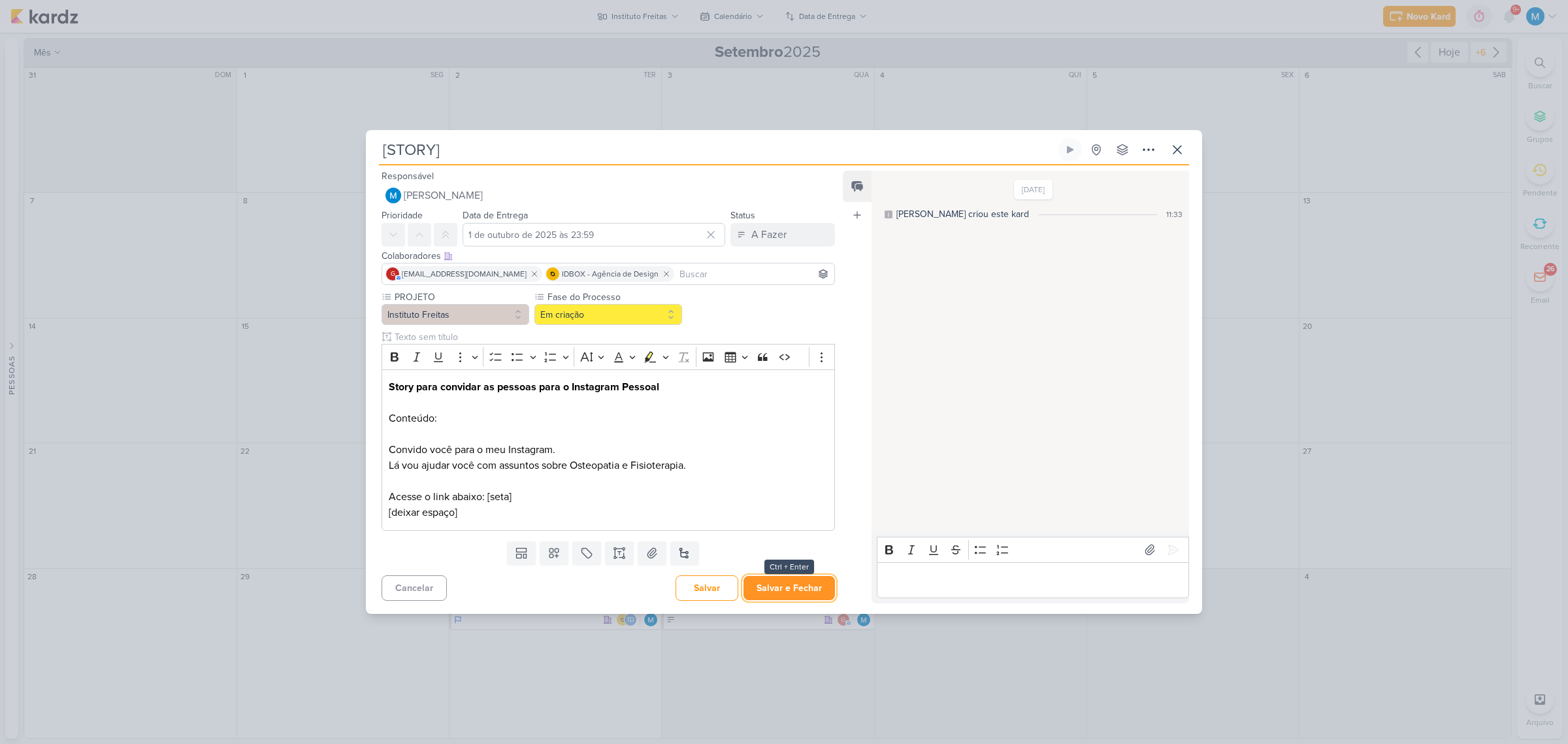
click at [812, 592] on button "Salvar e Fechar" at bounding box center [789, 587] width 92 height 24
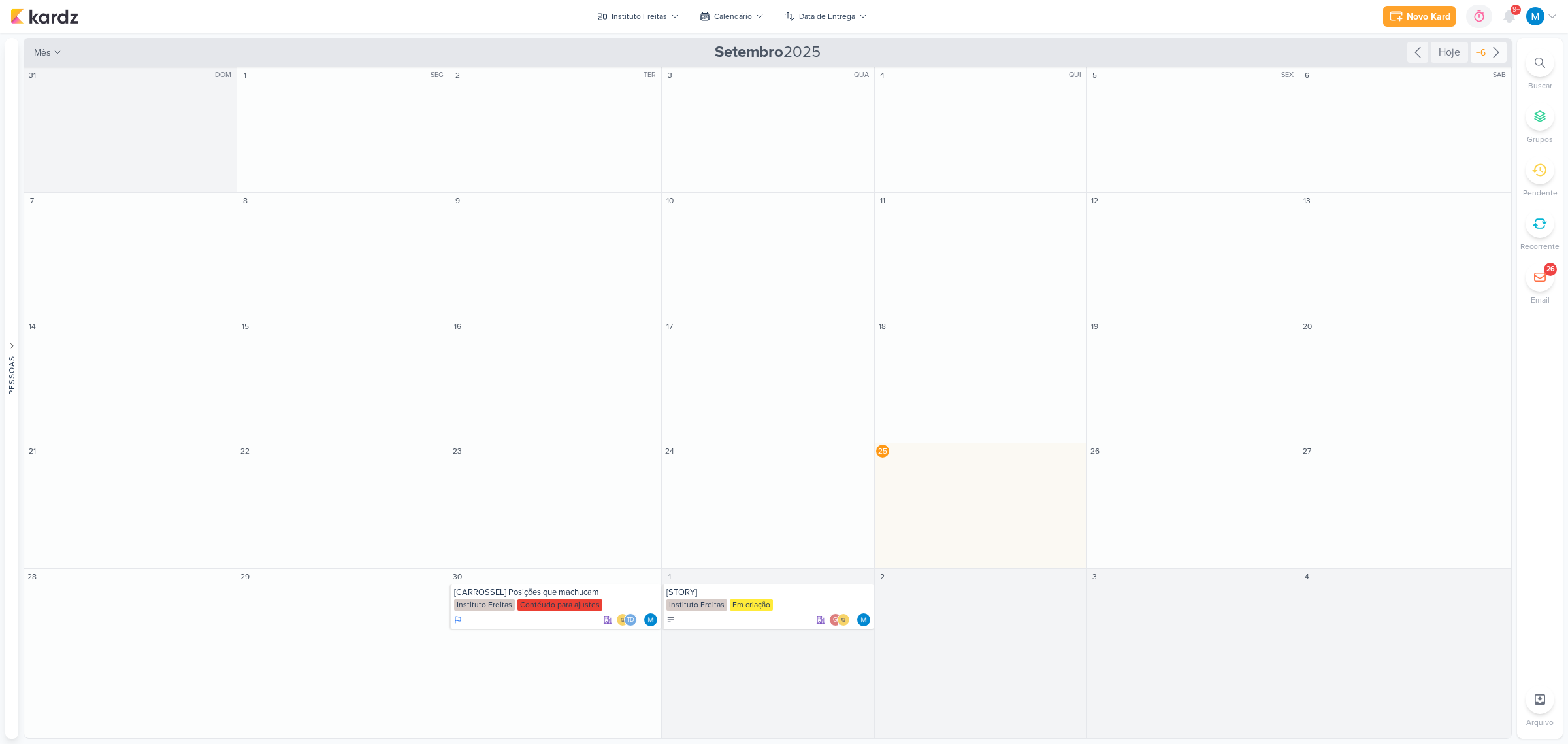
click at [1487, 51] on div "+6" at bounding box center [1481, 52] width 15 height 14
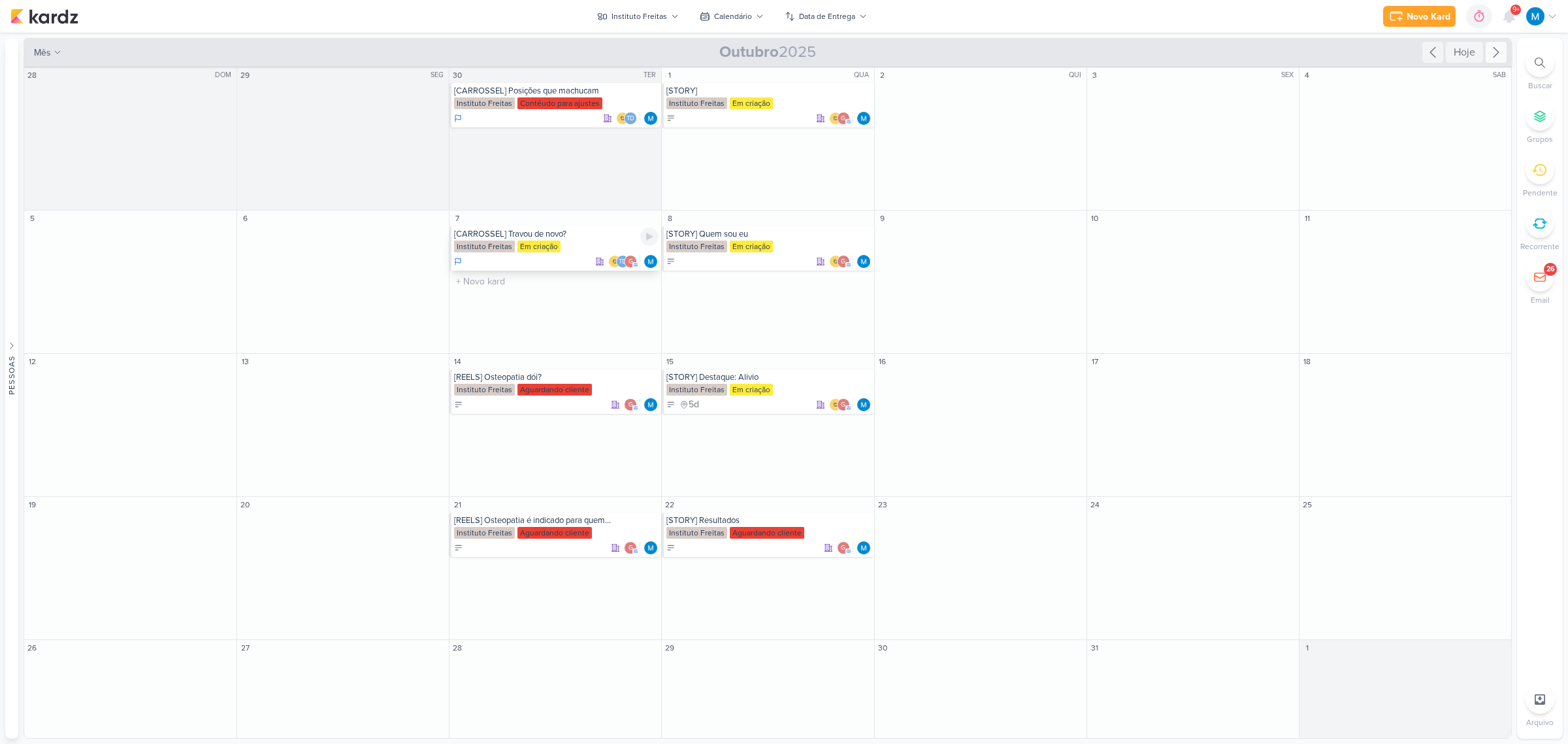
click at [557, 236] on div "[CARROSSEL] Travou de novo?" at bounding box center [557, 234] width 205 height 11
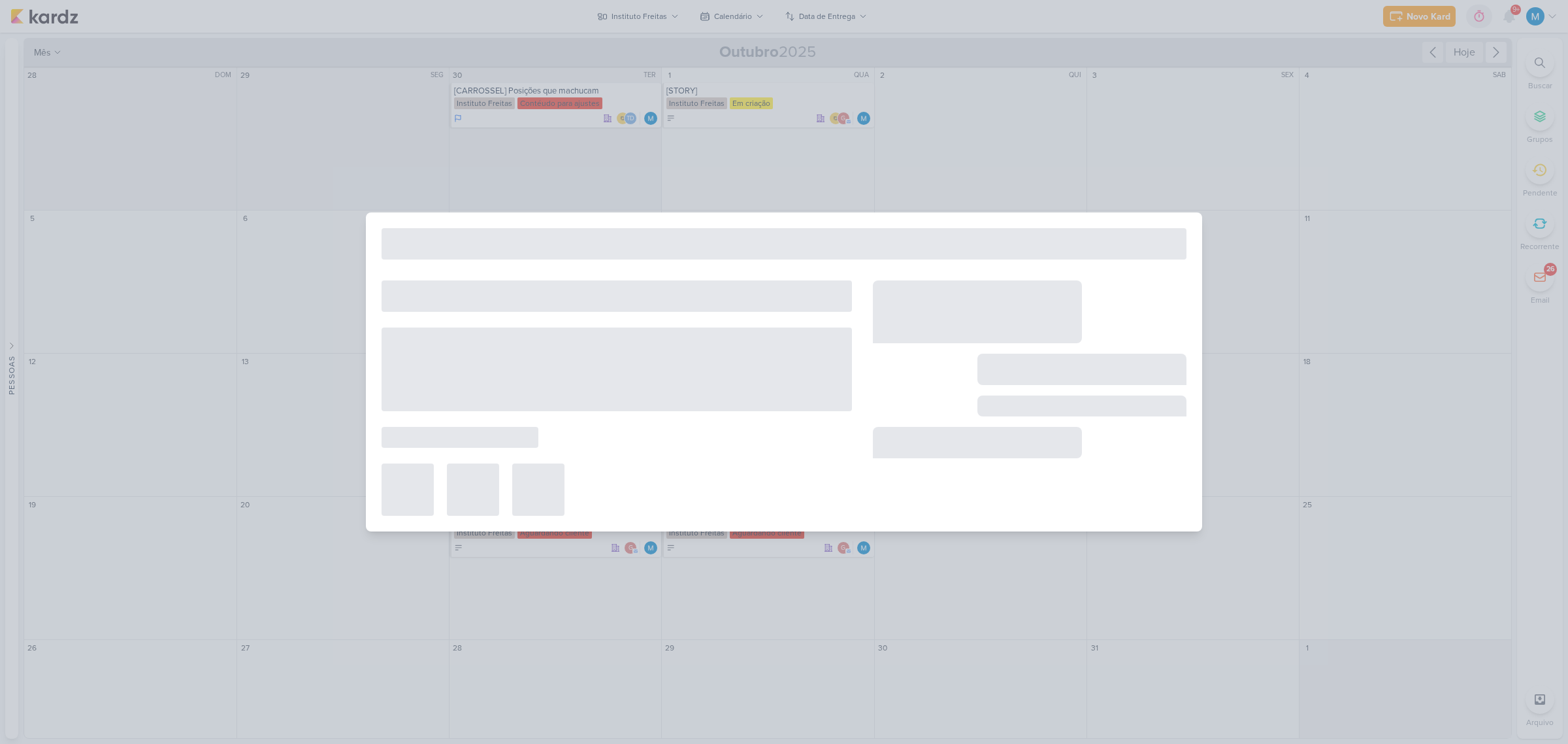
type input "[CARROSSEL] Travou de novo?"
type input "7 de outubro de 2025 às 23:59"
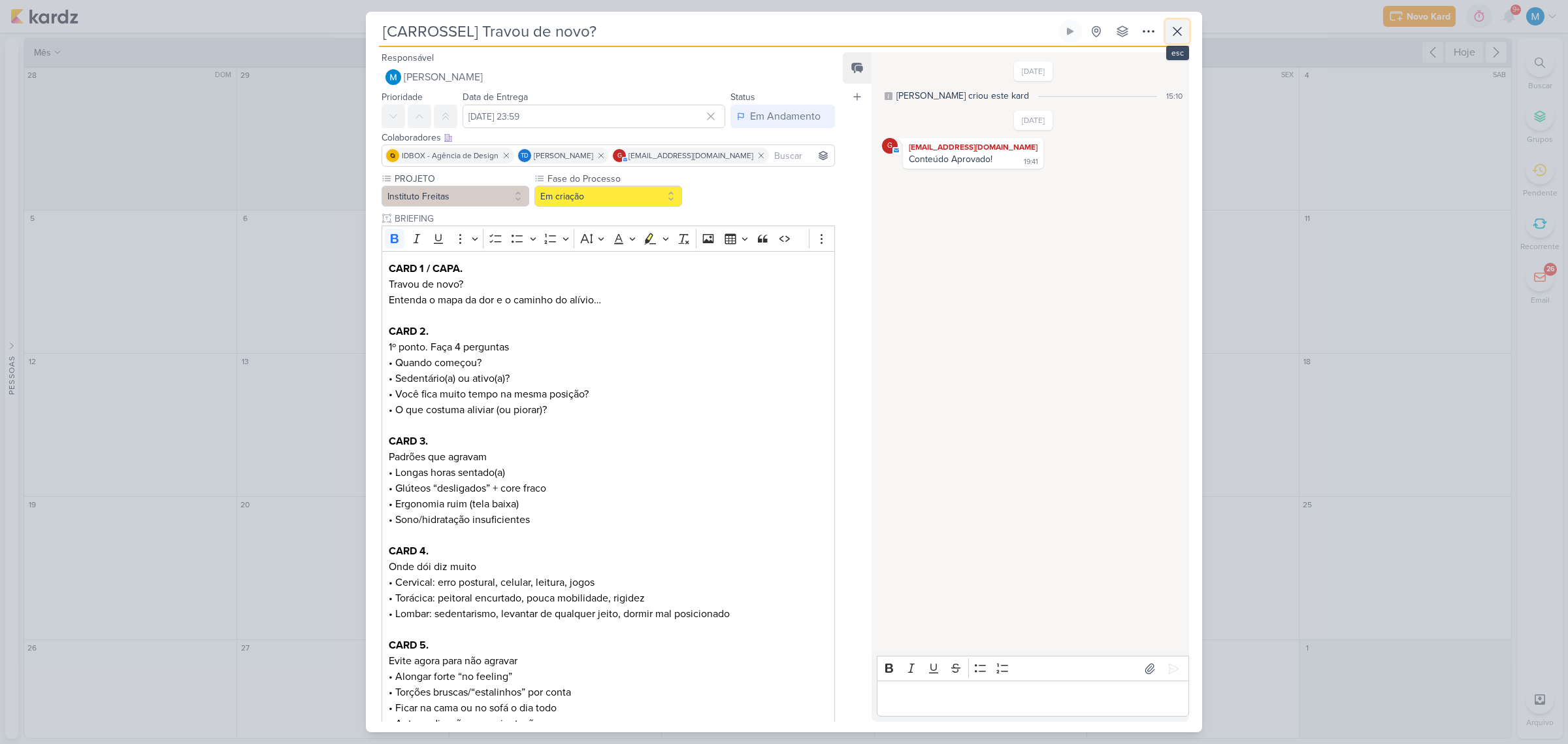
click at [1185, 27] on icon at bounding box center [1177, 31] width 15 height 15
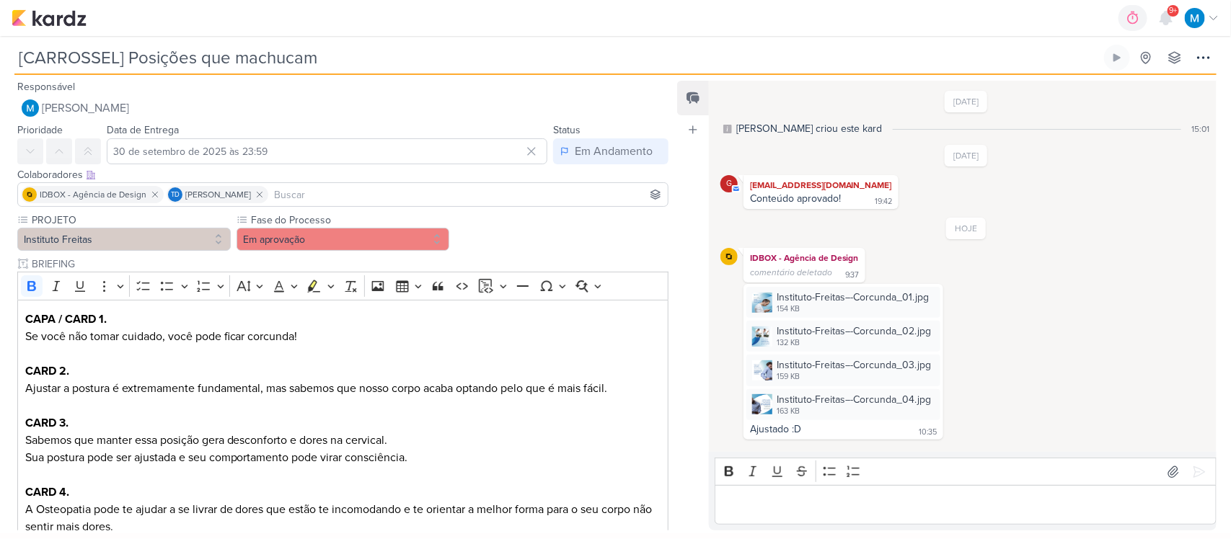
click at [400, 193] on input at bounding box center [468, 194] width 394 height 17
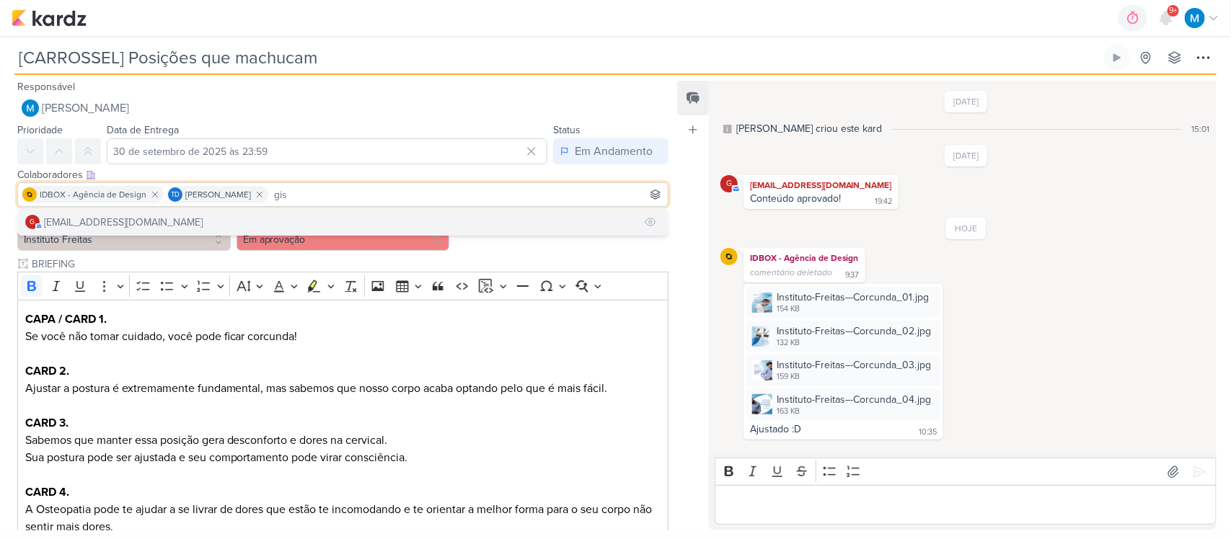
type input "gis"
click at [118, 221] on div "[EMAIL_ADDRESS][DOMAIN_NAME]" at bounding box center [123, 222] width 159 height 15
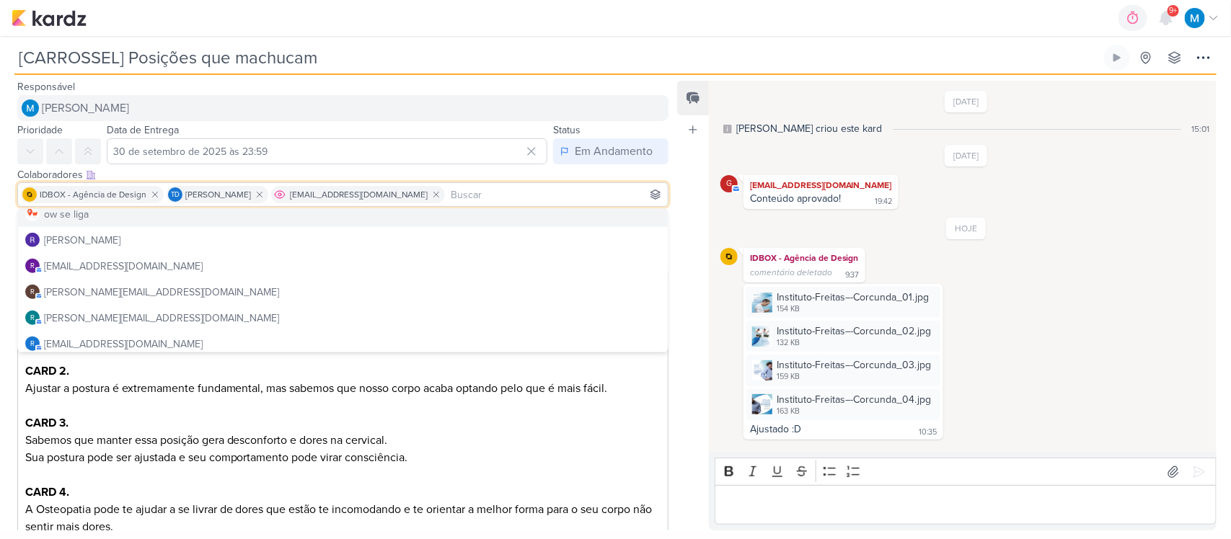
drag, startPoint x: 394, startPoint y: 193, endPoint x: 358, endPoint y: 107, distance: 93.7
click at [431, 193] on icon at bounding box center [436, 195] width 10 height 10
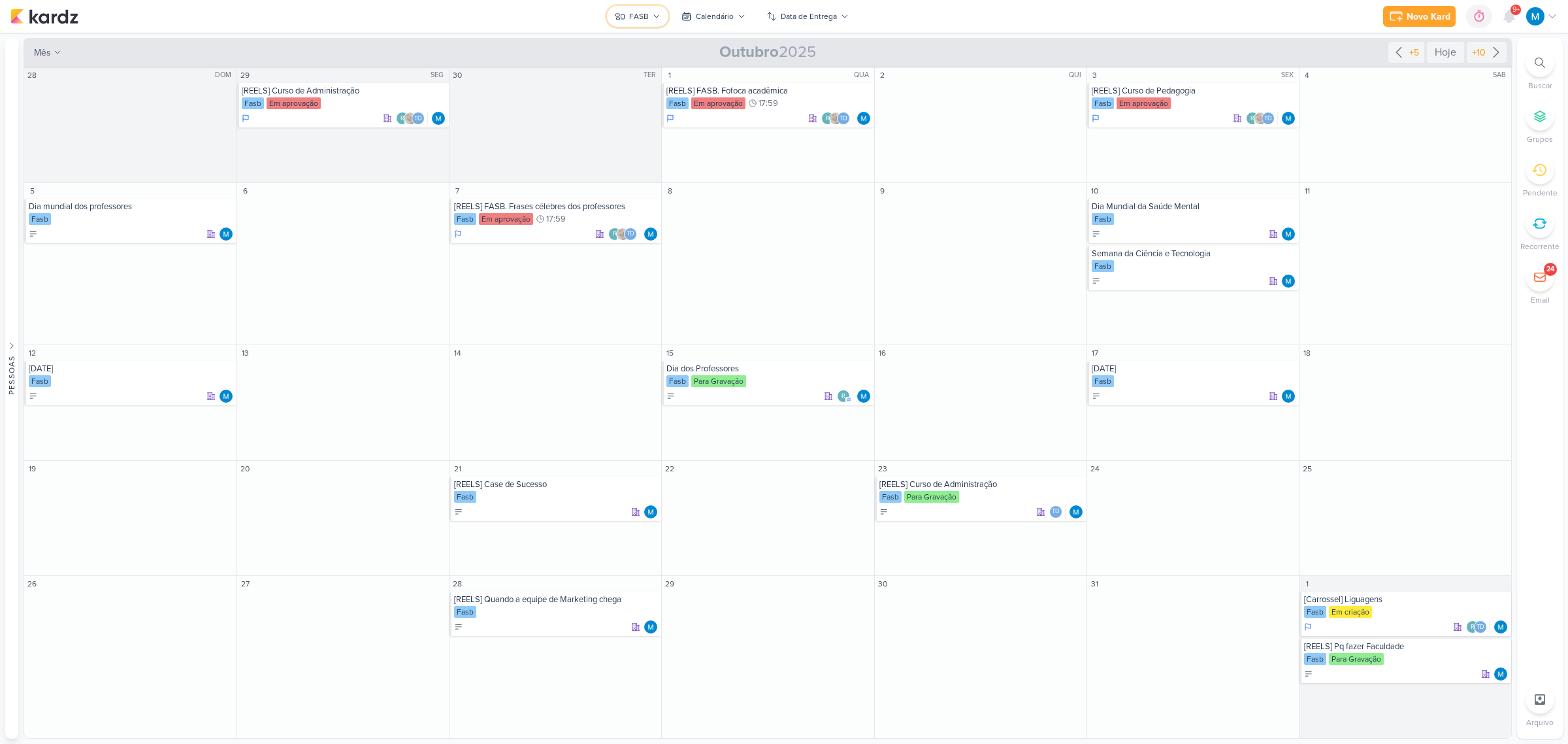
click at [654, 13] on icon at bounding box center [656, 16] width 8 height 8
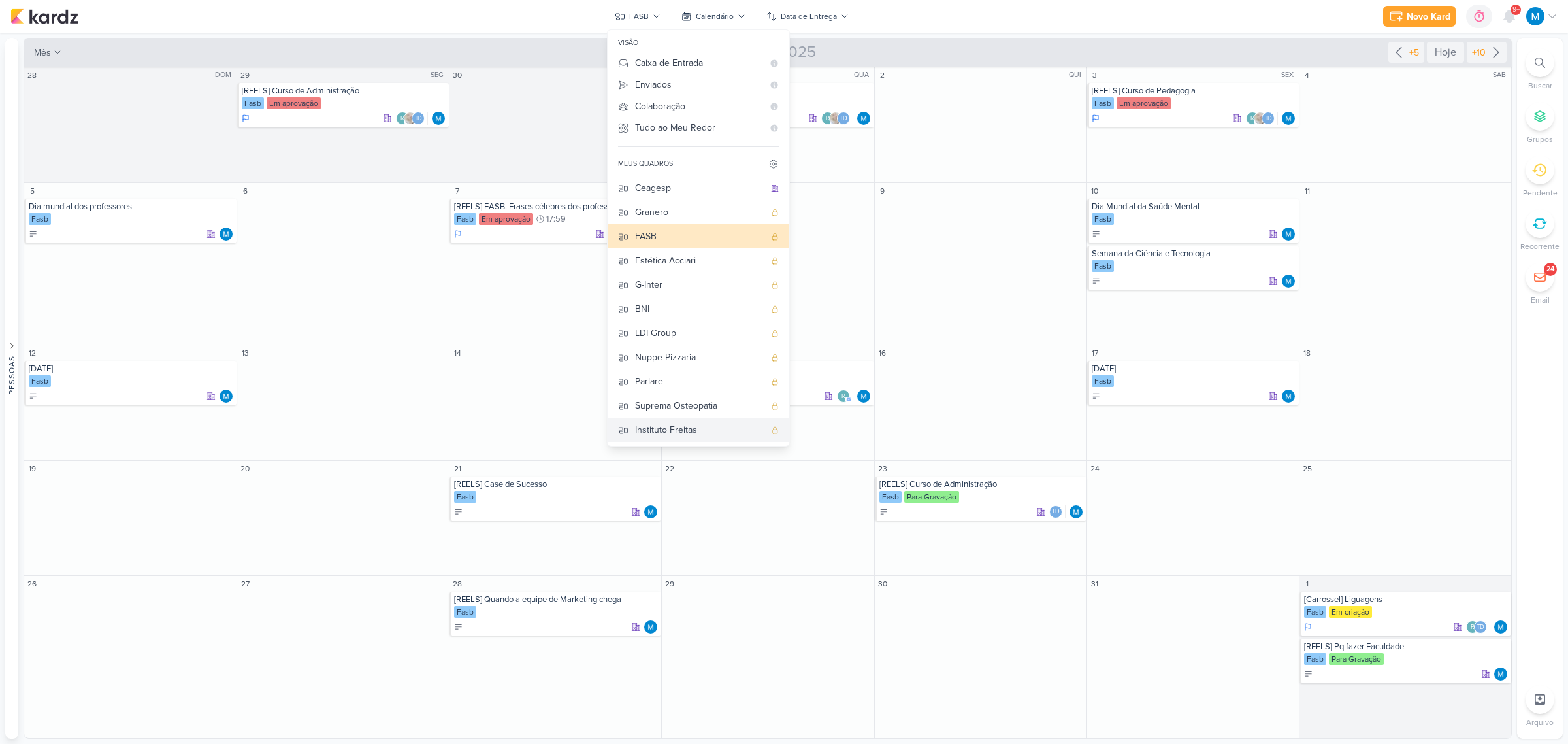
click at [682, 423] on div "Instituto Freitas" at bounding box center [700, 430] width 130 height 14
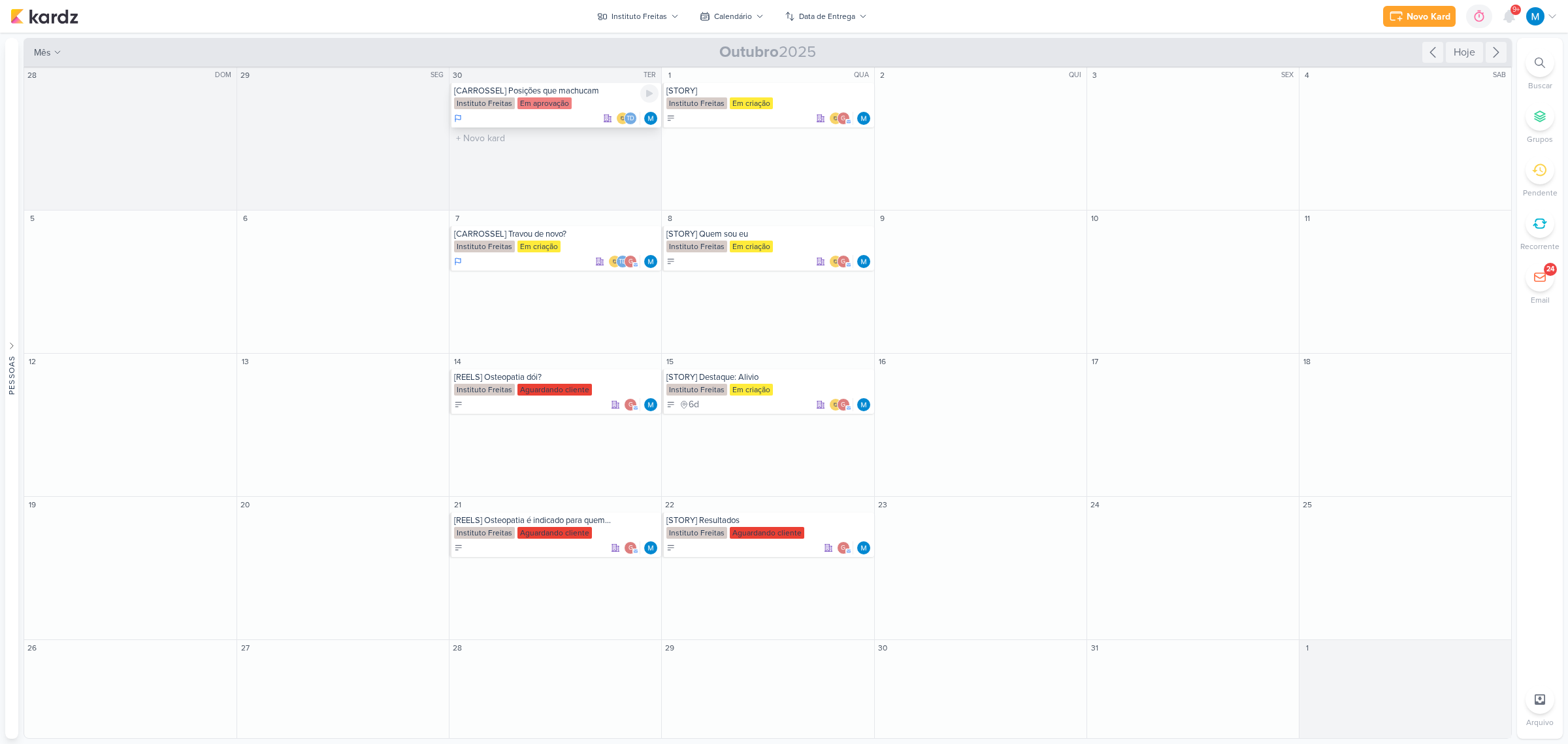
click at [576, 89] on div "[CARROSSEL] Posições que machucam" at bounding box center [557, 91] width 205 height 11
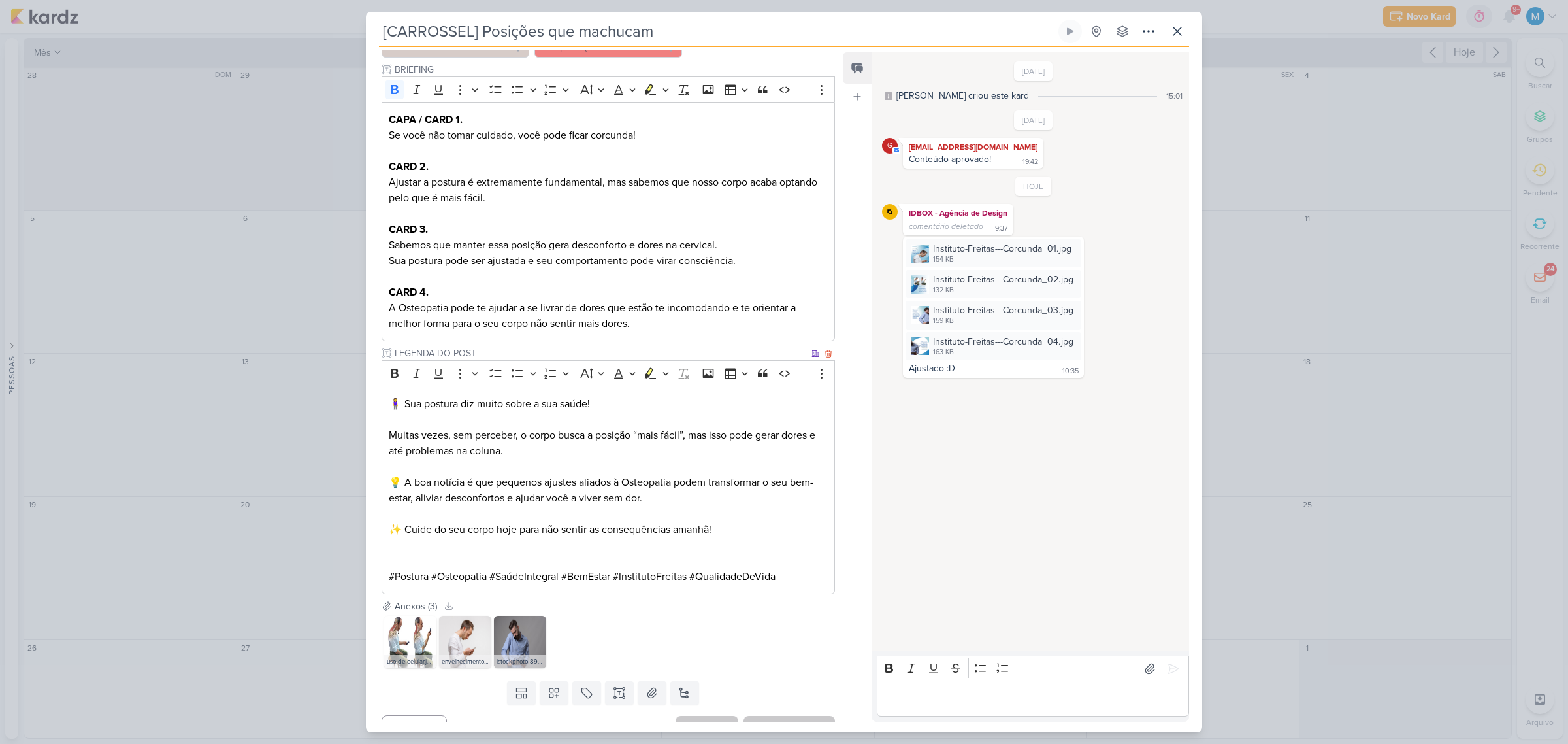
scroll to position [171, 0]
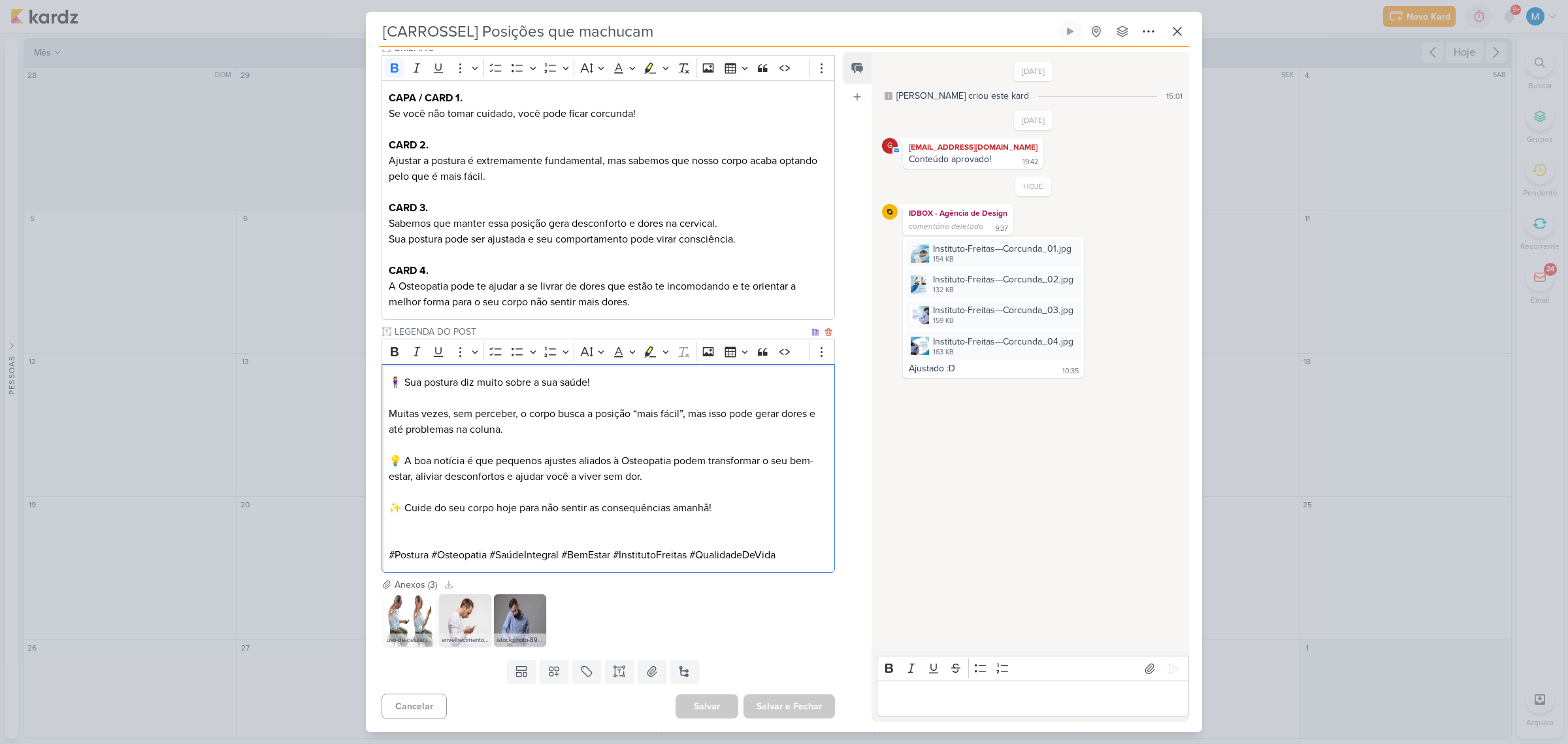
click at [609, 536] on p "Editor editing area: main" at bounding box center [608, 538] width 440 height 15
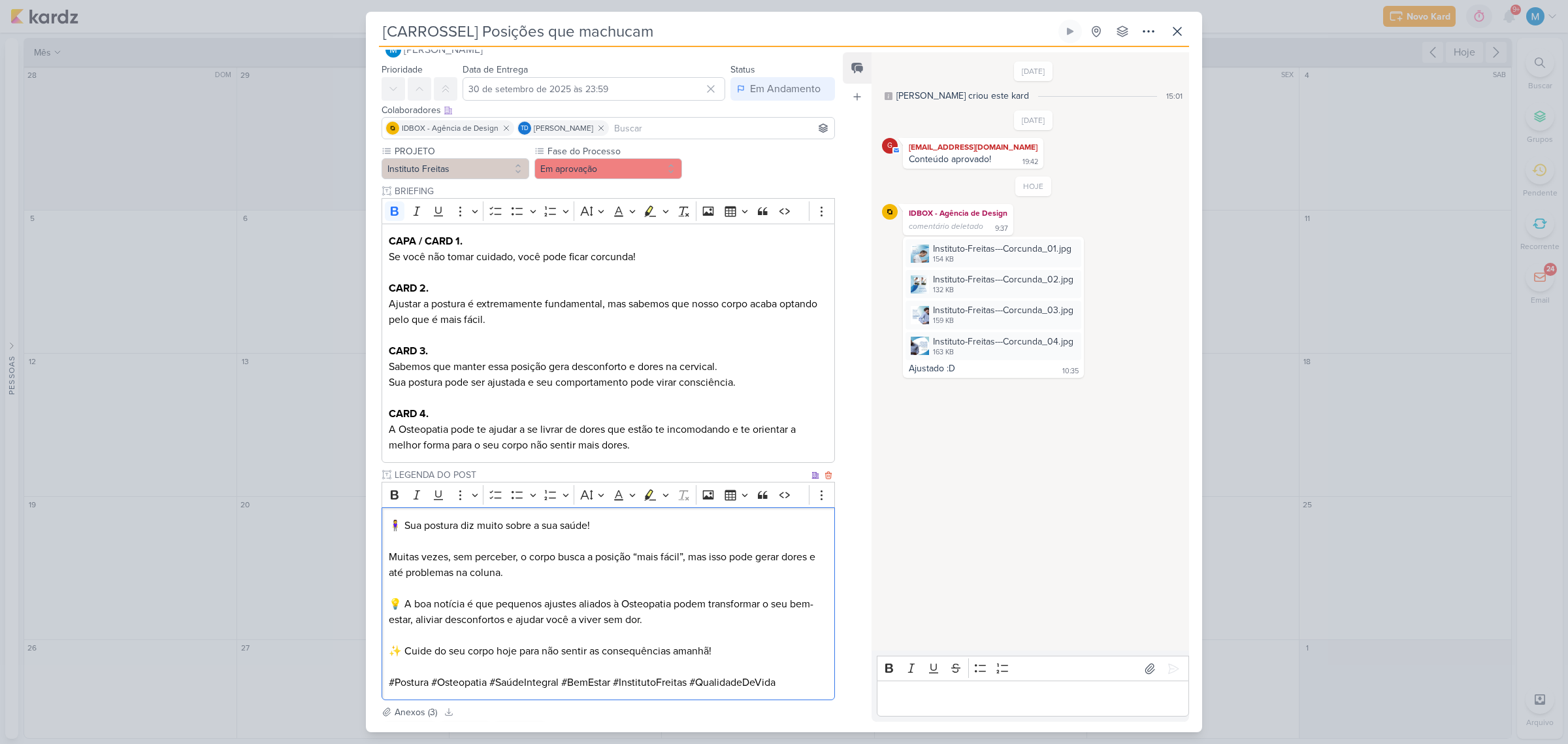
scroll to position [0, 0]
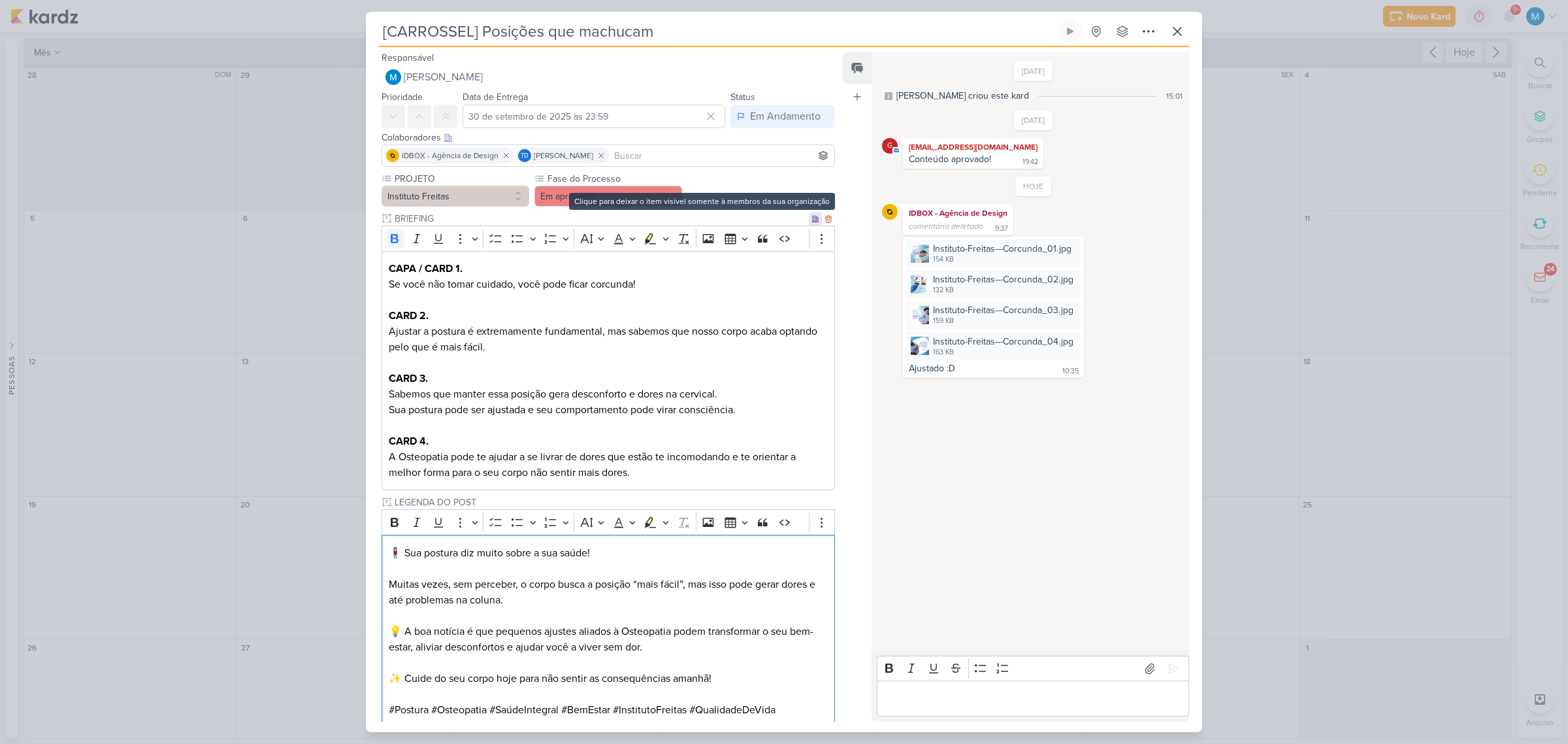
click at [812, 222] on icon at bounding box center [816, 218] width 8 height 8
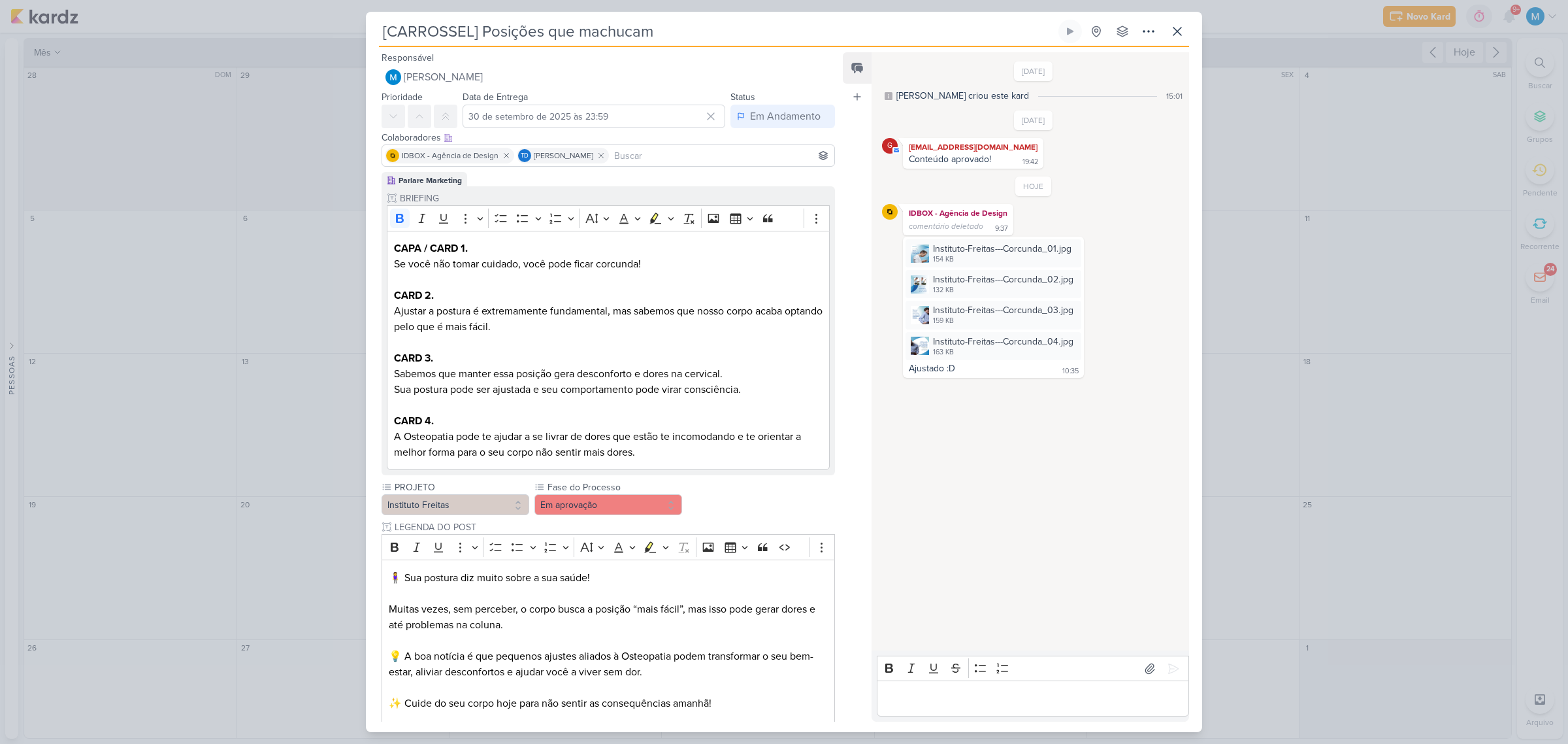
click at [638, 157] on input at bounding box center [721, 155] width 220 height 15
type input "gis"
click at [651, 183] on button "g giselyrlfreitas@gmail.com" at bounding box center [608, 180] width 452 height 24
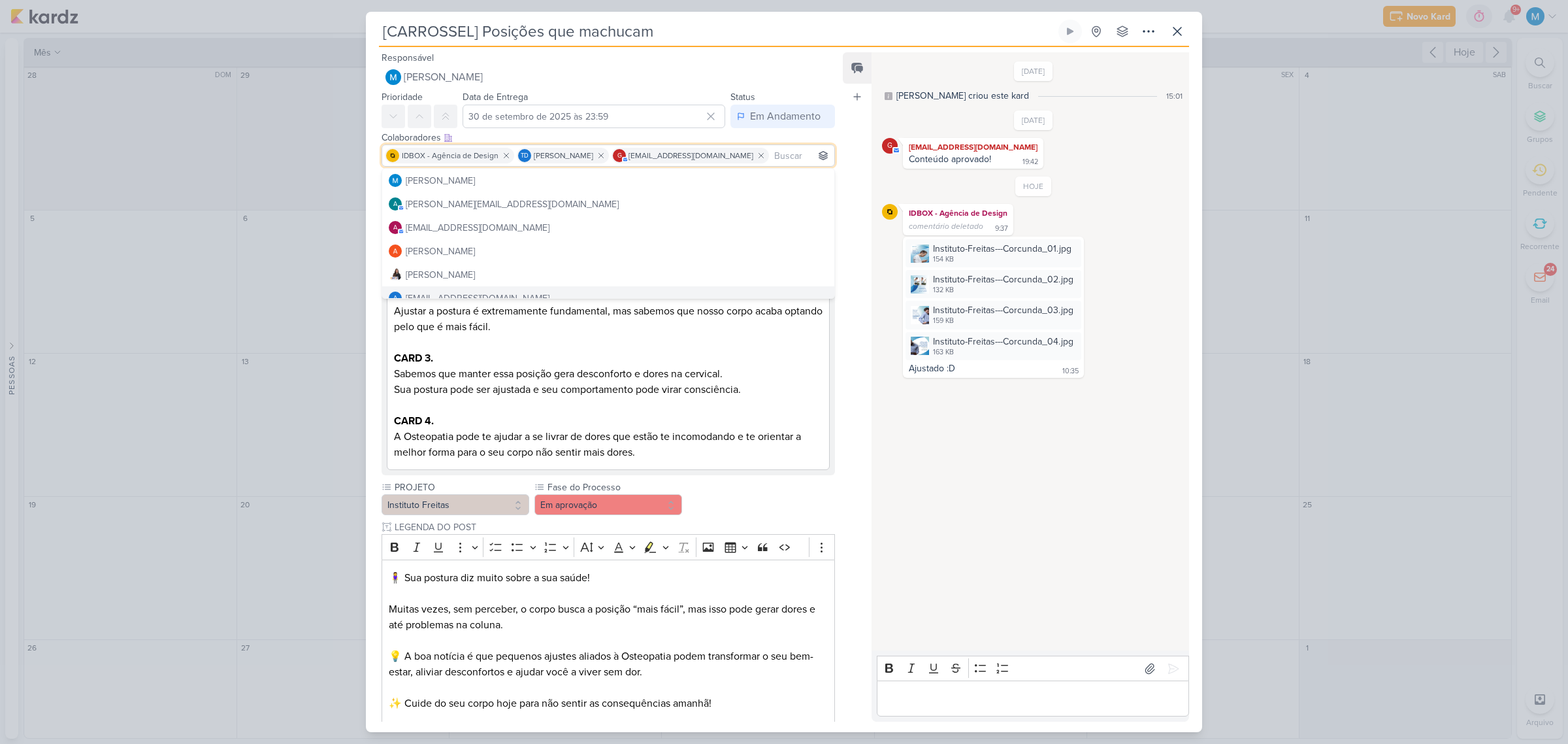
click at [844, 378] on div "Feed Atrelar email Solte o email para atrelar ao kard" at bounding box center [857, 387] width 29 height 669
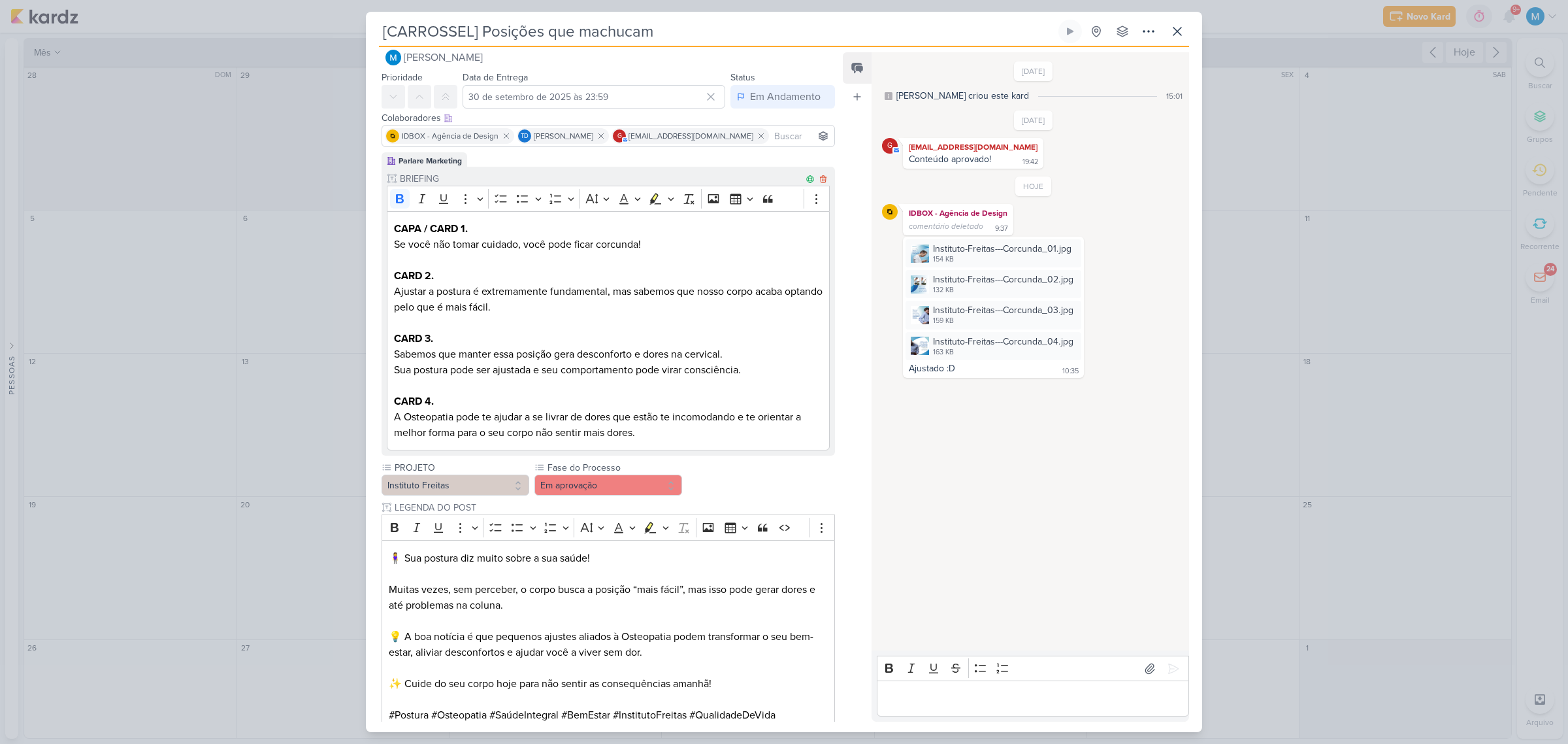
scroll to position [180, 0]
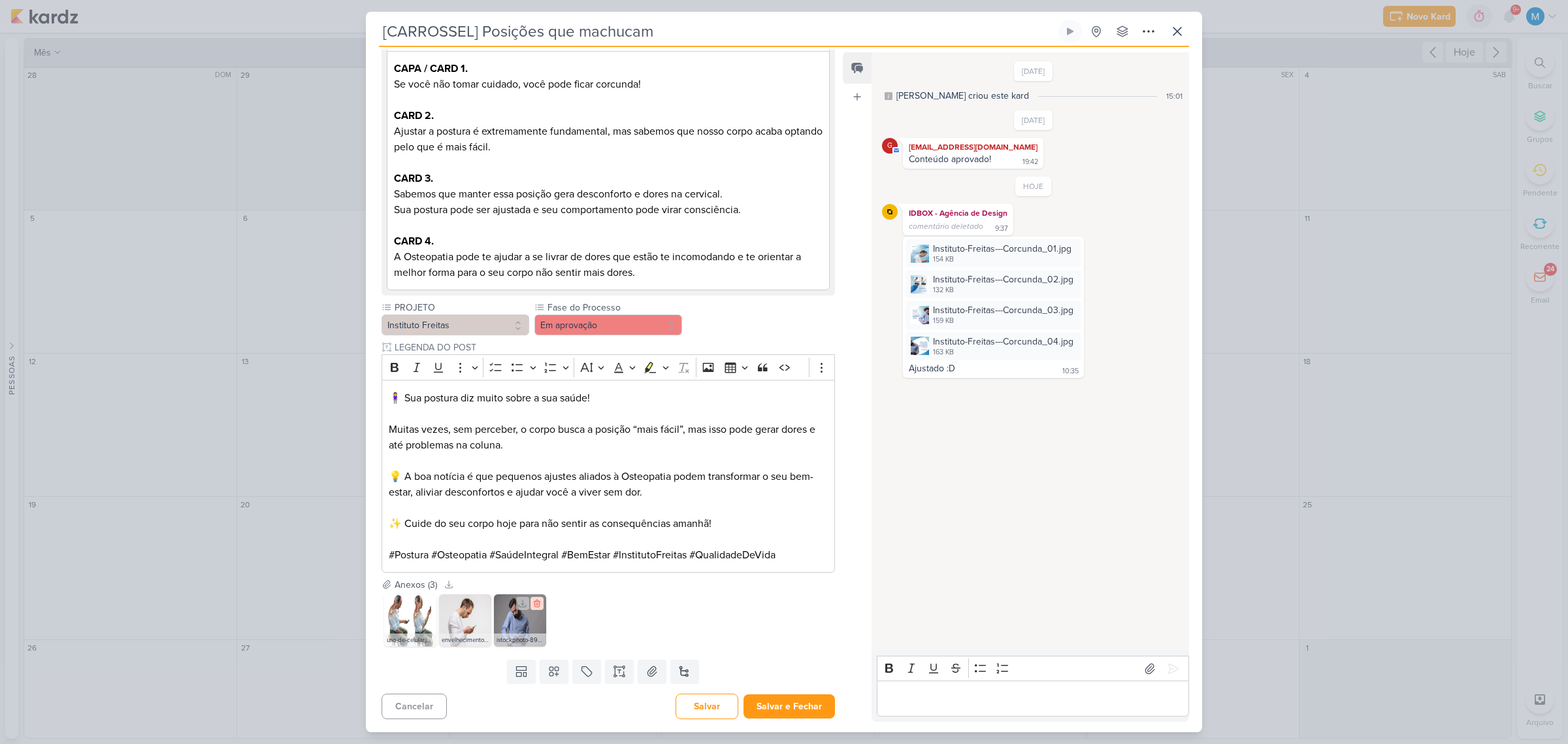
click at [539, 604] on icon at bounding box center [537, 603] width 9 height 9
click at [484, 602] on icon at bounding box center [482, 603] width 9 height 9
click at [429, 605] on icon at bounding box center [427, 604] width 5 height 7
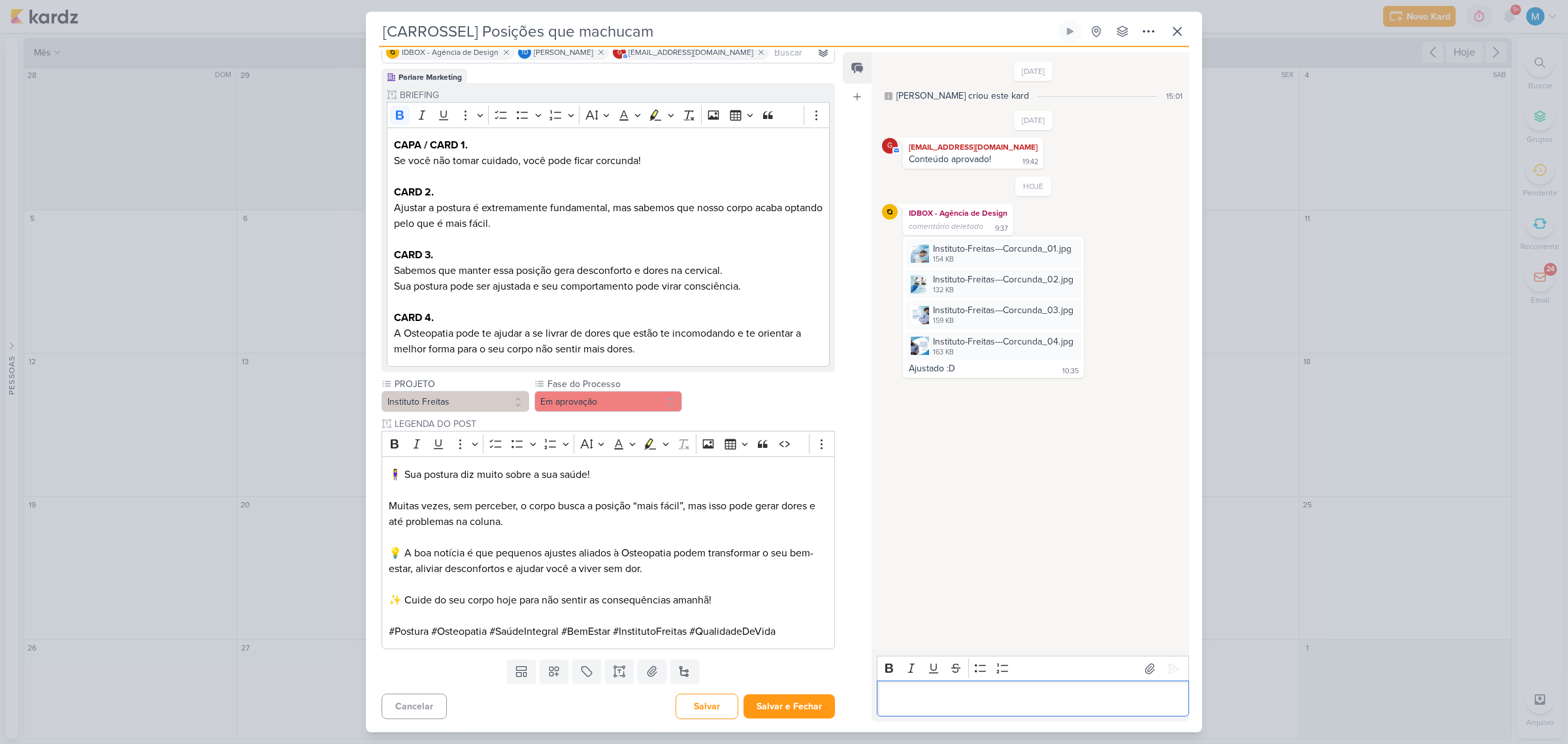
click at [910, 701] on p "Editor editing area: main" at bounding box center [1033, 698] width 299 height 15
drag, startPoint x: 798, startPoint y: 702, endPoint x: 838, endPoint y: 710, distance: 40.8
click at [799, 703] on button "Salvar e Fechar" at bounding box center [789, 706] width 92 height 24
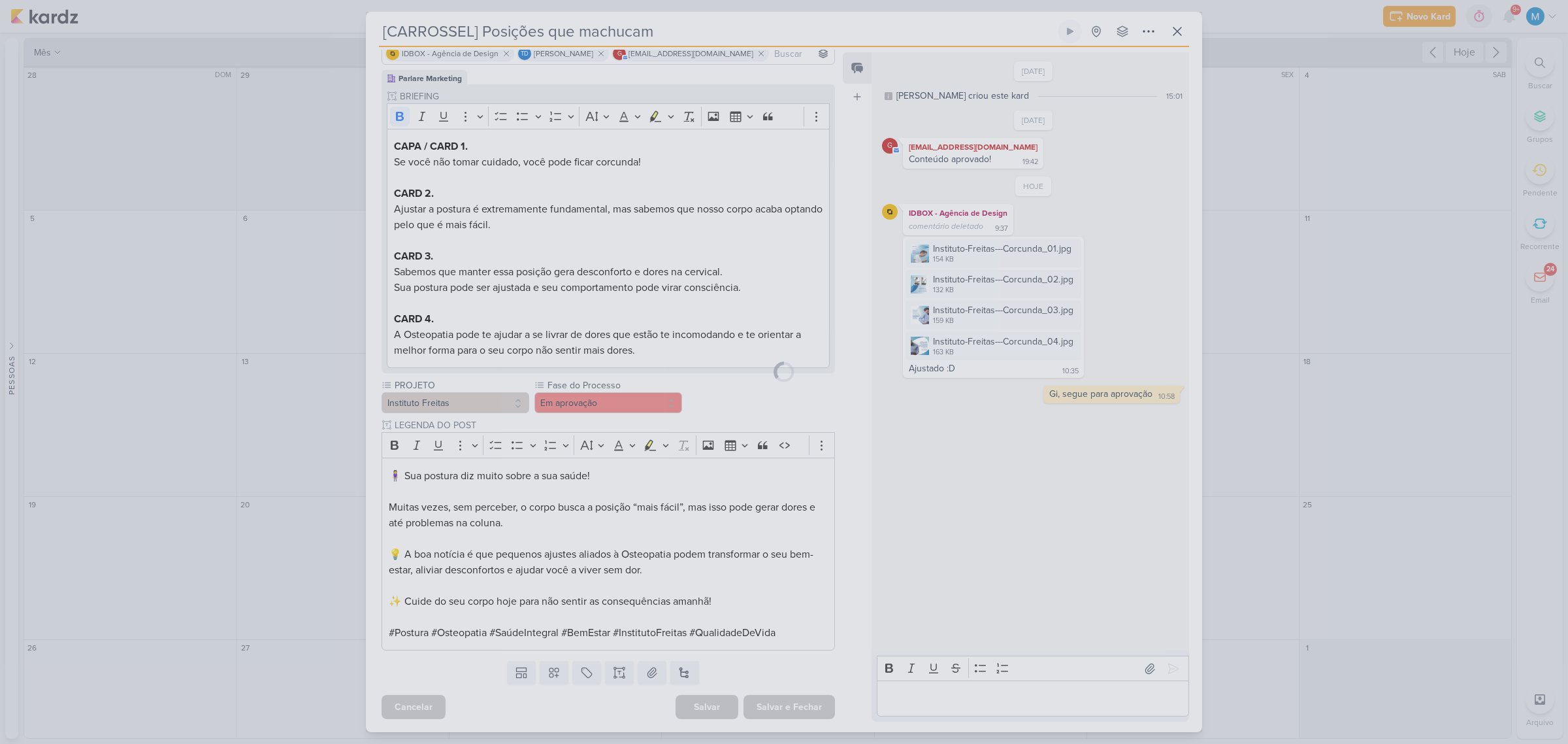
scroll to position [101, 0]
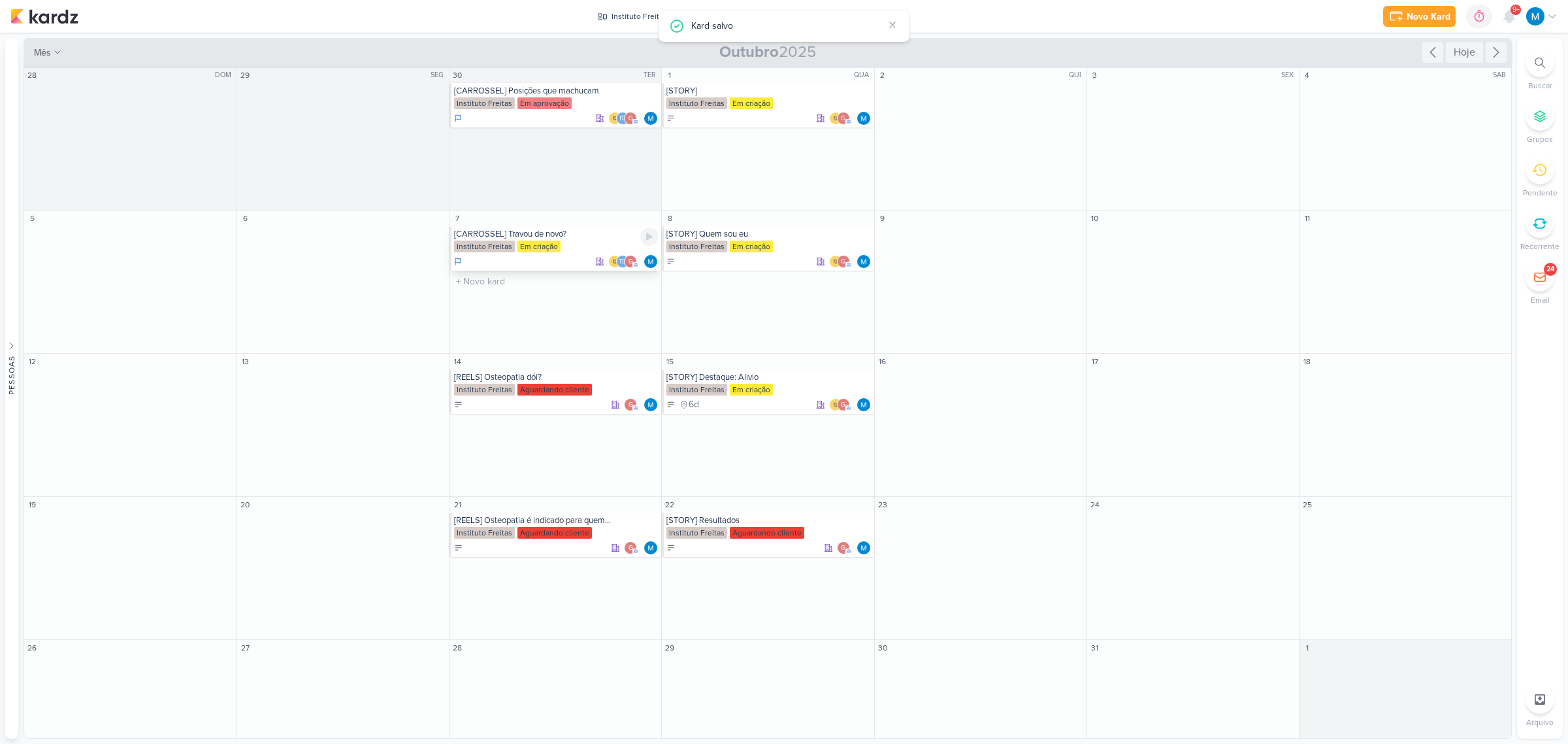
click at [533, 236] on div "[CARROSSEL] Travou de novo?" at bounding box center [557, 234] width 205 height 11
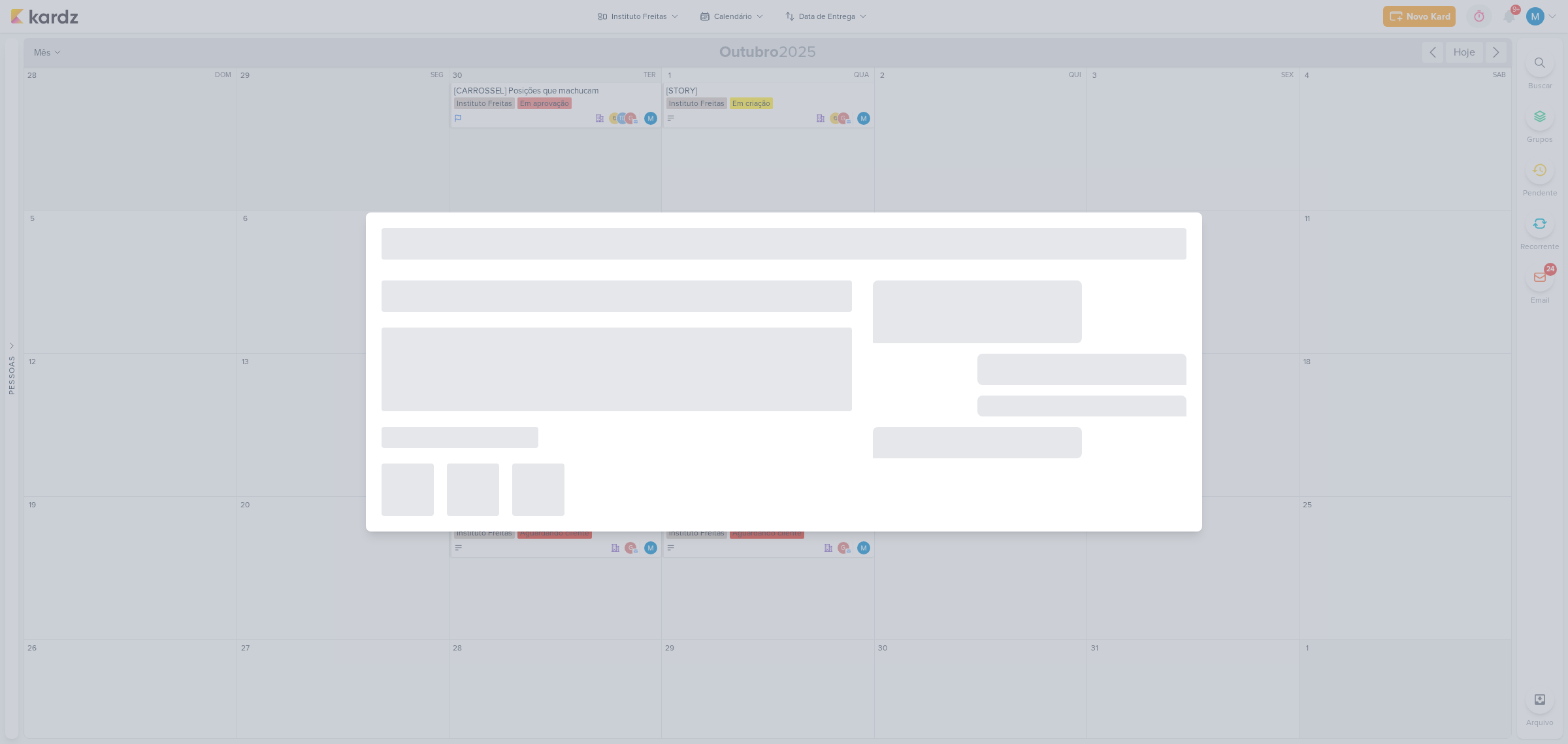
type input "[CARROSSEL] Travou de novo?"
type input "7 de outubro de 2025 às 23:59"
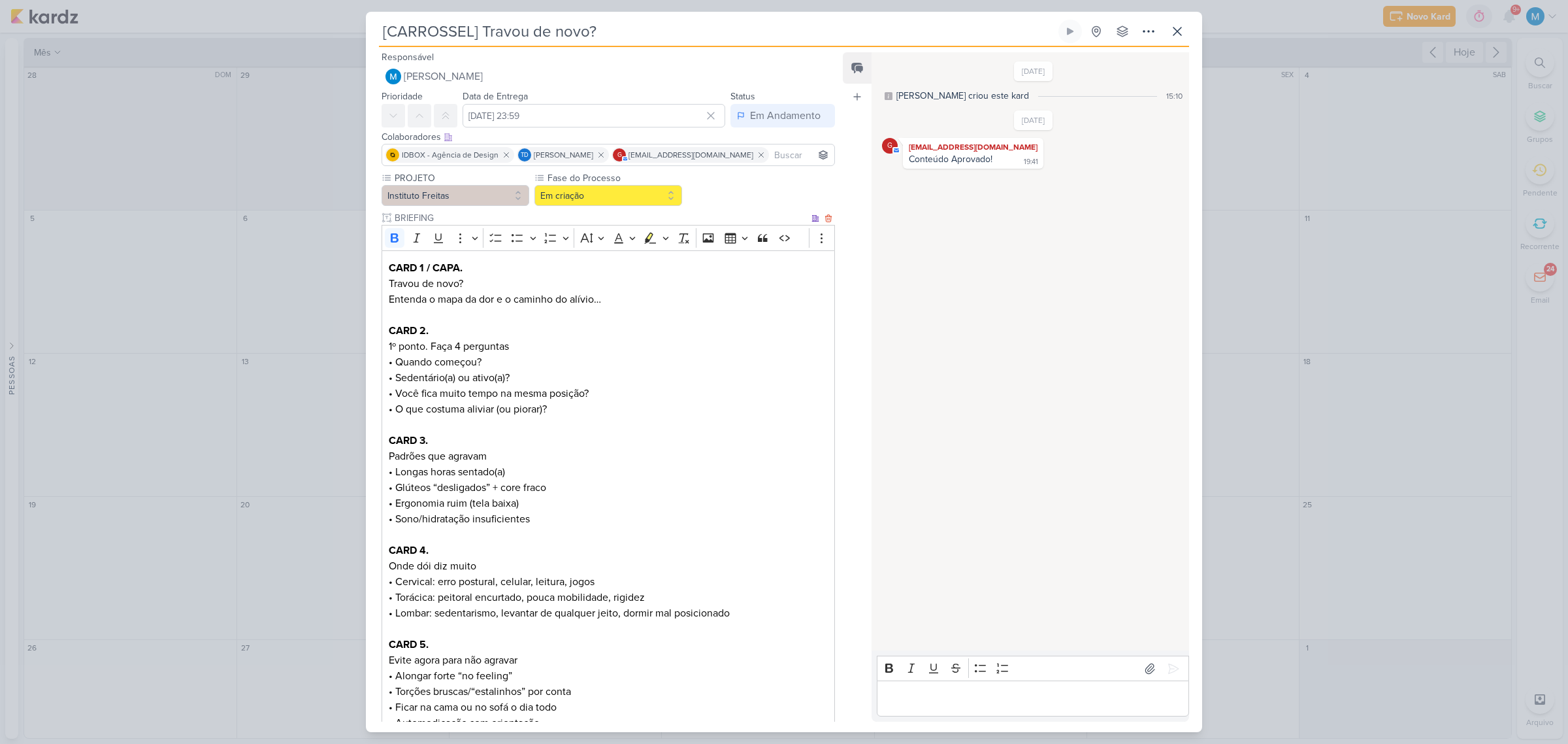
scroll to position [0, 0]
click at [1186, 34] on button at bounding box center [1177, 32] width 24 height 24
